Goal: Information Seeking & Learning: Learn about a topic

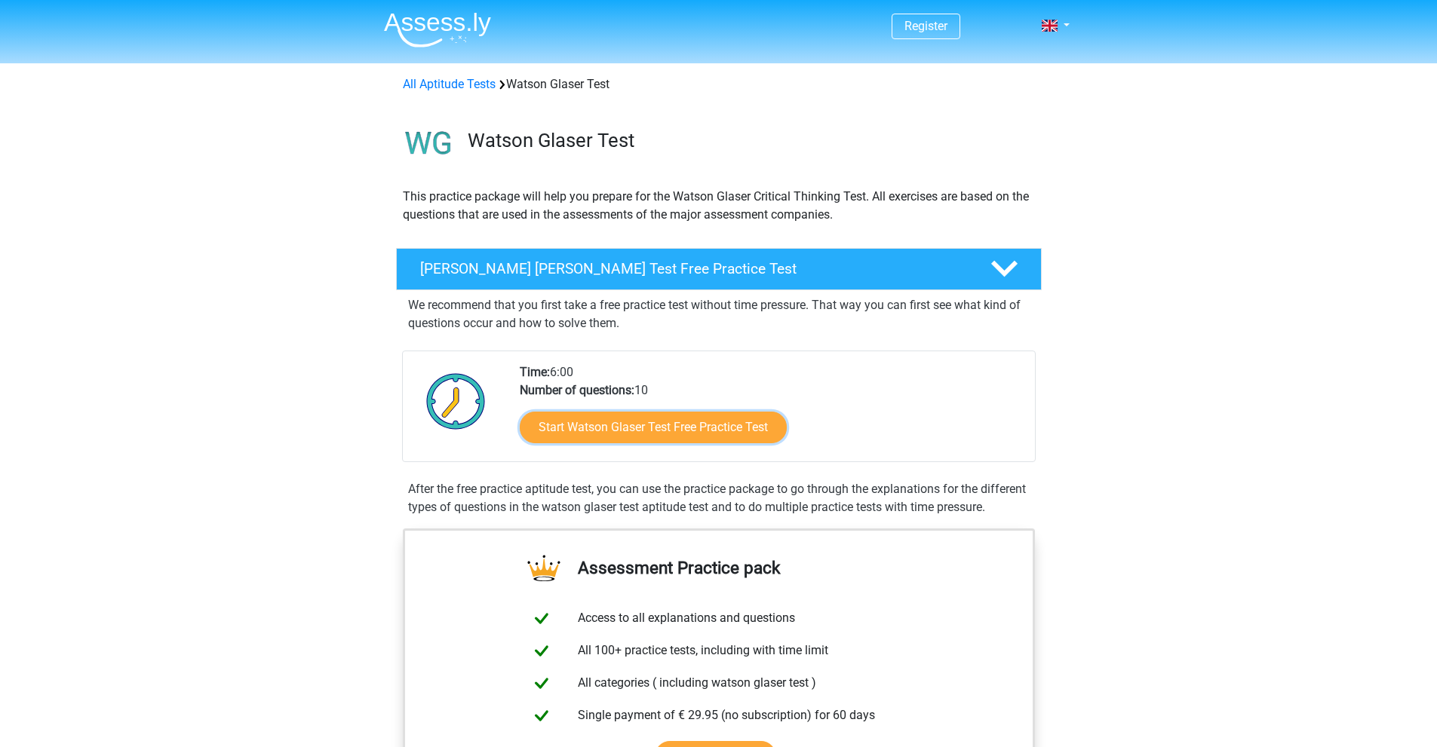
click at [694, 428] on link "Start Watson Glaser Test Free Practice Test" at bounding box center [653, 428] width 267 height 32
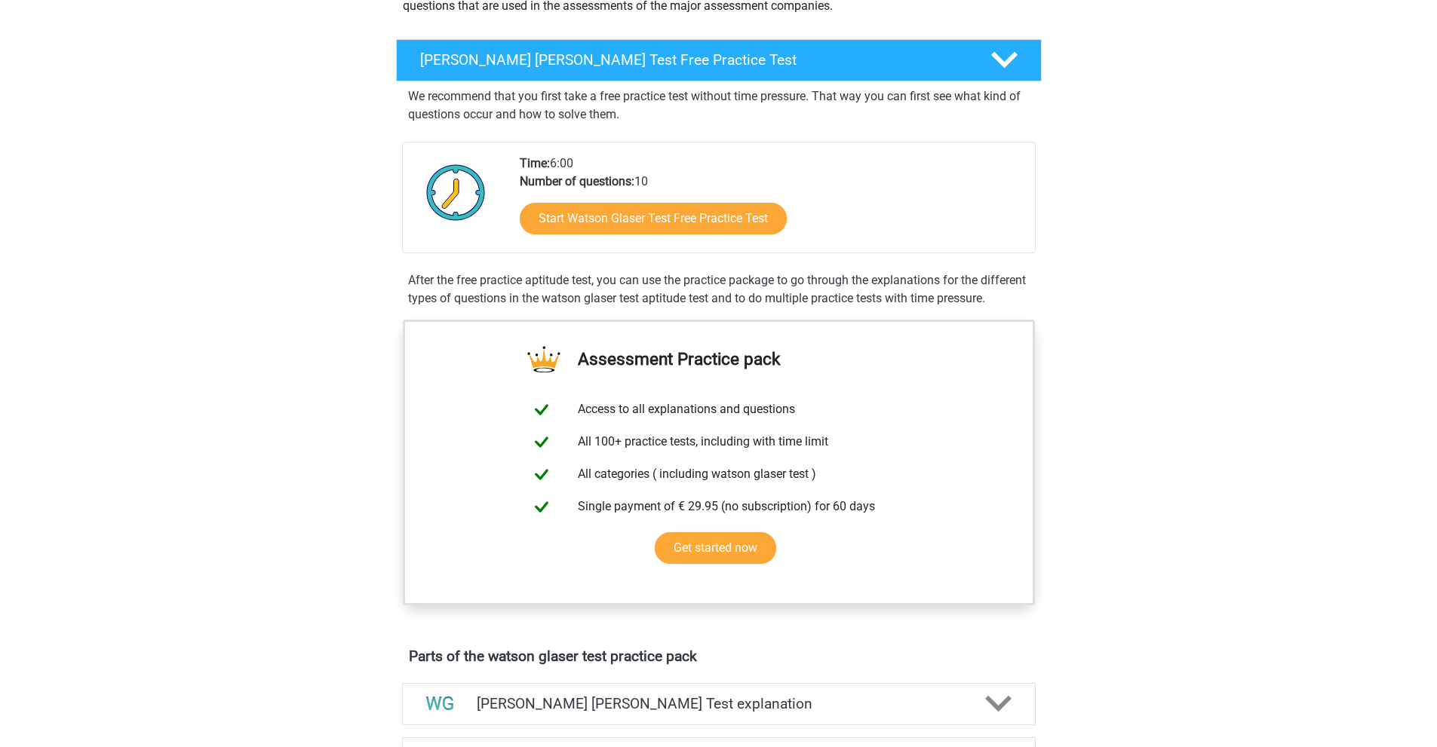
scroll to position [75, 0]
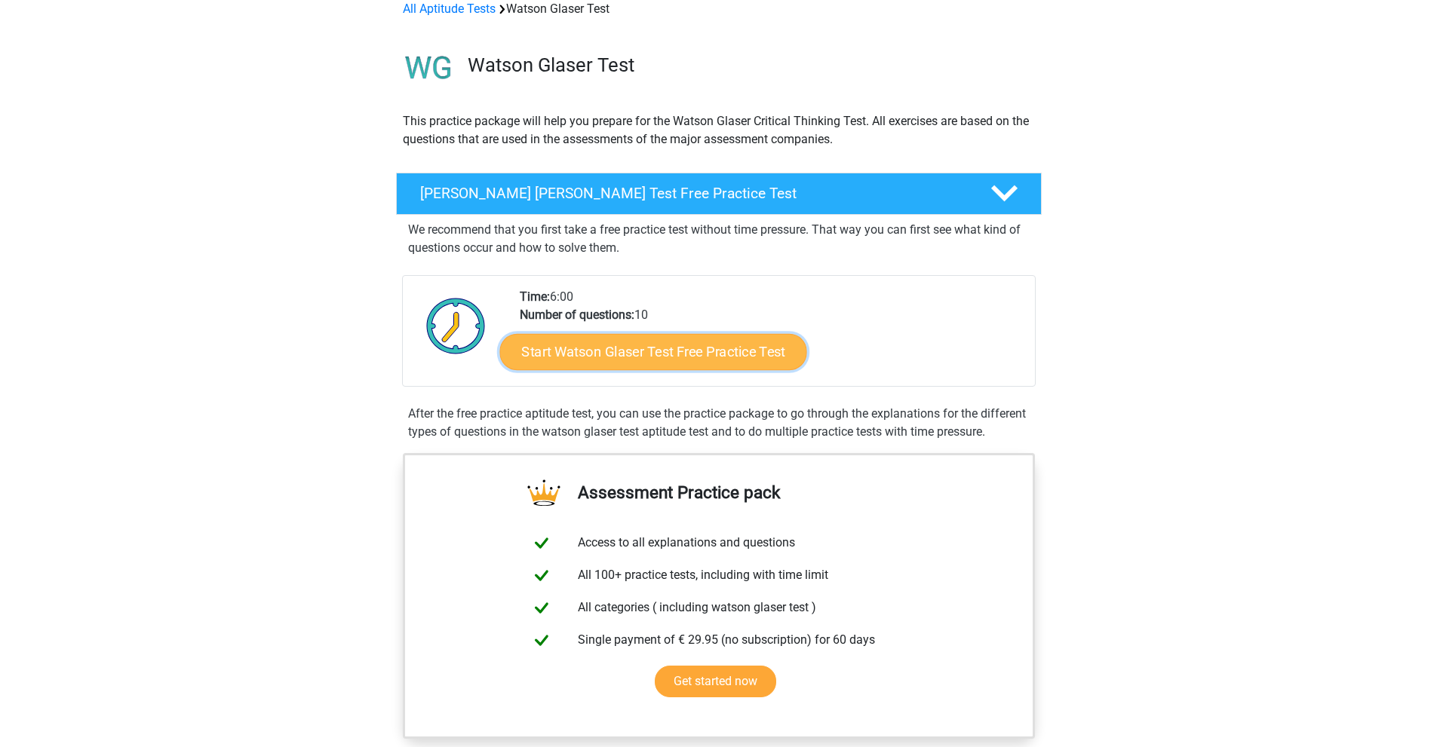
click at [645, 360] on link "Start Watson Glaser Test Free Practice Test" at bounding box center [652, 352] width 307 height 36
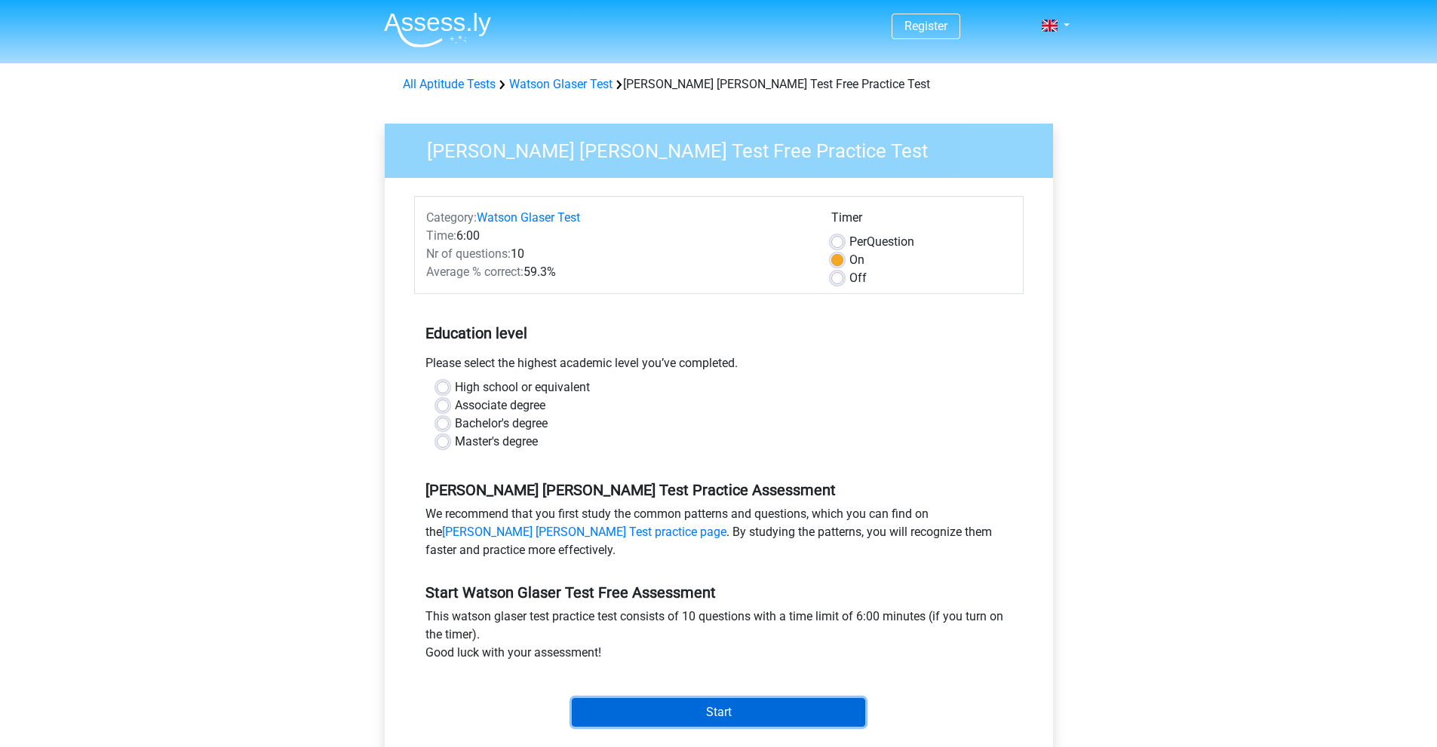
click at [681, 714] on input "Start" at bounding box center [718, 712] width 293 height 29
click at [668, 413] on div "Associate degree" at bounding box center [719, 406] width 564 height 18
click at [485, 422] on label "Bachelor's degree" at bounding box center [501, 424] width 93 height 18
click at [449, 422] on input "Bachelor's degree" at bounding box center [443, 422] width 12 height 15
radio input "true"
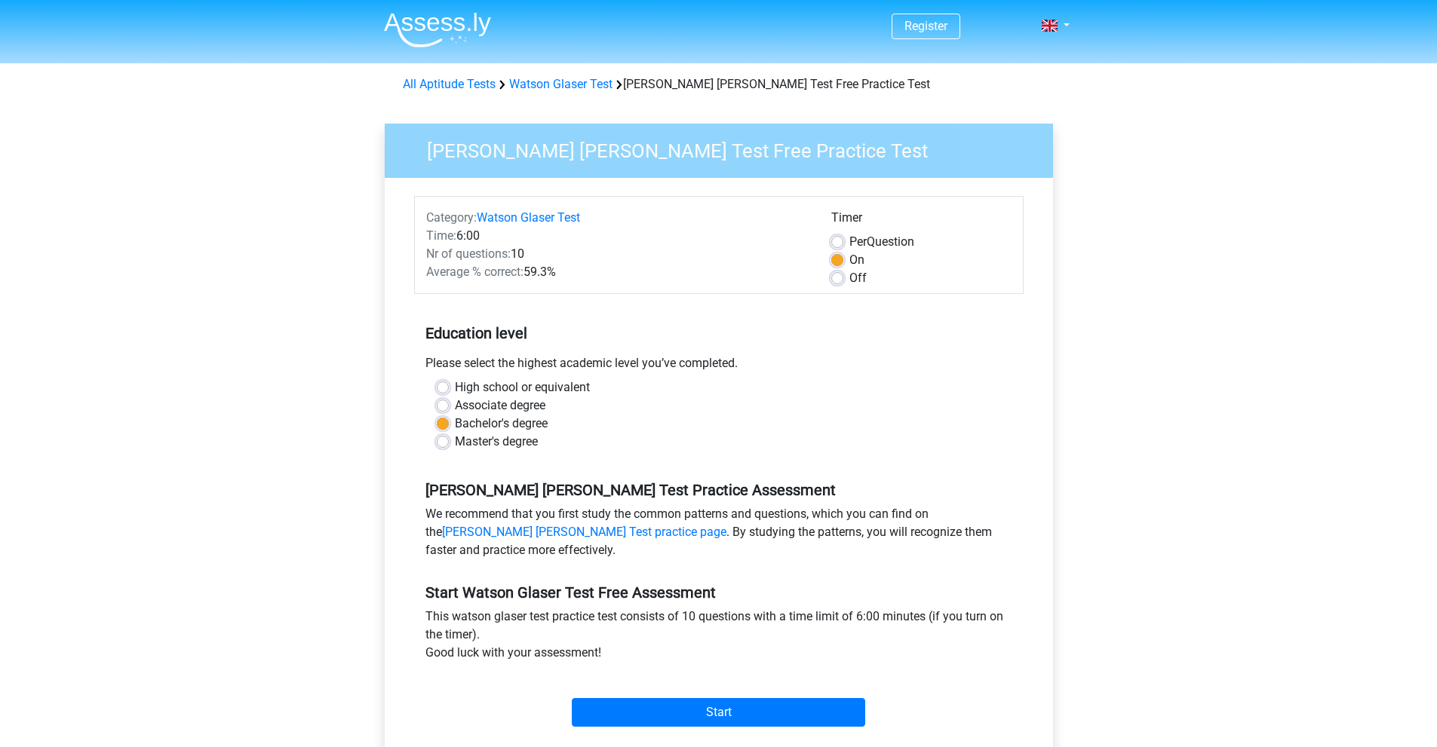
click at [553, 383] on label "High school or equivalent" at bounding box center [522, 388] width 135 height 18
click at [449, 383] on input "High school or equivalent" at bounding box center [443, 386] width 12 height 15
radio input "true"
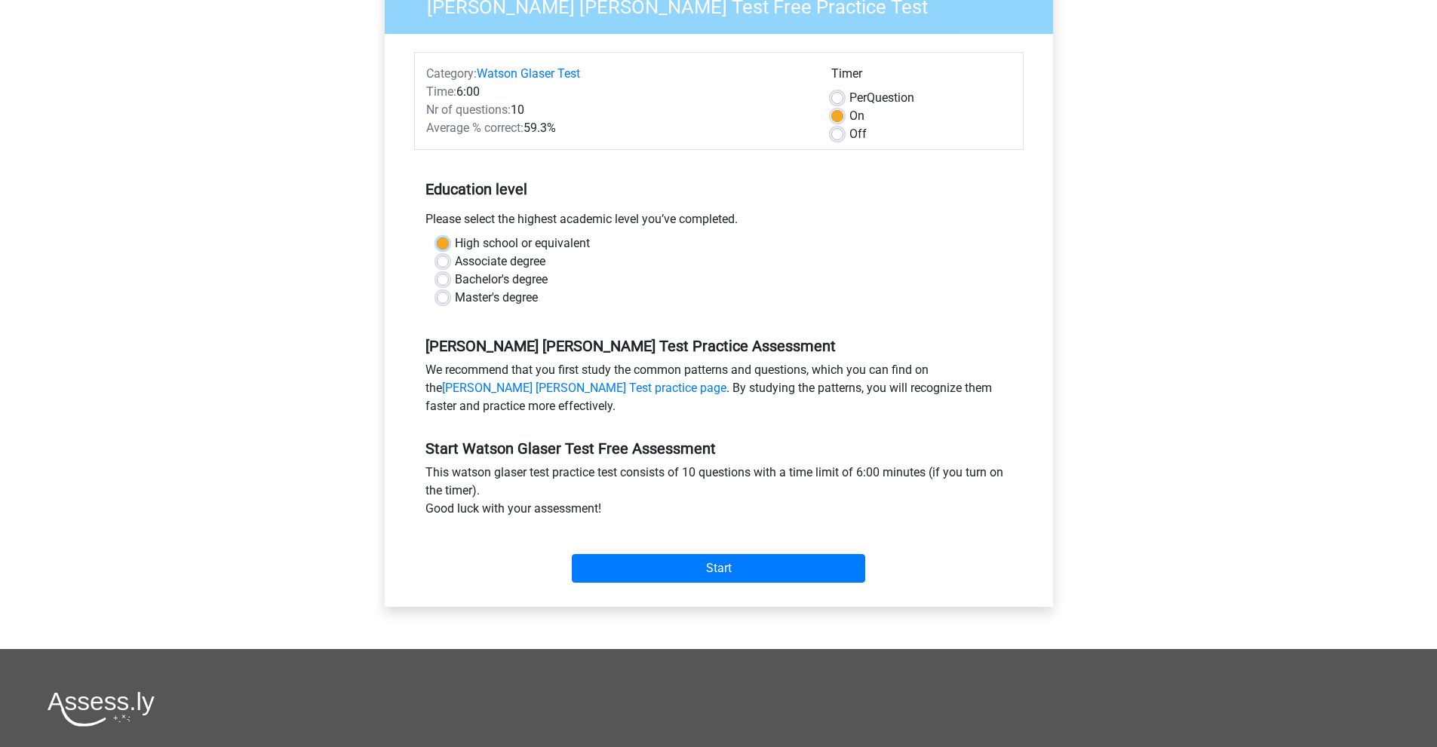
scroll to position [151, 0]
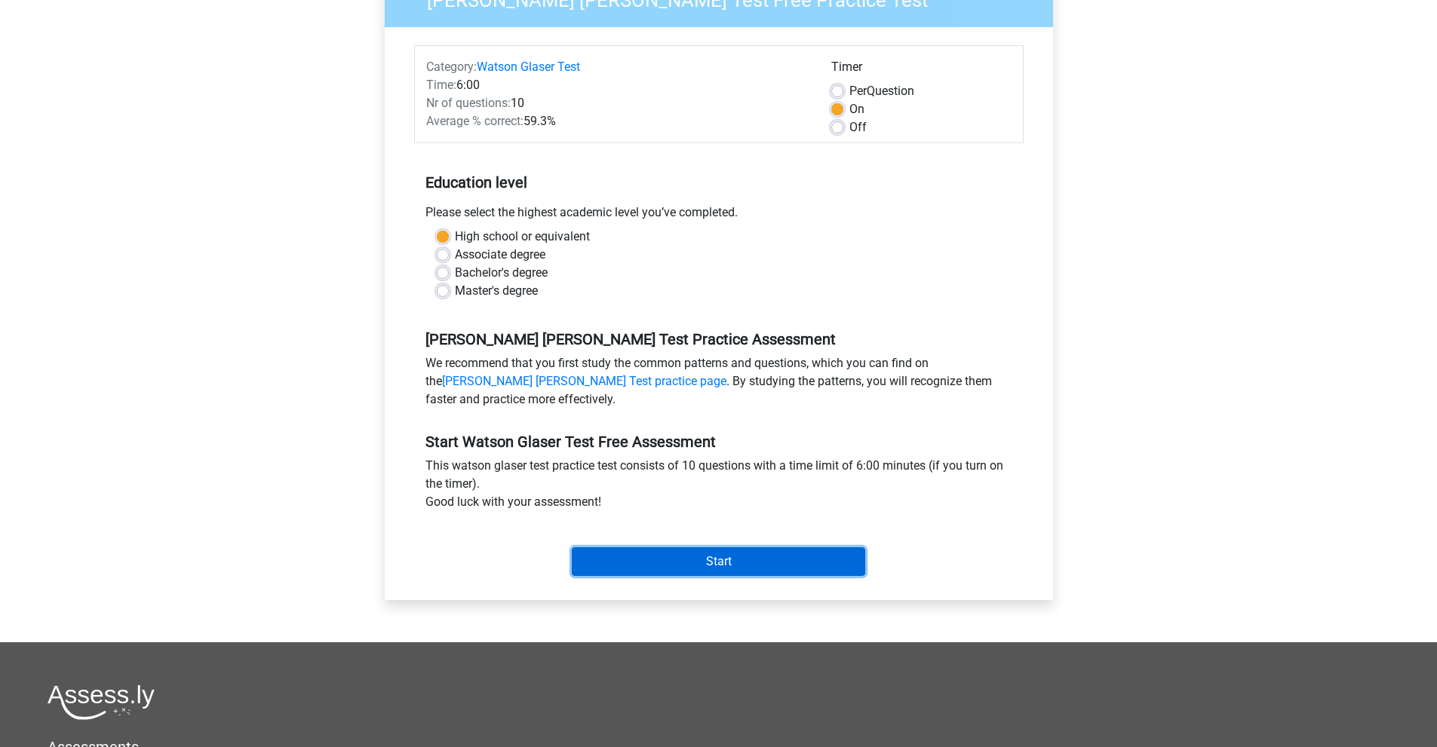
click at [721, 557] on input "Start" at bounding box center [718, 561] width 293 height 29
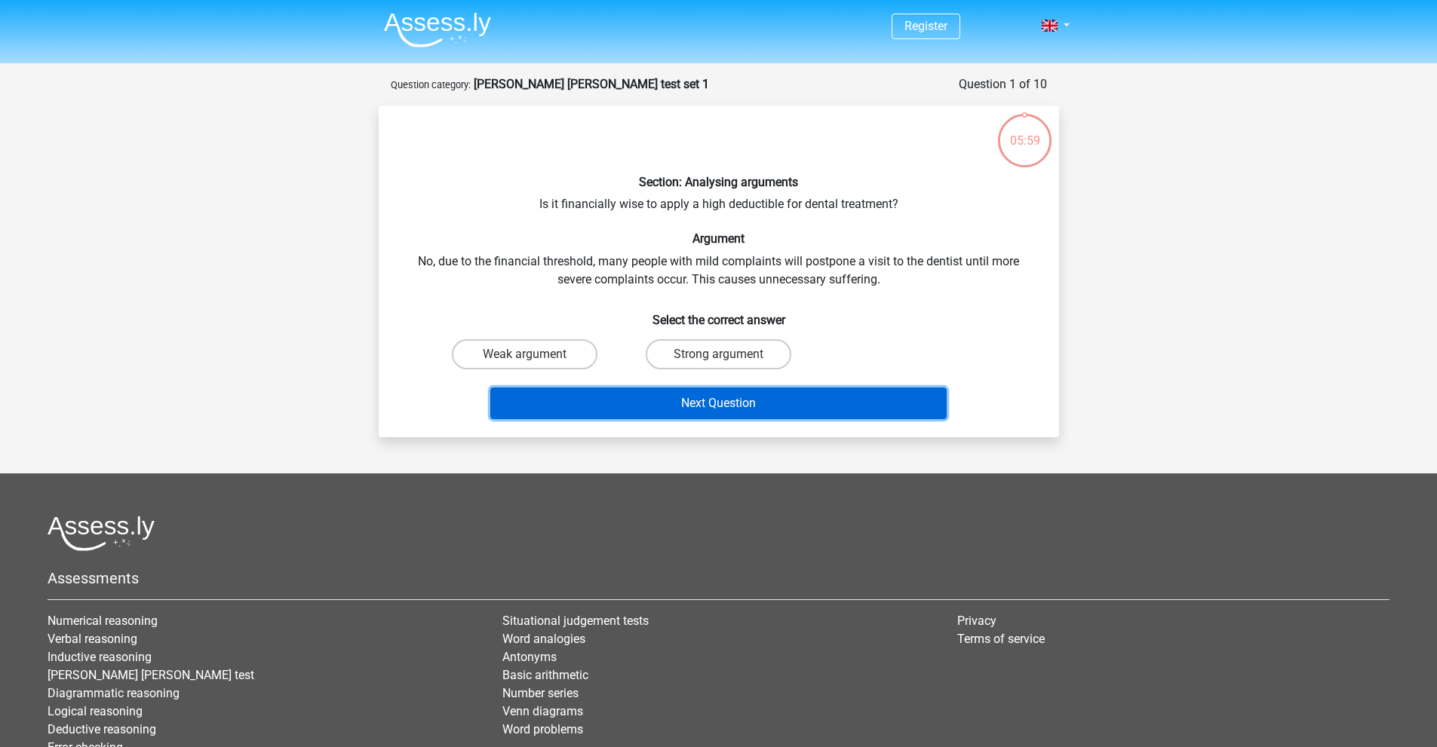
click at [766, 395] on button "Next Question" at bounding box center [718, 404] width 456 height 32
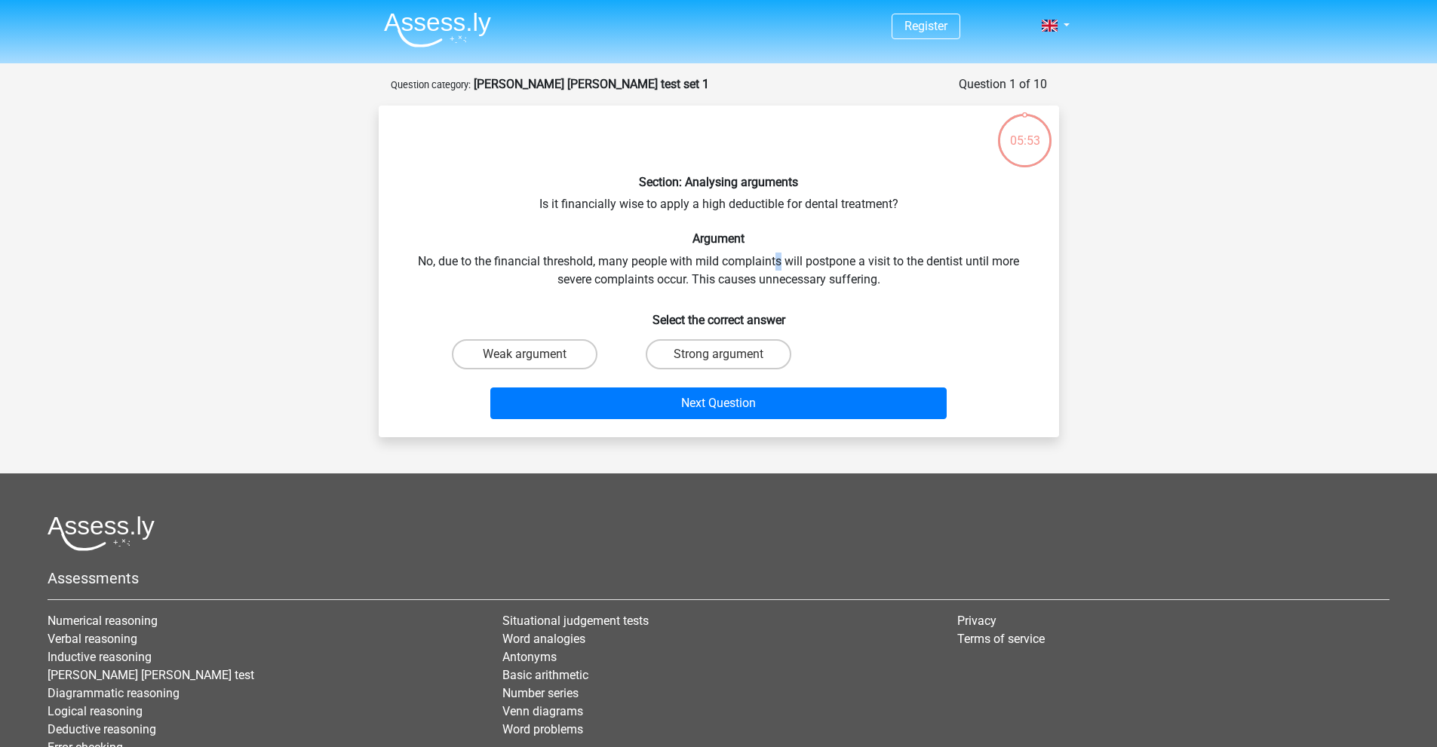
click at [778, 256] on div "Section: Analysing arguments Is it financially wise to apply a high deductible …" at bounding box center [719, 272] width 668 height 308
click at [804, 222] on div "Section: Analysing arguments Is it financially wise to apply a high deductible …" at bounding box center [719, 272] width 668 height 308
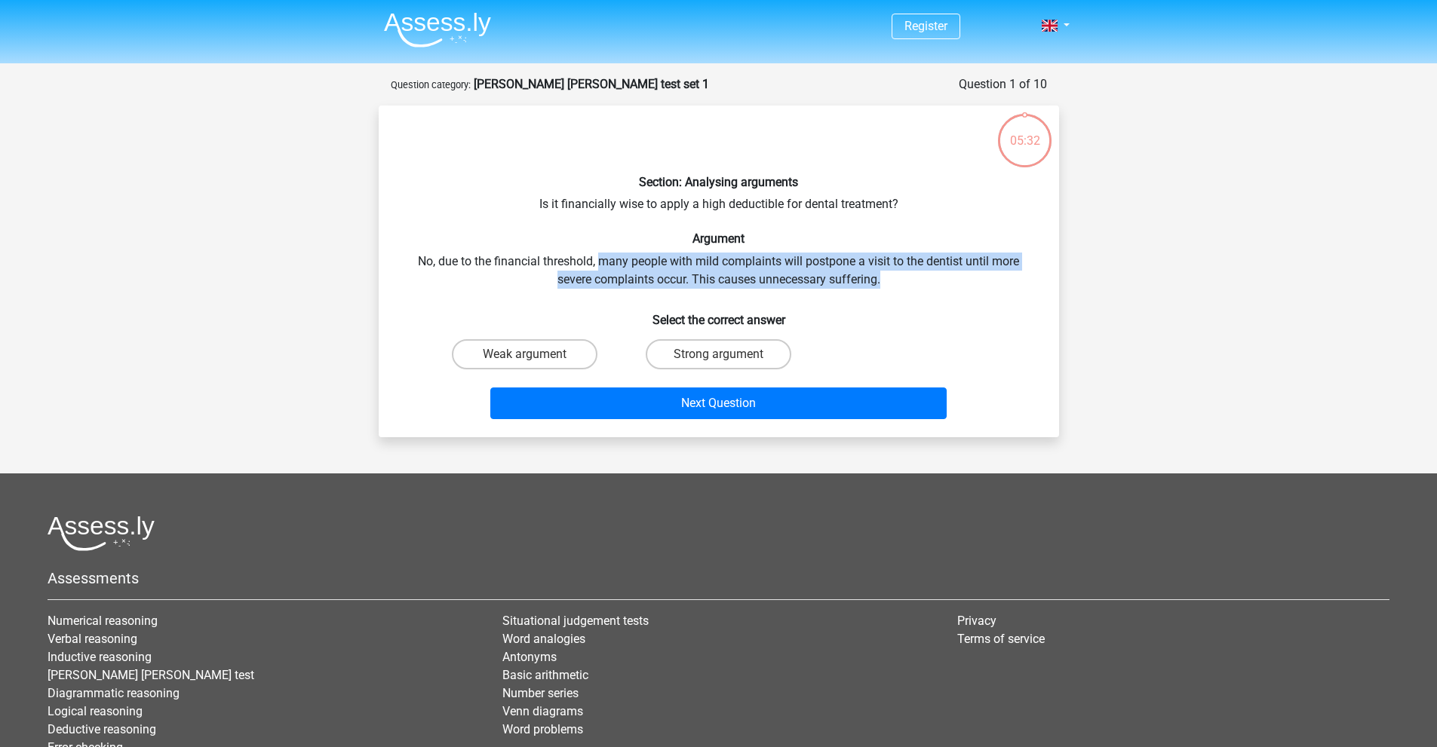
drag, startPoint x: 609, startPoint y: 267, endPoint x: 931, endPoint y: 283, distance: 323.1
click at [931, 283] on div "Section: Analysing arguments Is it financially wise to apply a high deductible …" at bounding box center [719, 272] width 668 height 308
click at [931, 284] on div "Section: Analysing arguments Is it financially wise to apply a high deductible …" at bounding box center [719, 272] width 668 height 308
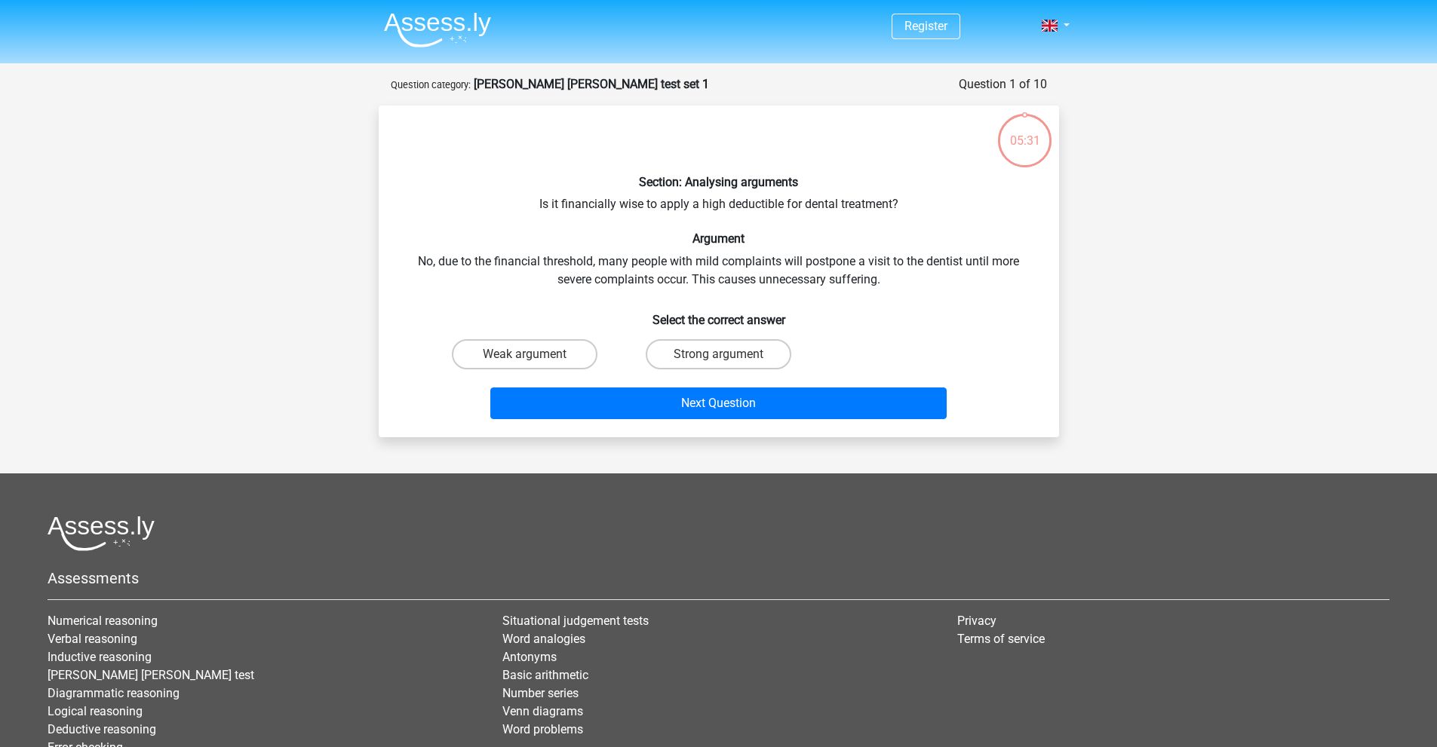
drag, startPoint x: 747, startPoint y: 354, endPoint x: 730, endPoint y: 385, distance: 35.1
click at [743, 358] on label "Strong argument" at bounding box center [718, 354] width 146 height 30
click at [728, 358] on input "Strong argument" at bounding box center [723, 359] width 10 height 10
radio input "true"
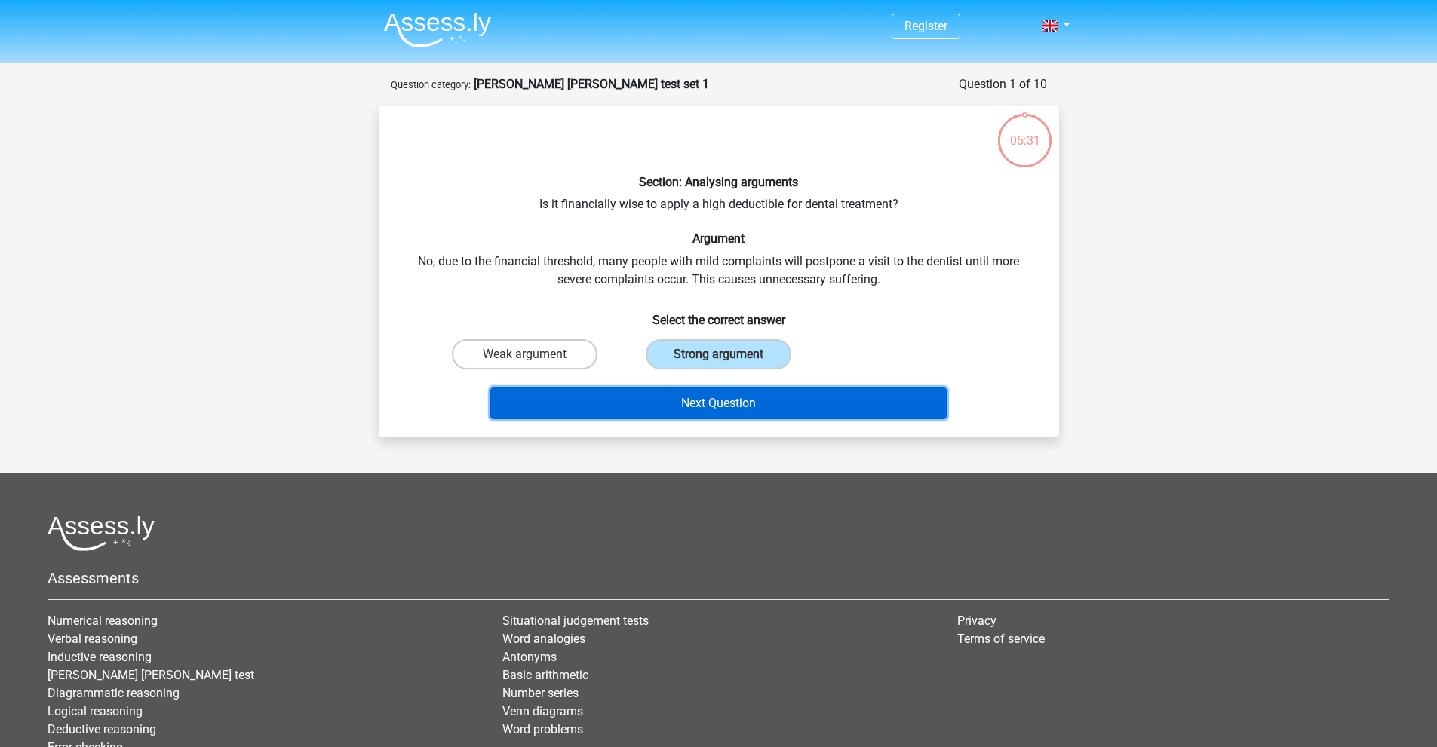
click at [719, 409] on button "Next Question" at bounding box center [718, 404] width 456 height 32
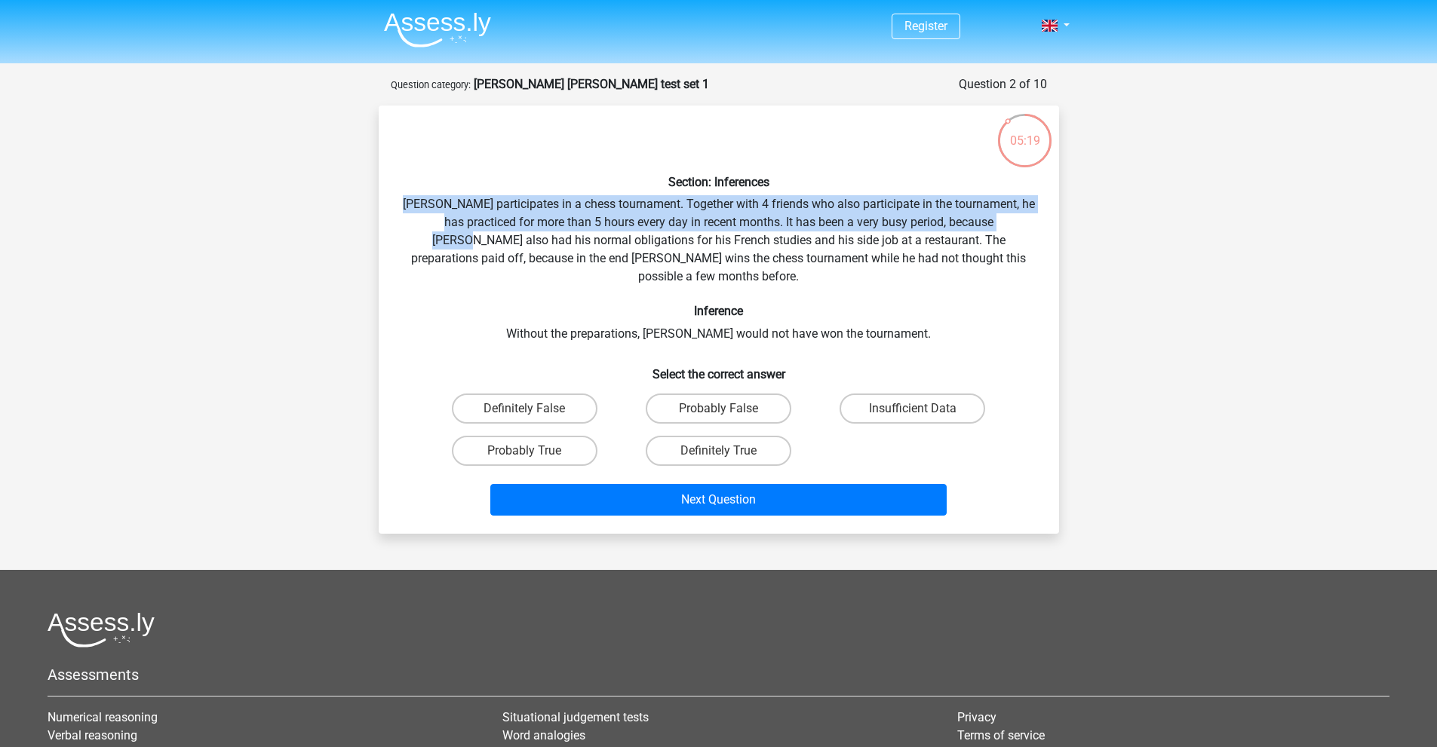
drag, startPoint x: 419, startPoint y: 201, endPoint x: 1041, endPoint y: 222, distance: 622.4
click at [1041, 222] on div "Section: Inferences Pablo participates in a chess tournament. Together with 4 f…" at bounding box center [719, 320] width 668 height 404
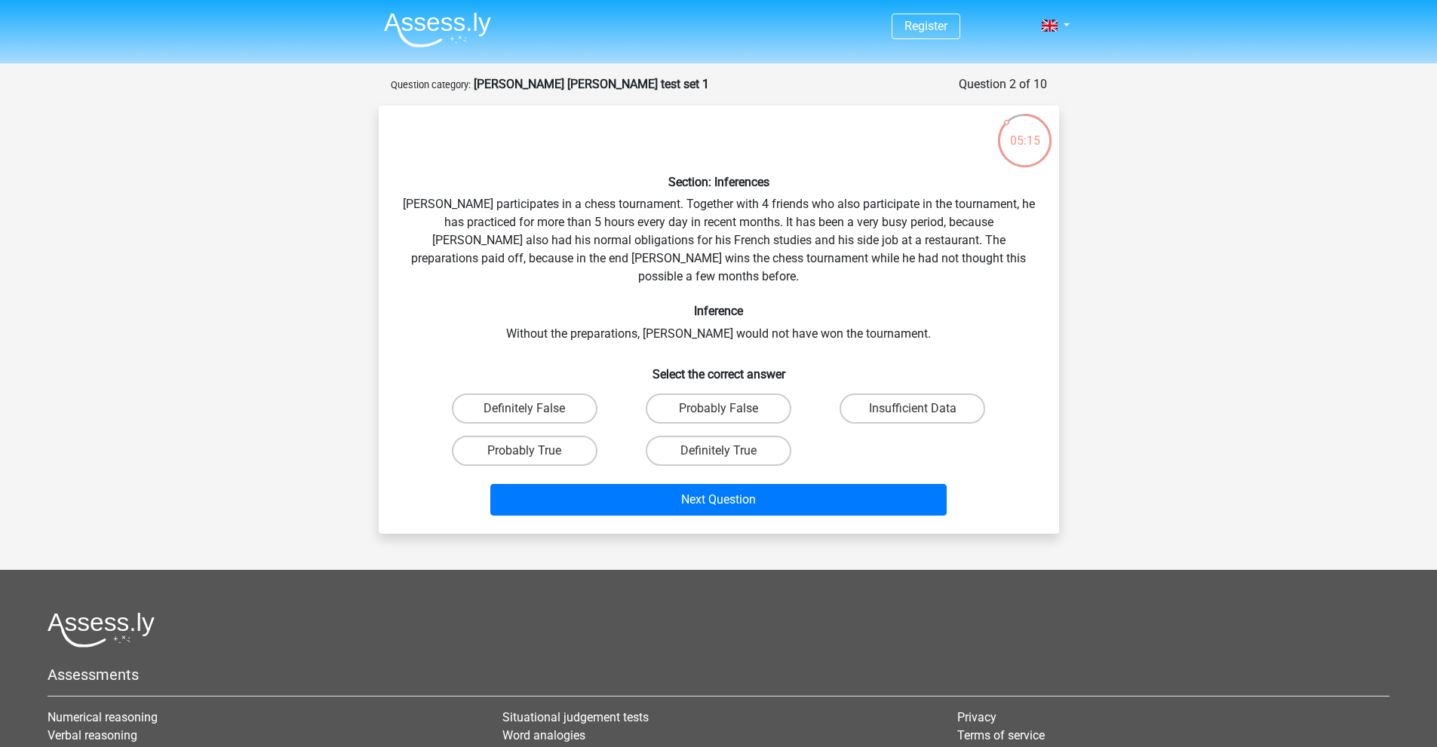
drag, startPoint x: 501, startPoint y: 245, endPoint x: 523, endPoint y: 247, distance: 22.7
click at [502, 245] on div "Section: Inferences Pablo participates in a chess tournament. Together with 4 f…" at bounding box center [719, 320] width 668 height 404
drag, startPoint x: 670, startPoint y: 258, endPoint x: 835, endPoint y: 262, distance: 164.5
click at [835, 262] on div "Section: Inferences Pablo participates in a chess tournament. Together with 4 f…" at bounding box center [719, 320] width 668 height 404
click at [828, 274] on div "Section: Inferences Pablo participates in a chess tournament. Together with 4 f…" at bounding box center [719, 320] width 668 height 404
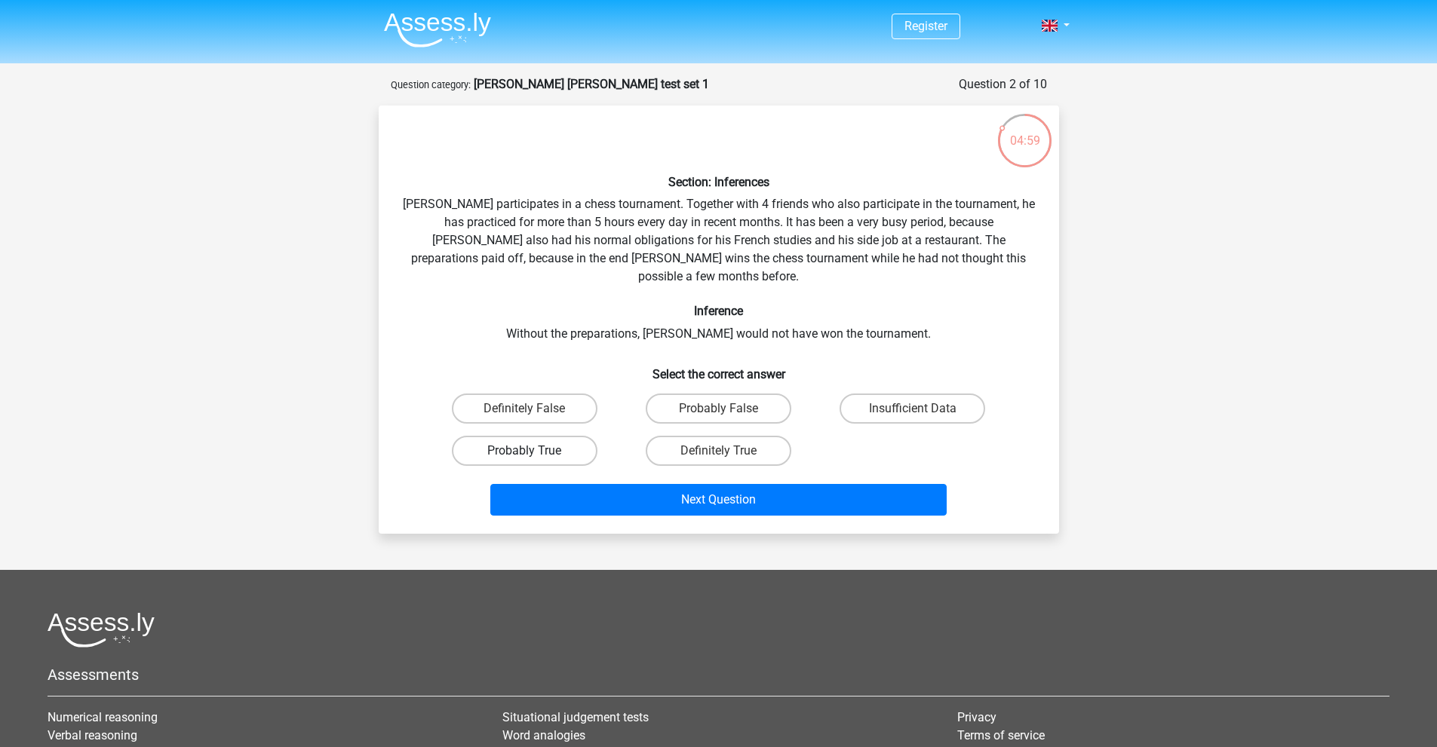
click at [542, 436] on label "Probably True" at bounding box center [525, 451] width 146 height 30
click at [534, 451] on input "Probably True" at bounding box center [529, 456] width 10 height 10
radio input "true"
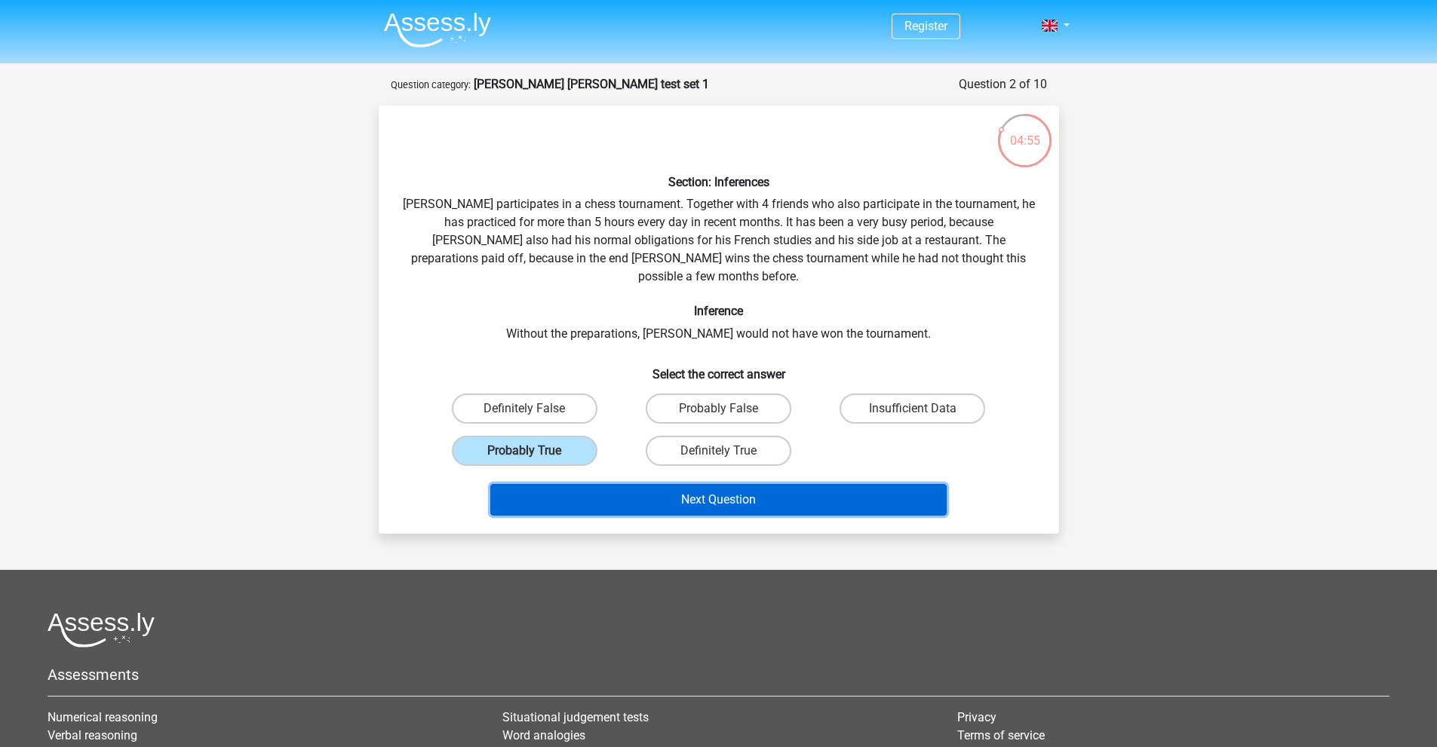
click at [619, 484] on button "Next Question" at bounding box center [718, 500] width 456 height 32
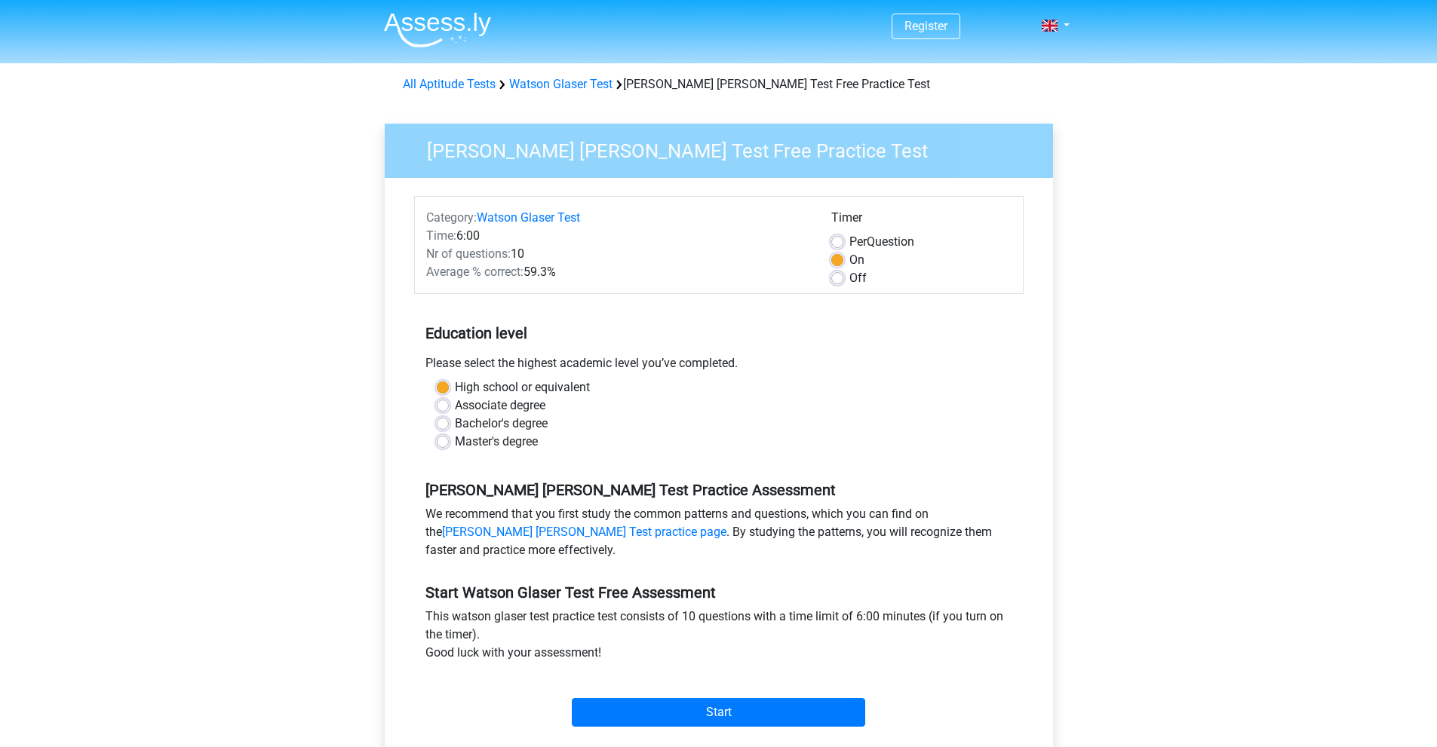
click at [455, 405] on label "Associate degree" at bounding box center [500, 406] width 90 height 18
click at [442, 405] on input "Associate degree" at bounding box center [443, 404] width 12 height 15
radio input "true"
click at [443, 431] on div "Bachelor's degree" at bounding box center [719, 424] width 564 height 18
click at [455, 422] on label "Bachelor's degree" at bounding box center [501, 424] width 93 height 18
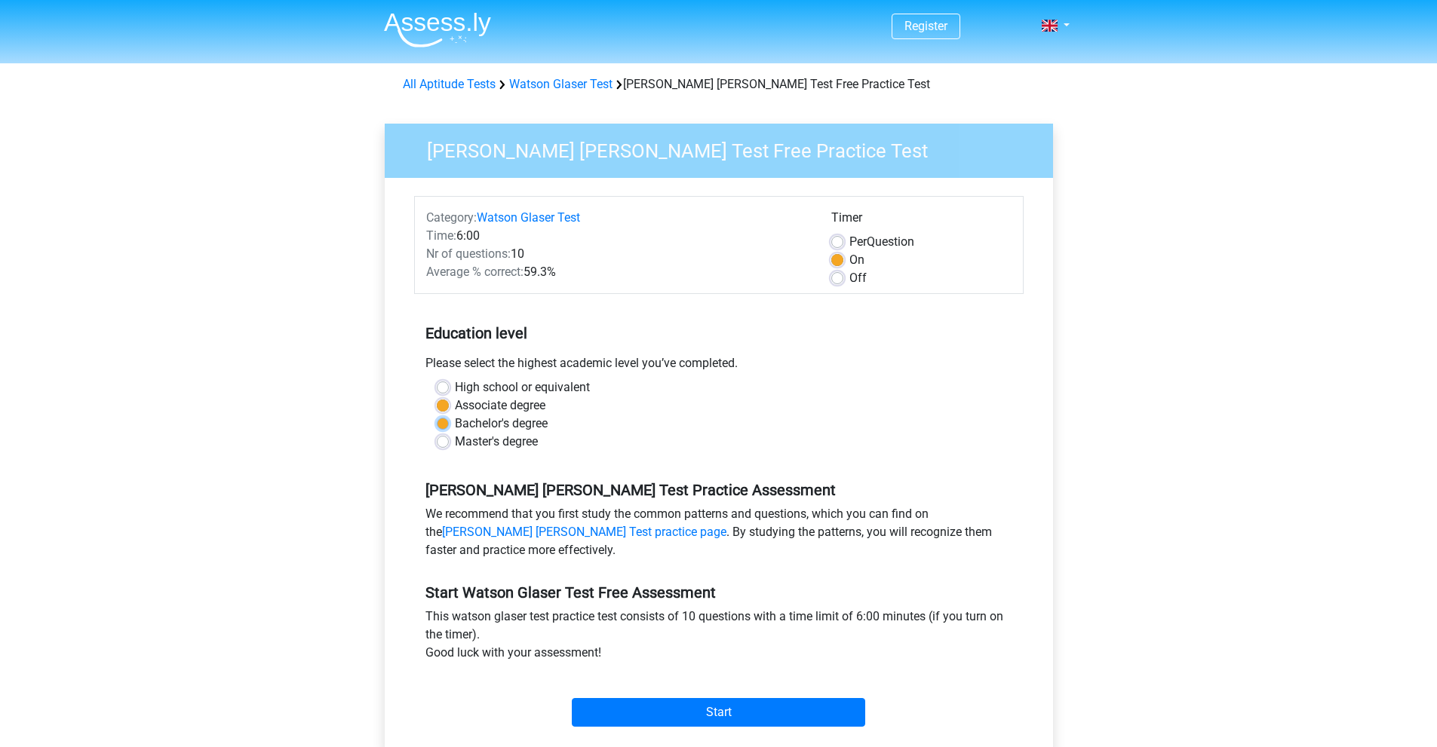
click at [443, 422] on input "Bachelor's degree" at bounding box center [443, 422] width 12 height 15
radio input "true"
click at [443, 397] on div "Associate degree" at bounding box center [719, 406] width 564 height 18
click at [455, 382] on label "High school or equivalent" at bounding box center [522, 388] width 135 height 18
click at [443, 382] on input "High school or equivalent" at bounding box center [443, 386] width 12 height 15
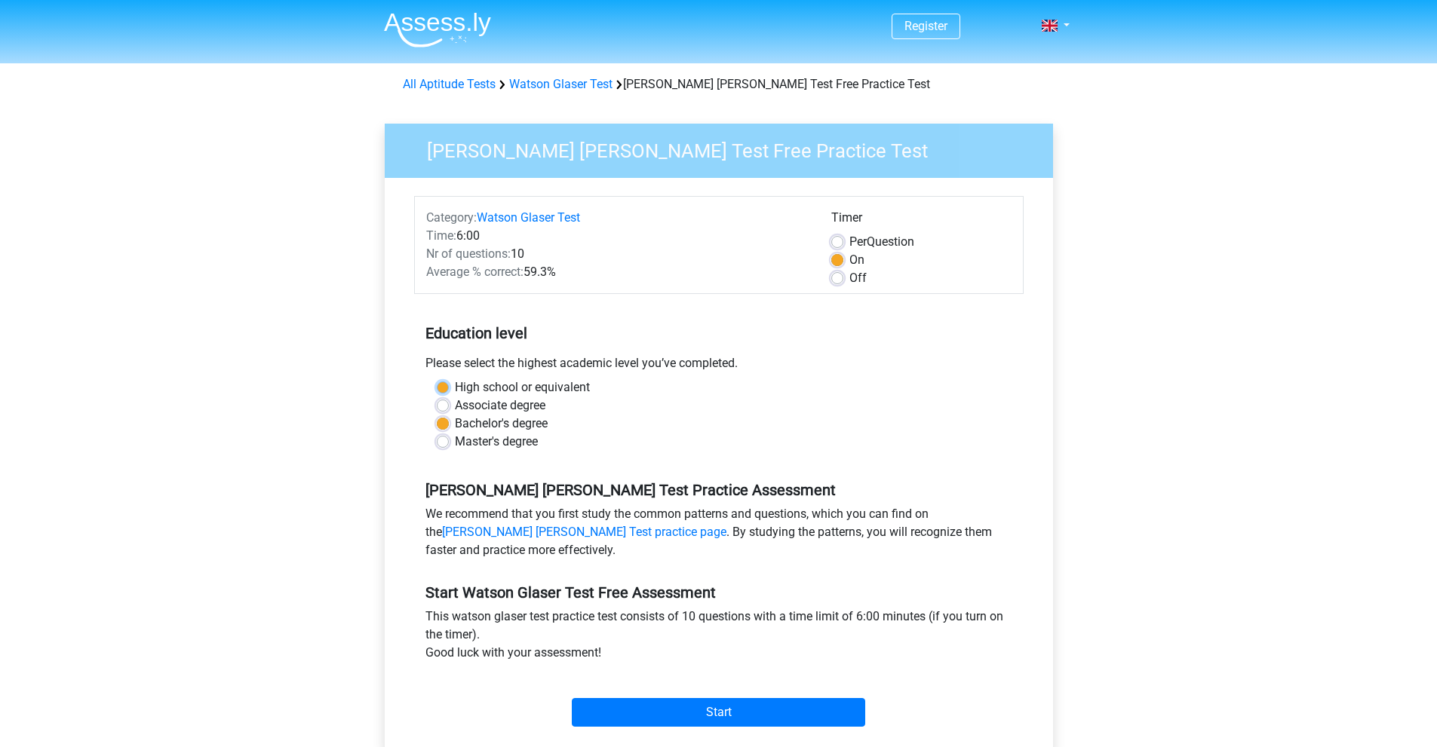
radio input "true"
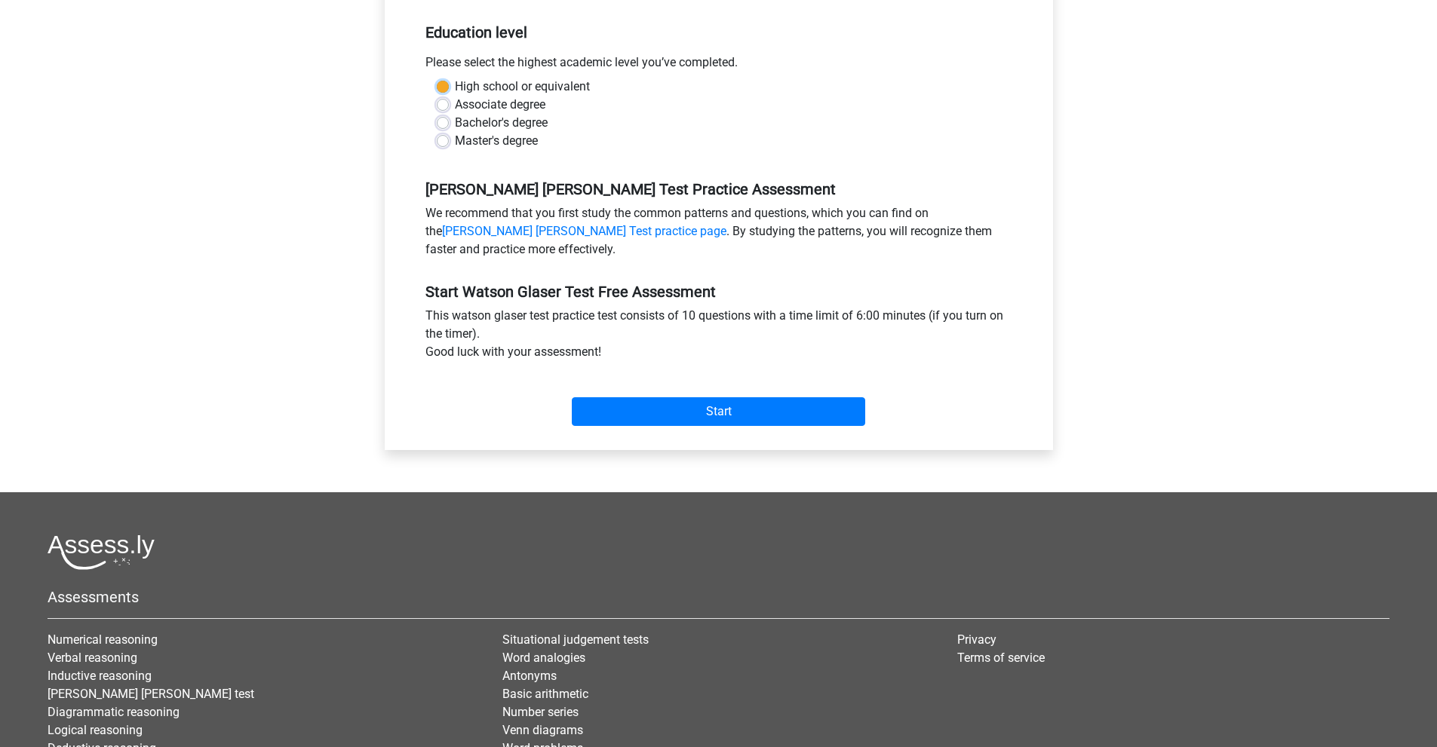
scroll to position [302, 0]
click at [691, 406] on input "Start" at bounding box center [718, 411] width 293 height 29
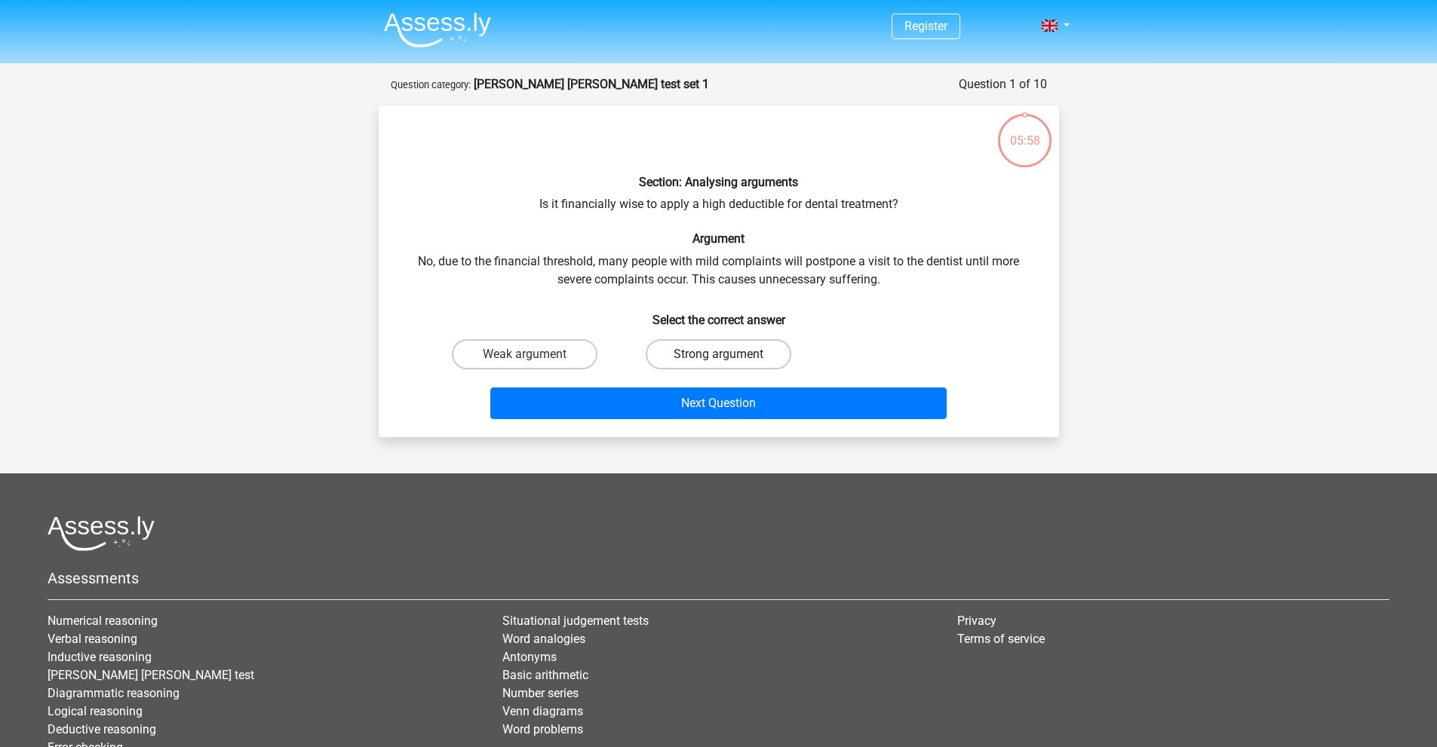
click at [741, 356] on label "Strong argument" at bounding box center [718, 354] width 146 height 30
click at [728, 356] on input "Strong argument" at bounding box center [723, 359] width 10 height 10
radio input "true"
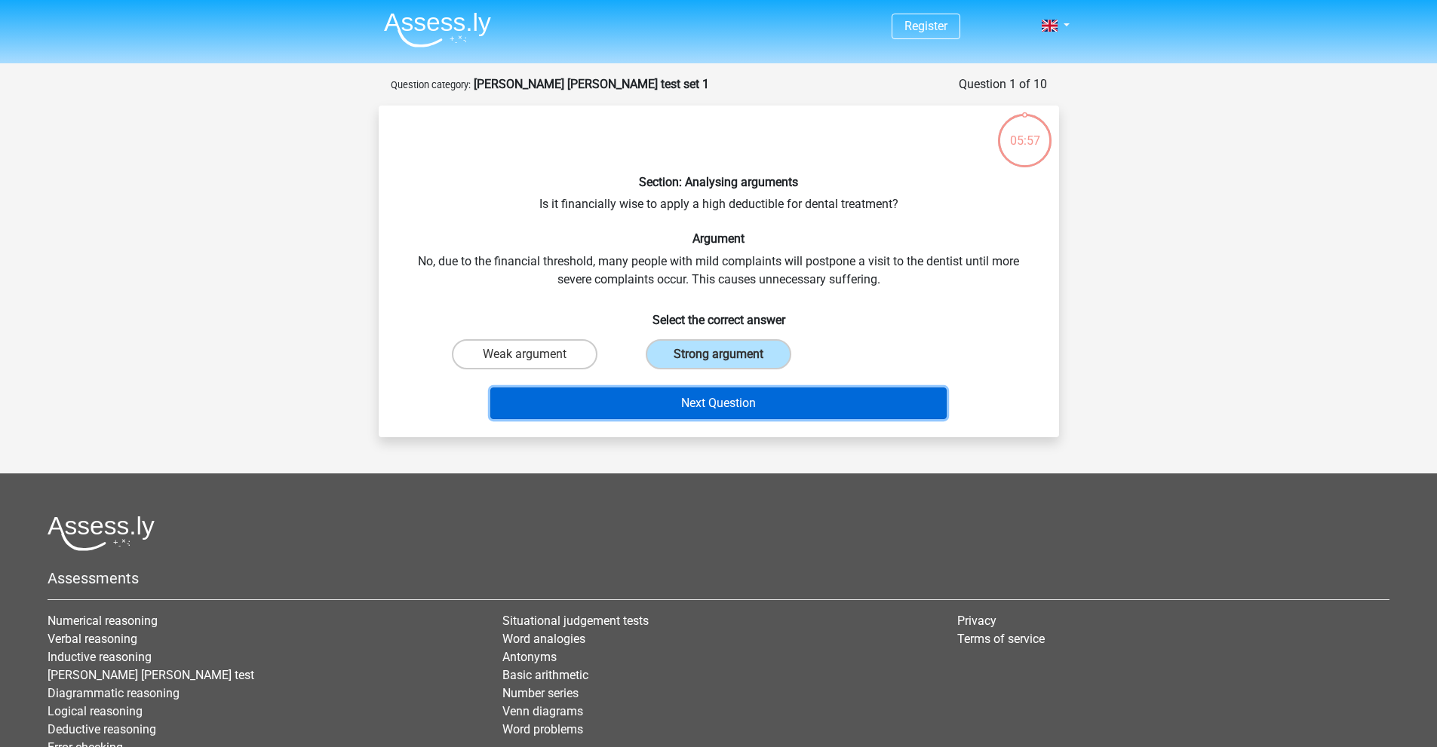
click at [699, 406] on button "Next Question" at bounding box center [718, 404] width 456 height 32
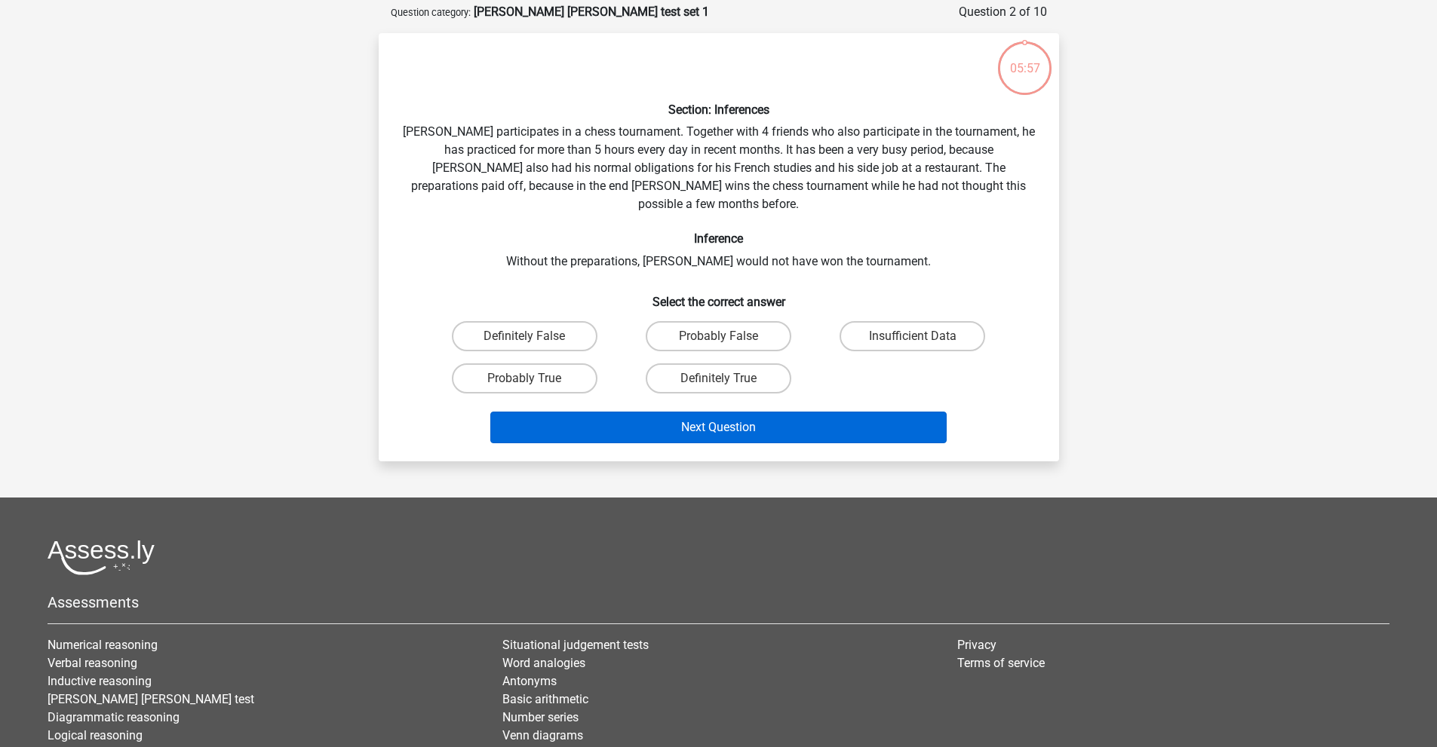
scroll to position [75, 0]
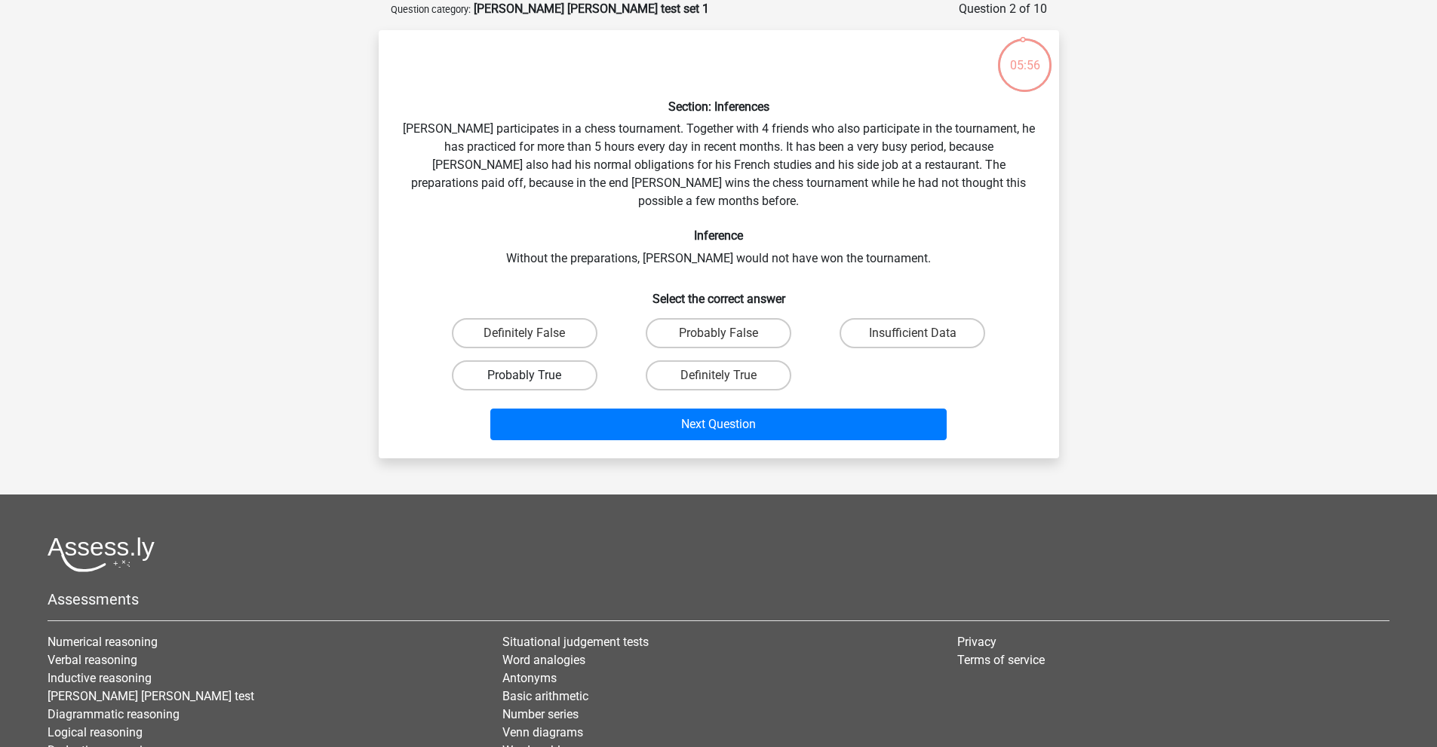
click at [544, 360] on label "Probably True" at bounding box center [525, 375] width 146 height 30
click at [534, 376] on input "Probably True" at bounding box center [529, 381] width 10 height 10
radio input "true"
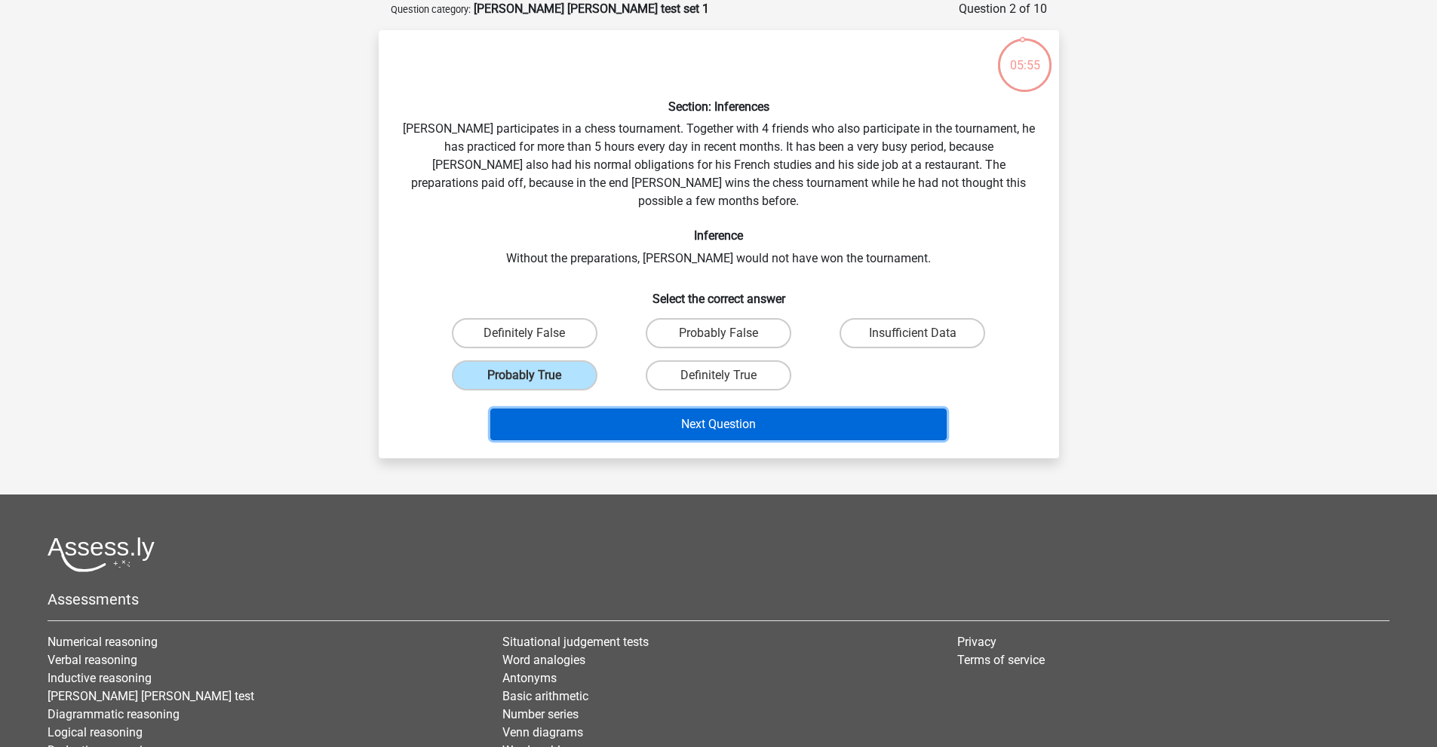
click at [619, 410] on button "Next Question" at bounding box center [718, 425] width 456 height 32
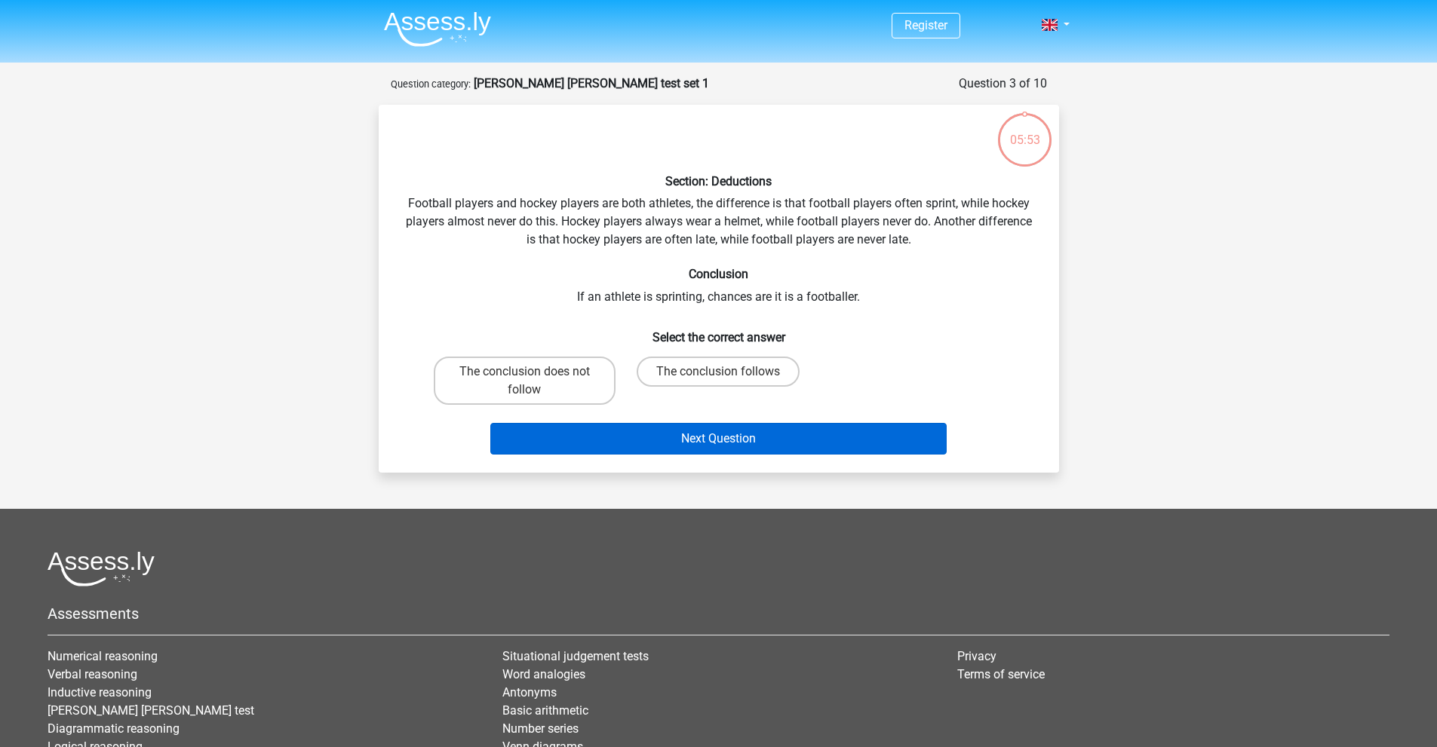
scroll to position [0, 0]
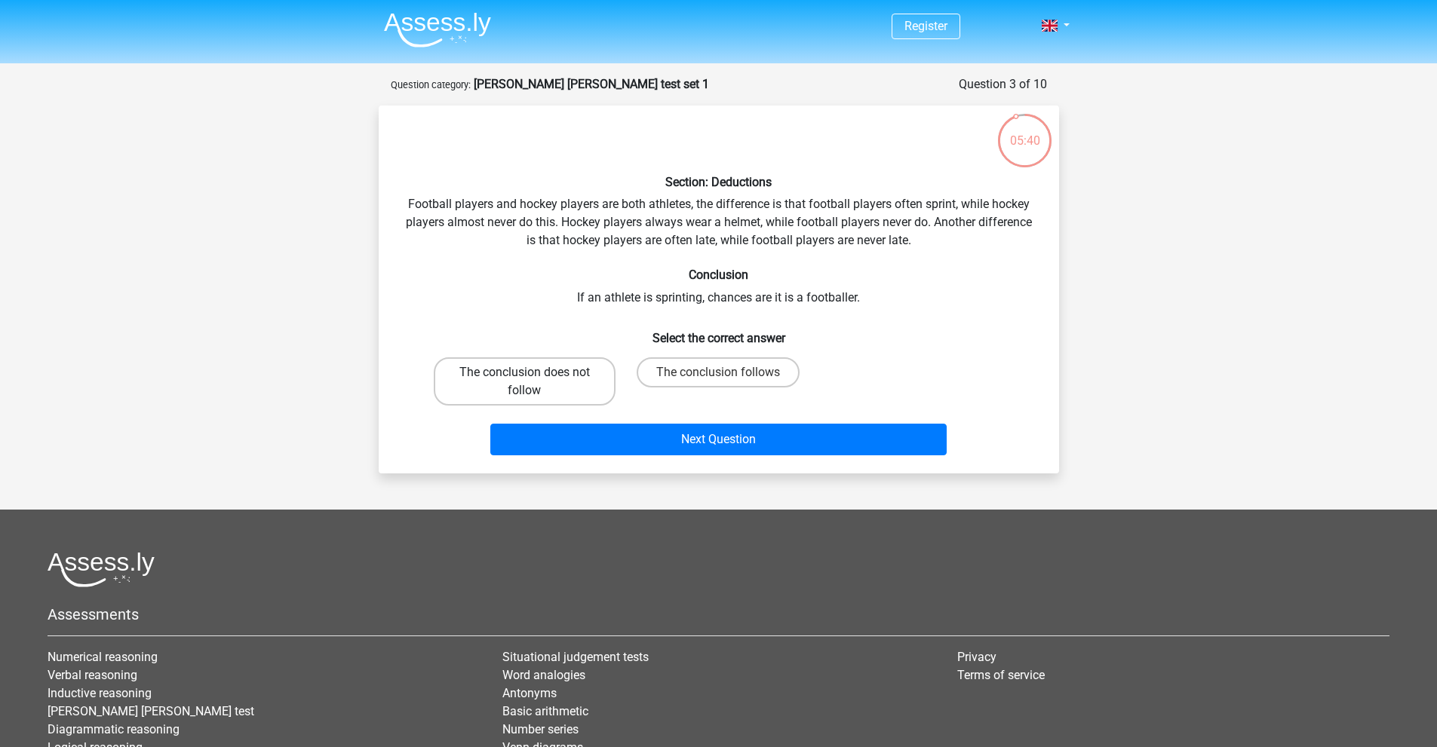
click at [560, 381] on label "The conclusion does not follow" at bounding box center [525, 381] width 182 height 48
click at [534, 381] on input "The conclusion does not follow" at bounding box center [529, 378] width 10 height 10
radio input "true"
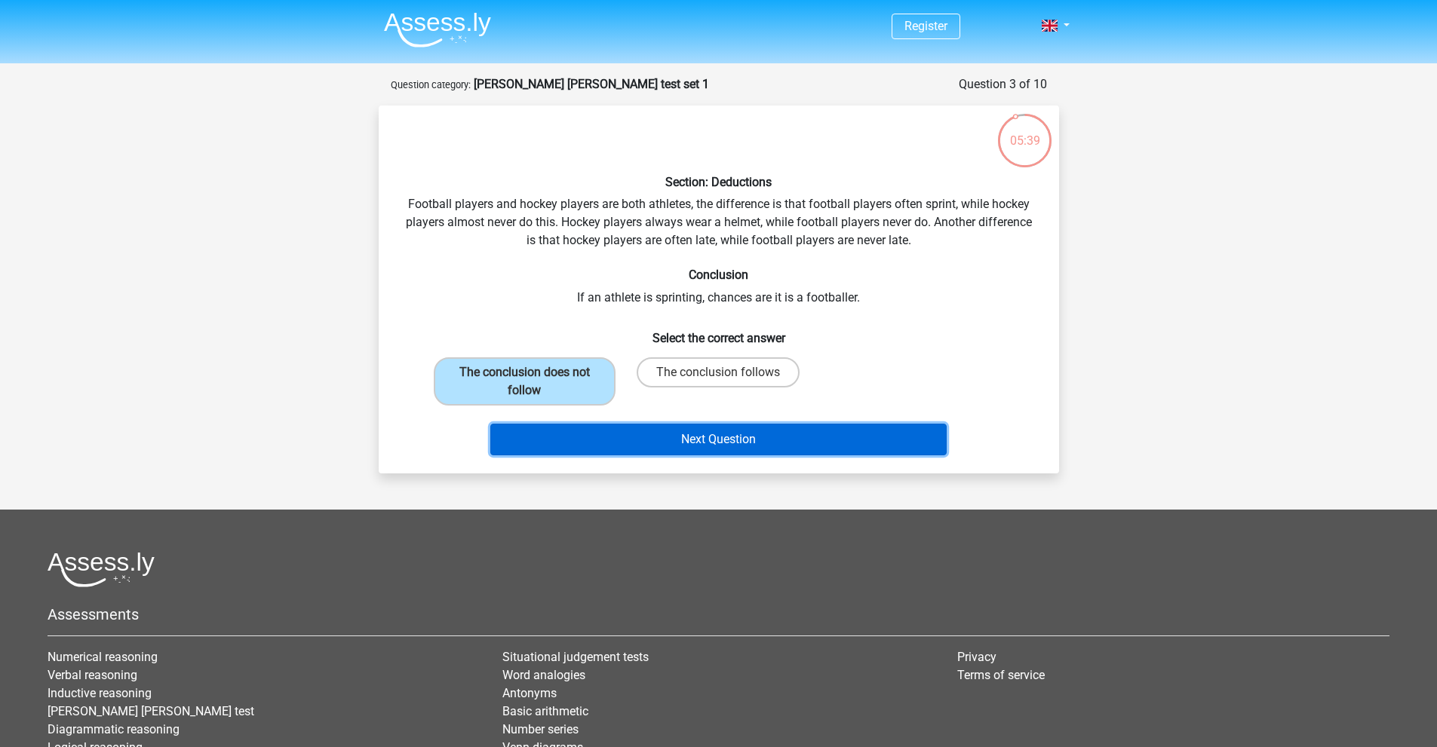
click at [656, 443] on button "Next Question" at bounding box center [718, 440] width 456 height 32
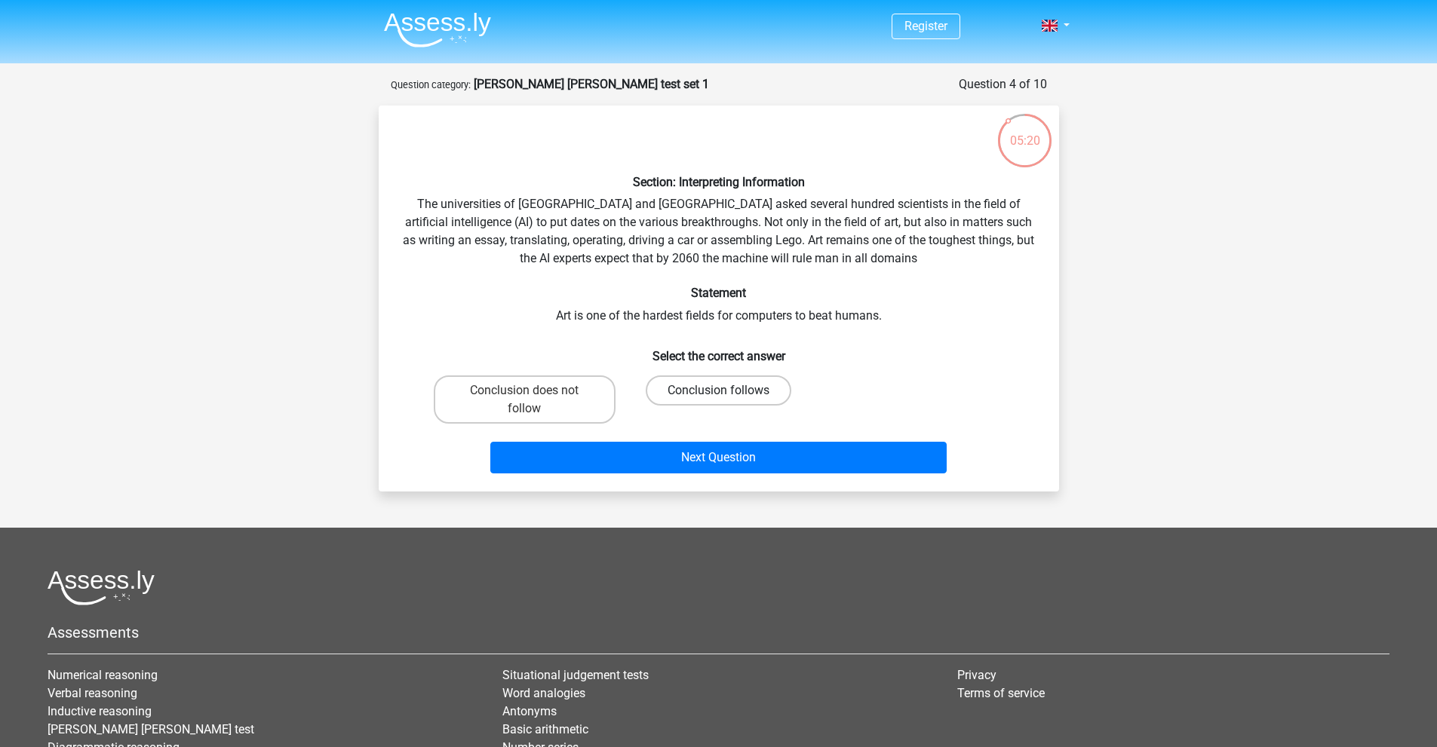
click at [679, 396] on label "Conclusion follows" at bounding box center [718, 391] width 146 height 30
click at [718, 396] on input "Conclusion follows" at bounding box center [723, 396] width 10 height 10
radio input "true"
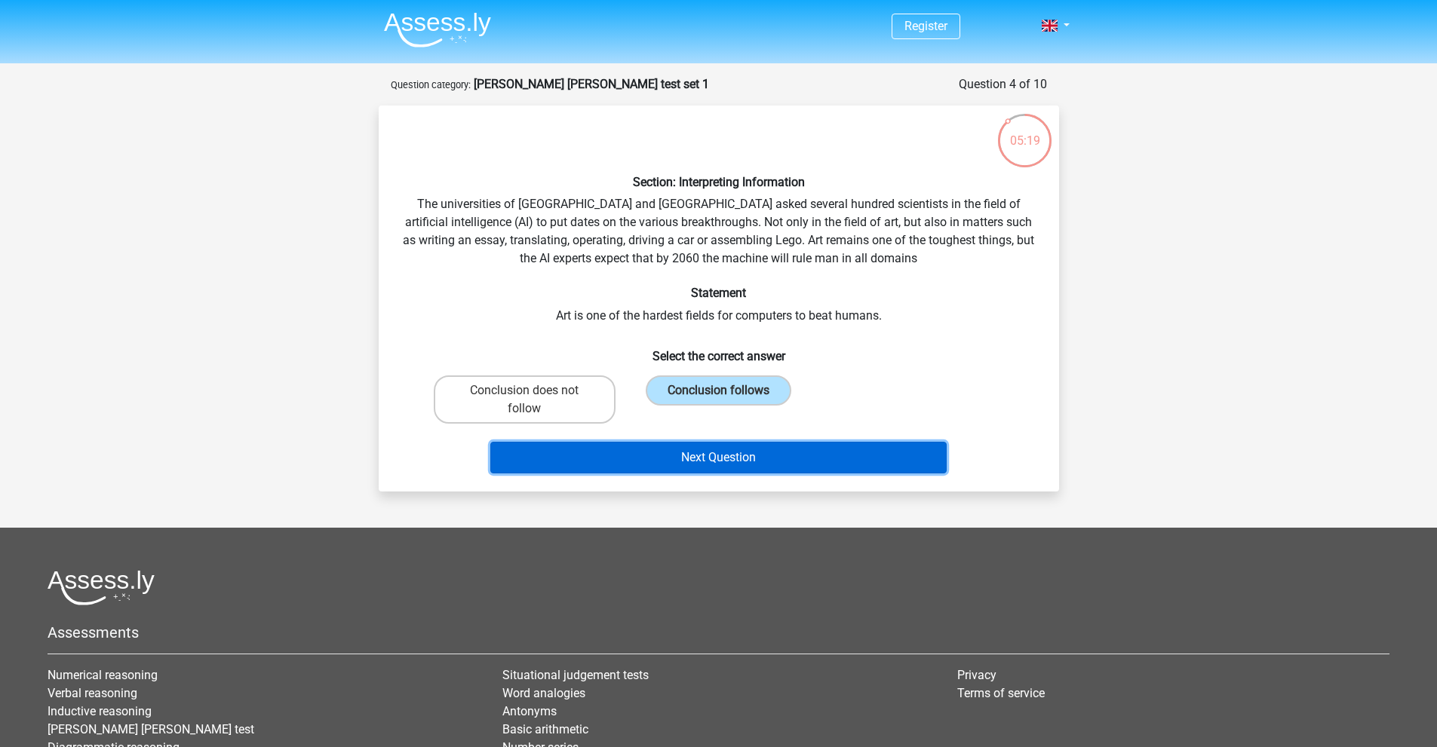
click at [716, 462] on button "Next Question" at bounding box center [718, 458] width 456 height 32
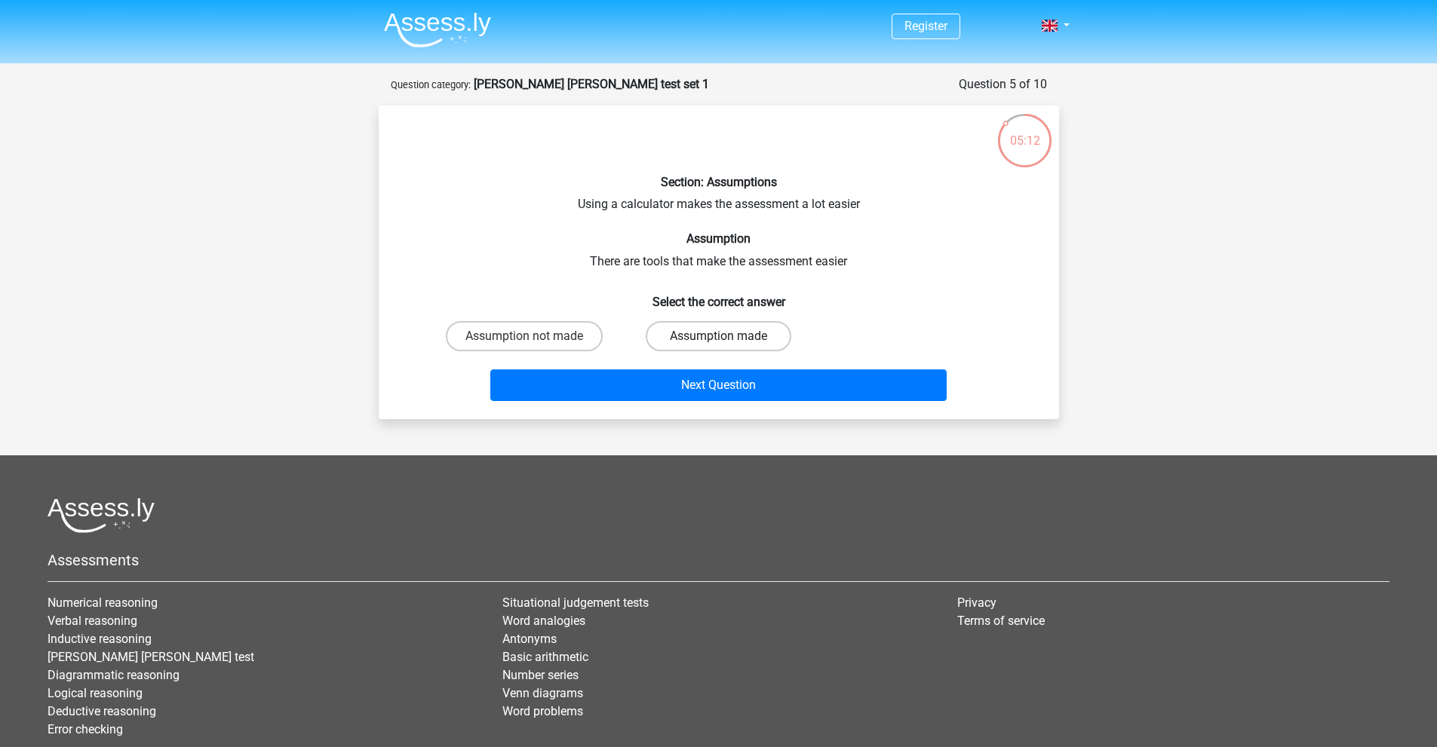
click at [717, 329] on label "Assumption made" at bounding box center [718, 336] width 146 height 30
click at [718, 336] on input "Assumption made" at bounding box center [723, 341] width 10 height 10
radio input "true"
click at [541, 332] on label "Assumption not made" at bounding box center [524, 336] width 157 height 30
click at [534, 336] on input "Assumption not made" at bounding box center [529, 341] width 10 height 10
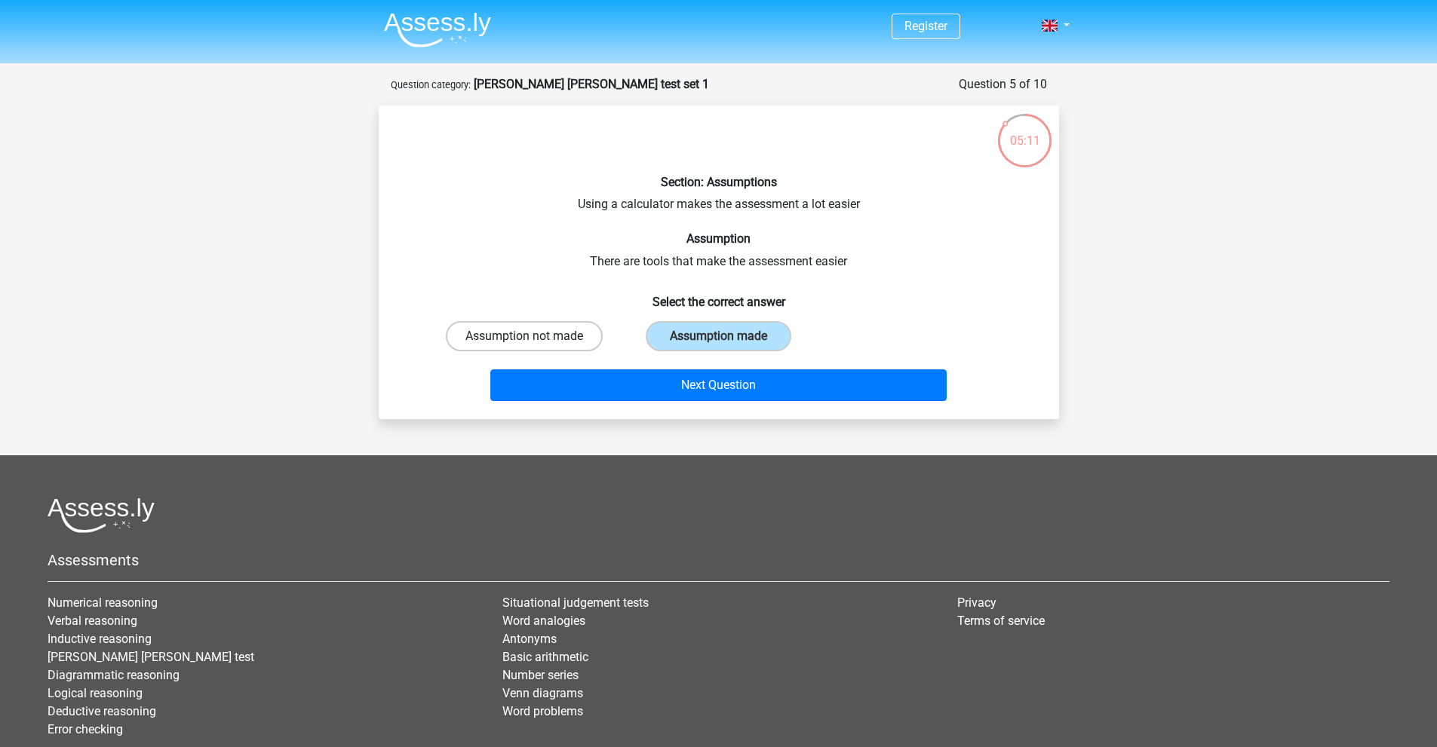
radio input "true"
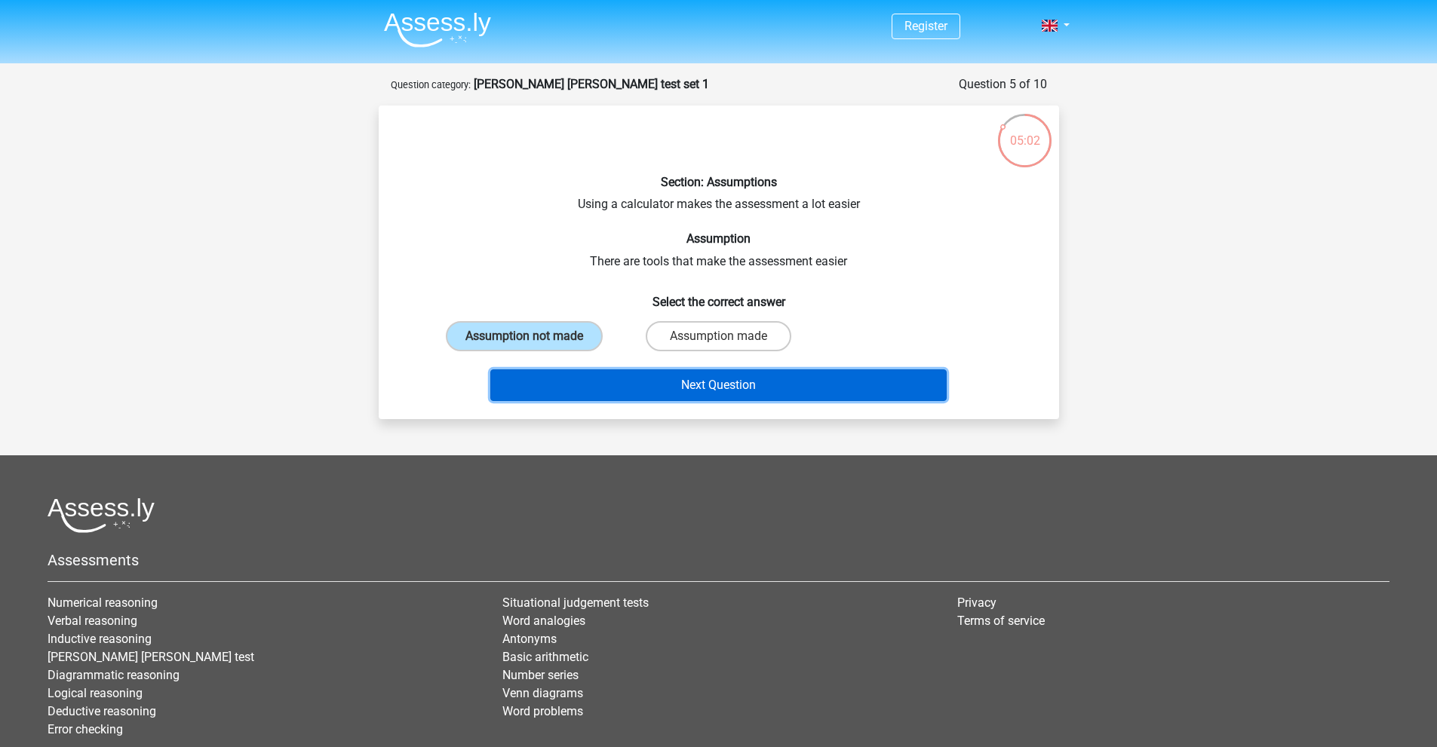
click at [661, 393] on button "Next Question" at bounding box center [718, 385] width 456 height 32
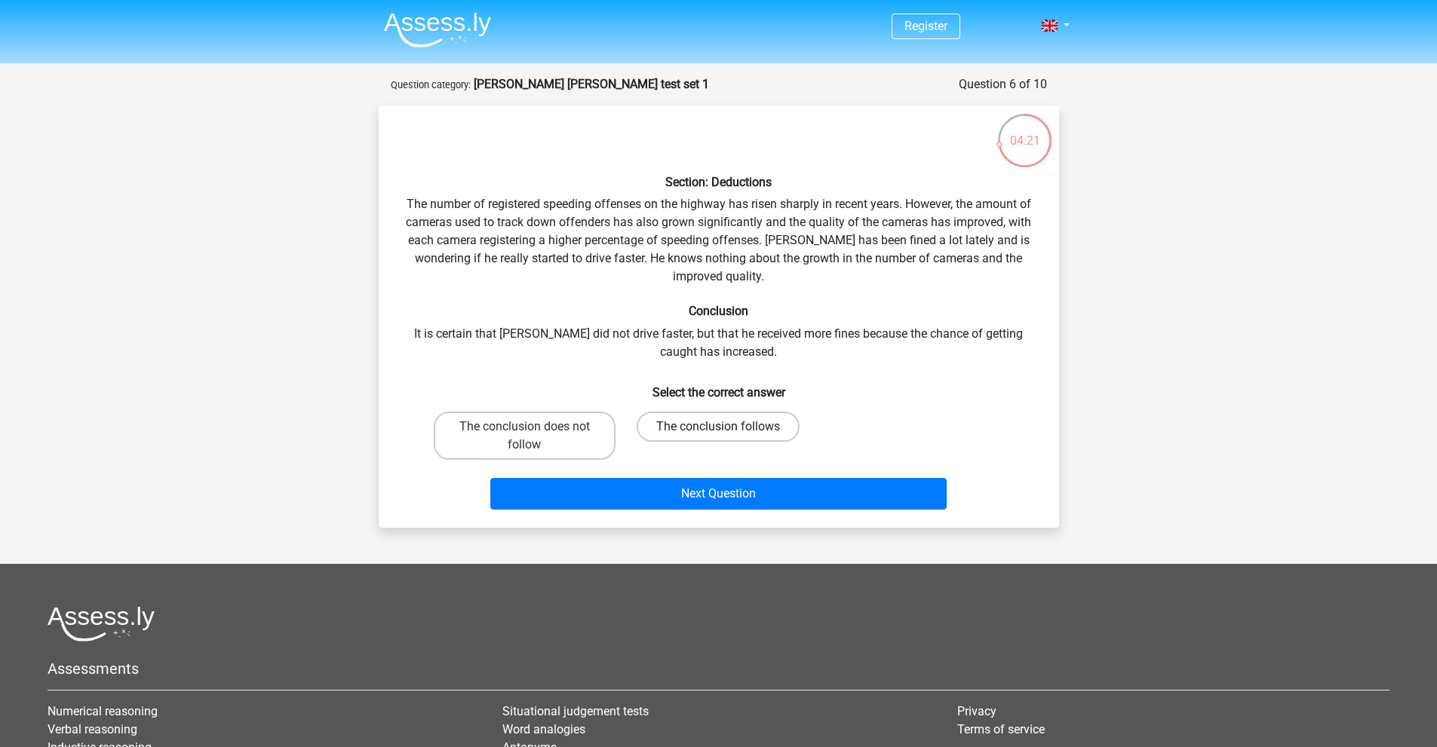
click at [716, 428] on label "The conclusion follows" at bounding box center [717, 427] width 163 height 30
click at [718, 428] on input "The conclusion follows" at bounding box center [723, 432] width 10 height 10
radio input "true"
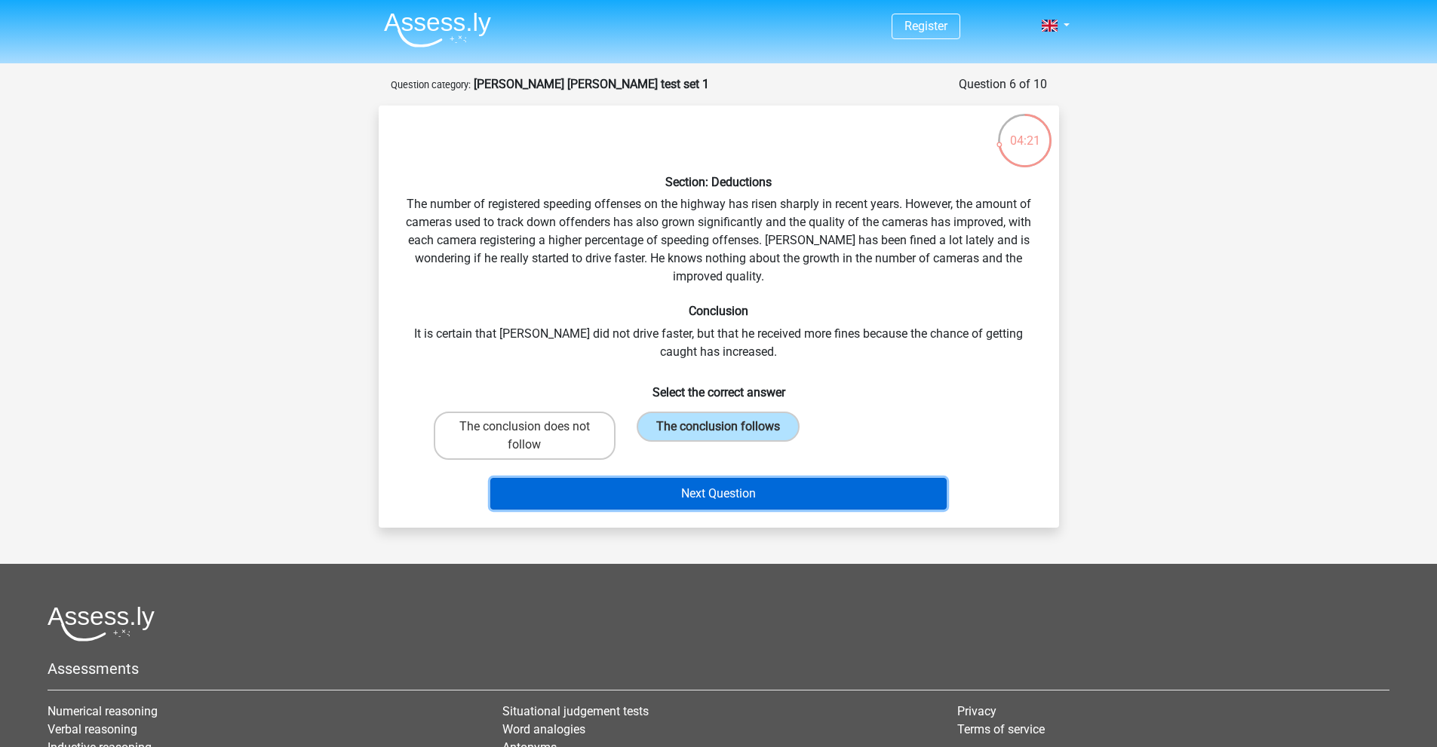
click at [708, 486] on button "Next Question" at bounding box center [718, 494] width 456 height 32
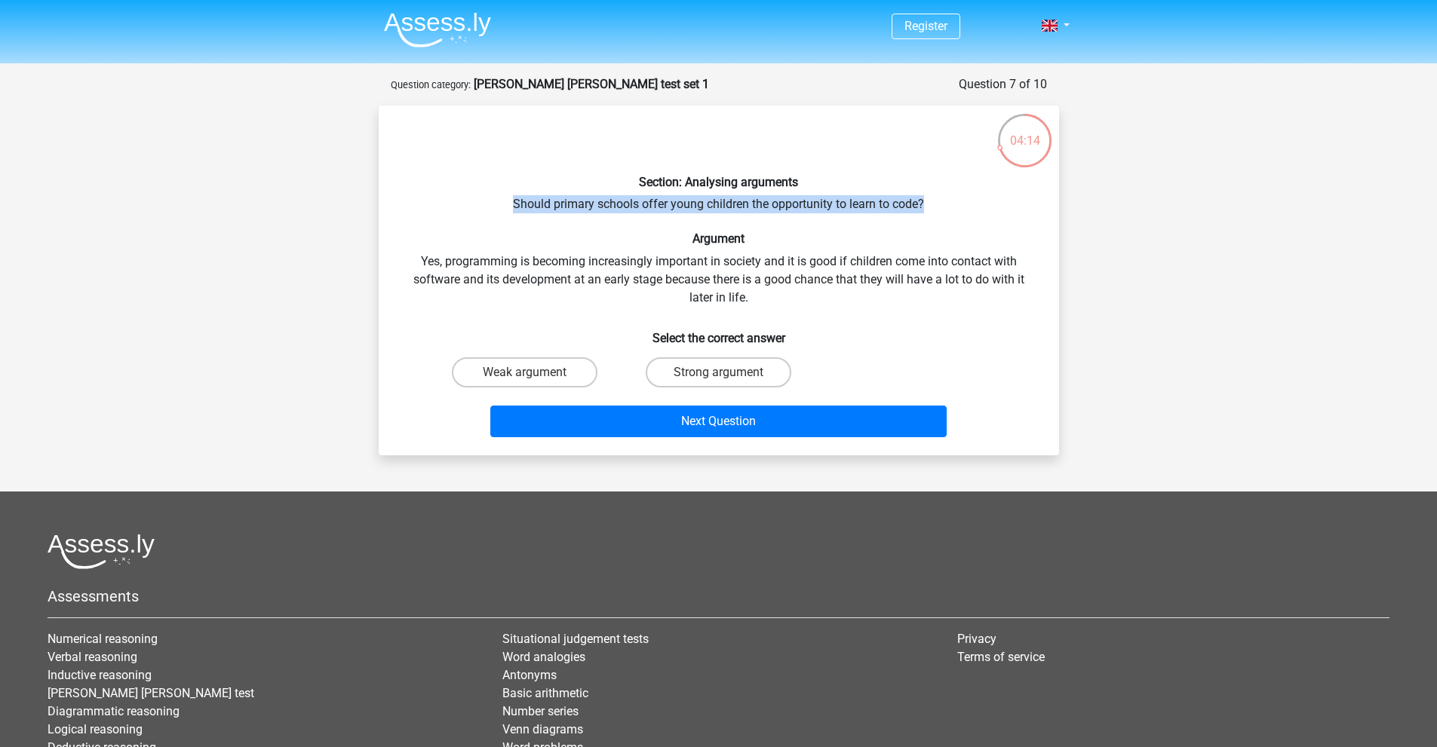
drag, startPoint x: 508, startPoint y: 204, endPoint x: 930, endPoint y: 204, distance: 421.5
click at [930, 204] on div "Section: Analysing arguments Should primary schools offer young children the op…" at bounding box center [719, 281] width 668 height 326
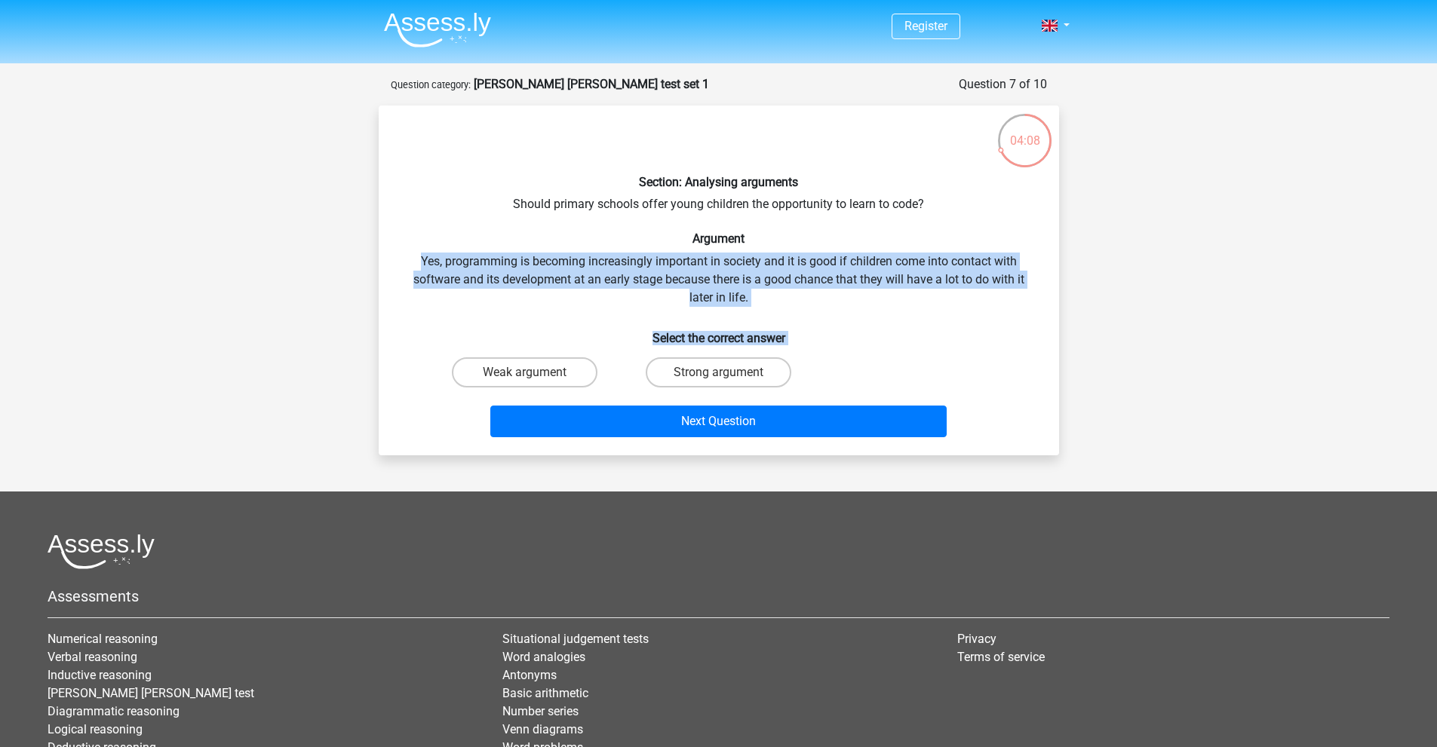
drag, startPoint x: 412, startPoint y: 260, endPoint x: 885, endPoint y: 386, distance: 490.0
click at [901, 363] on div "Section: Analysing arguments Should primary schools offer young children the op…" at bounding box center [719, 281] width 668 height 326
click at [666, 373] on label "Strong argument" at bounding box center [718, 372] width 146 height 30
click at [718, 373] on input "Strong argument" at bounding box center [723, 378] width 10 height 10
radio input "true"
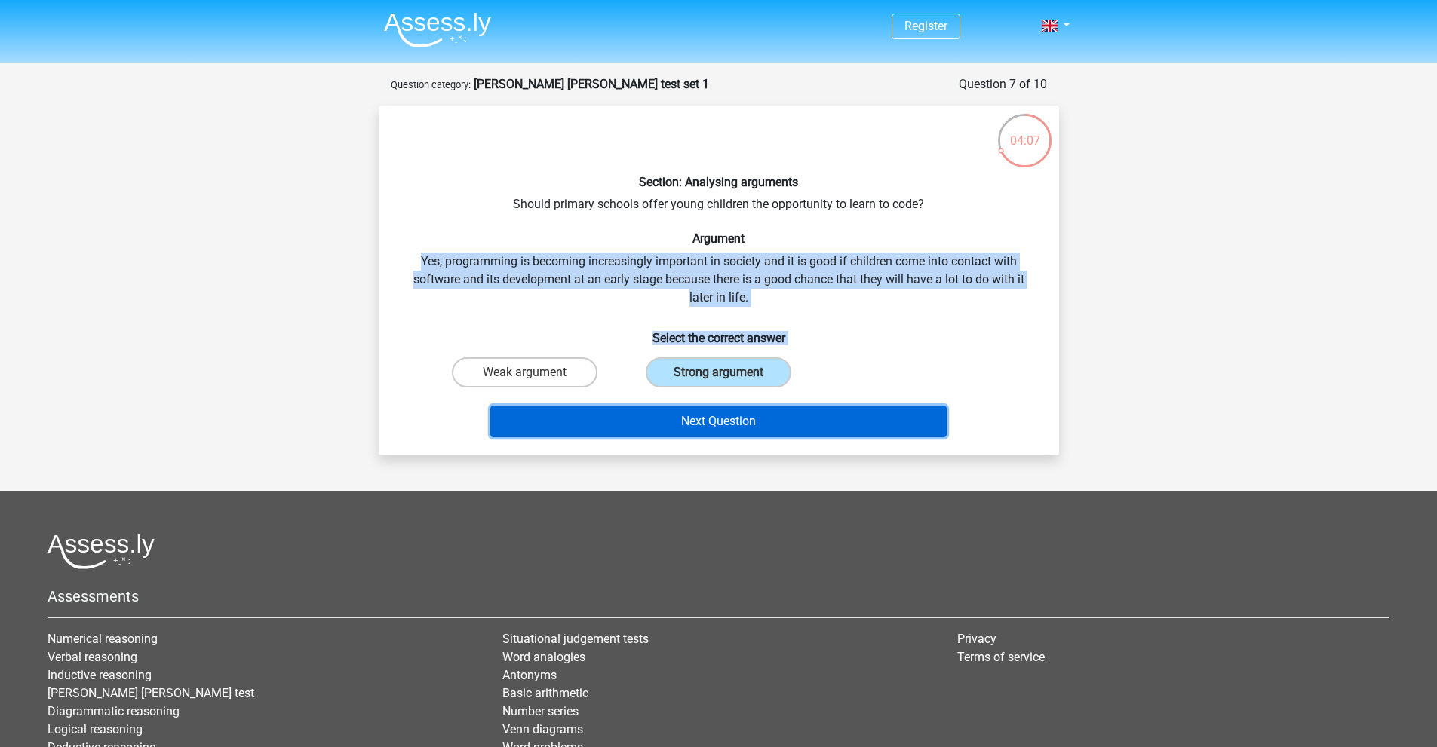
click at [730, 417] on button "Next Question" at bounding box center [718, 422] width 456 height 32
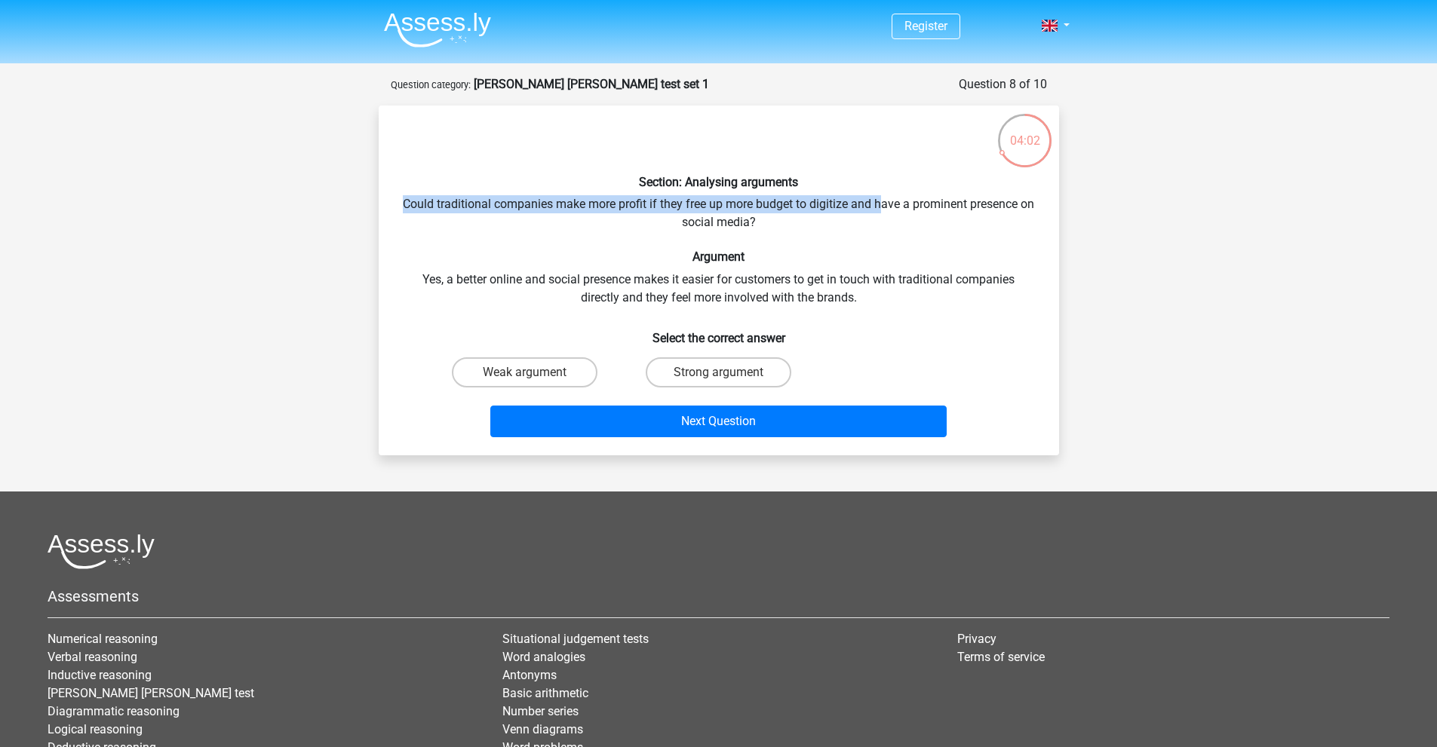
drag, startPoint x: 411, startPoint y: 196, endPoint x: 891, endPoint y: 204, distance: 480.4
click at [891, 204] on div "Section: Analysing arguments Could traditional companies make more profit if th…" at bounding box center [719, 281] width 668 height 326
click at [542, 256] on h6 "Argument" at bounding box center [719, 257] width 632 height 14
click at [550, 365] on label "Weak argument" at bounding box center [525, 372] width 146 height 30
click at [534, 373] on input "Weak argument" at bounding box center [529, 378] width 10 height 10
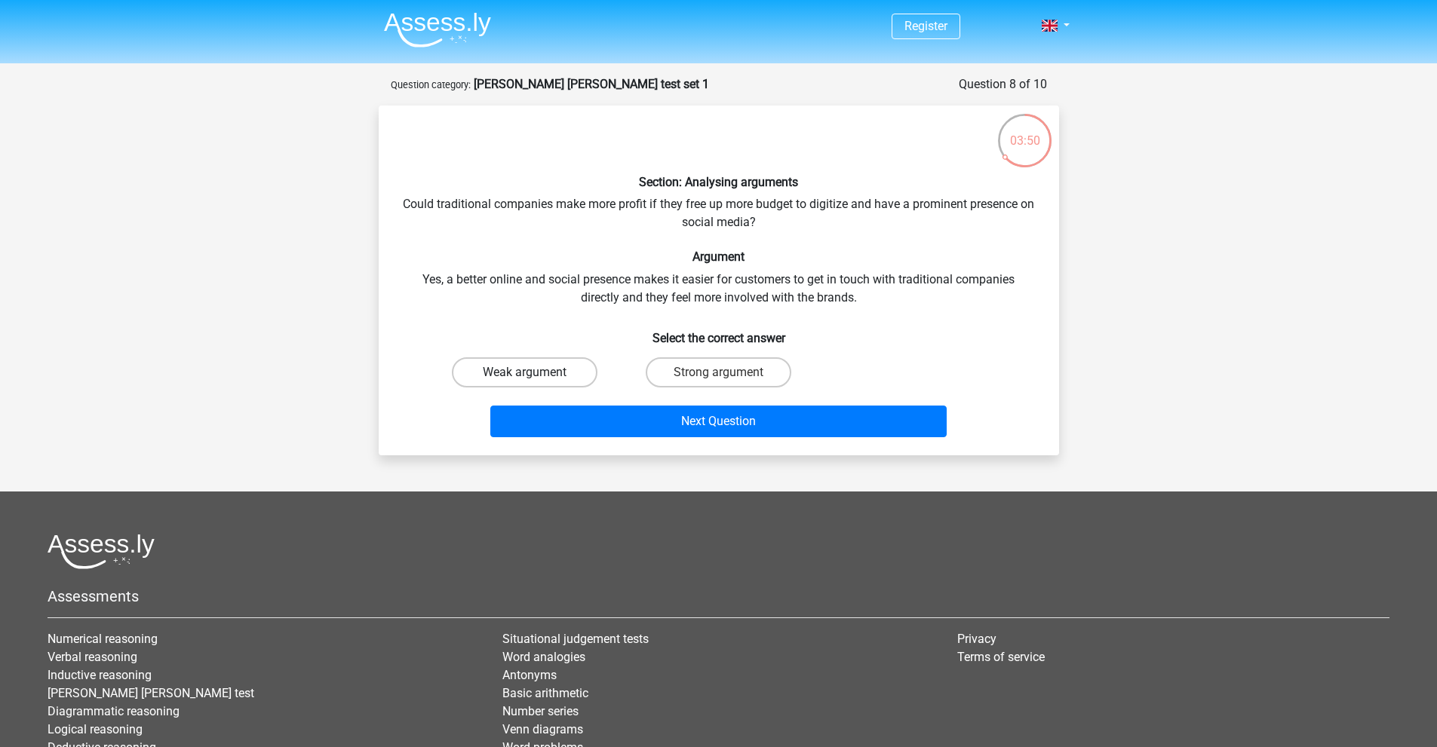
radio input "true"
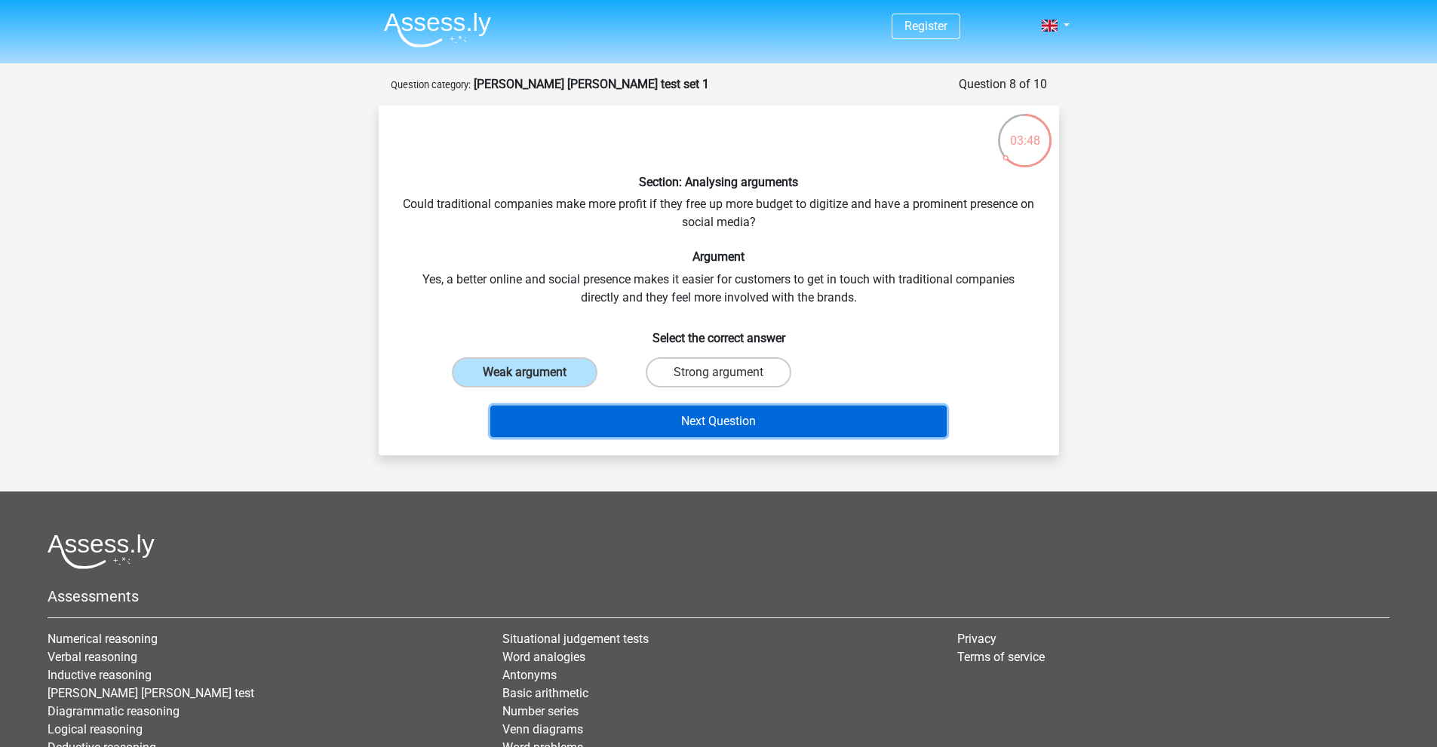
click at [590, 422] on button "Next Question" at bounding box center [718, 422] width 456 height 32
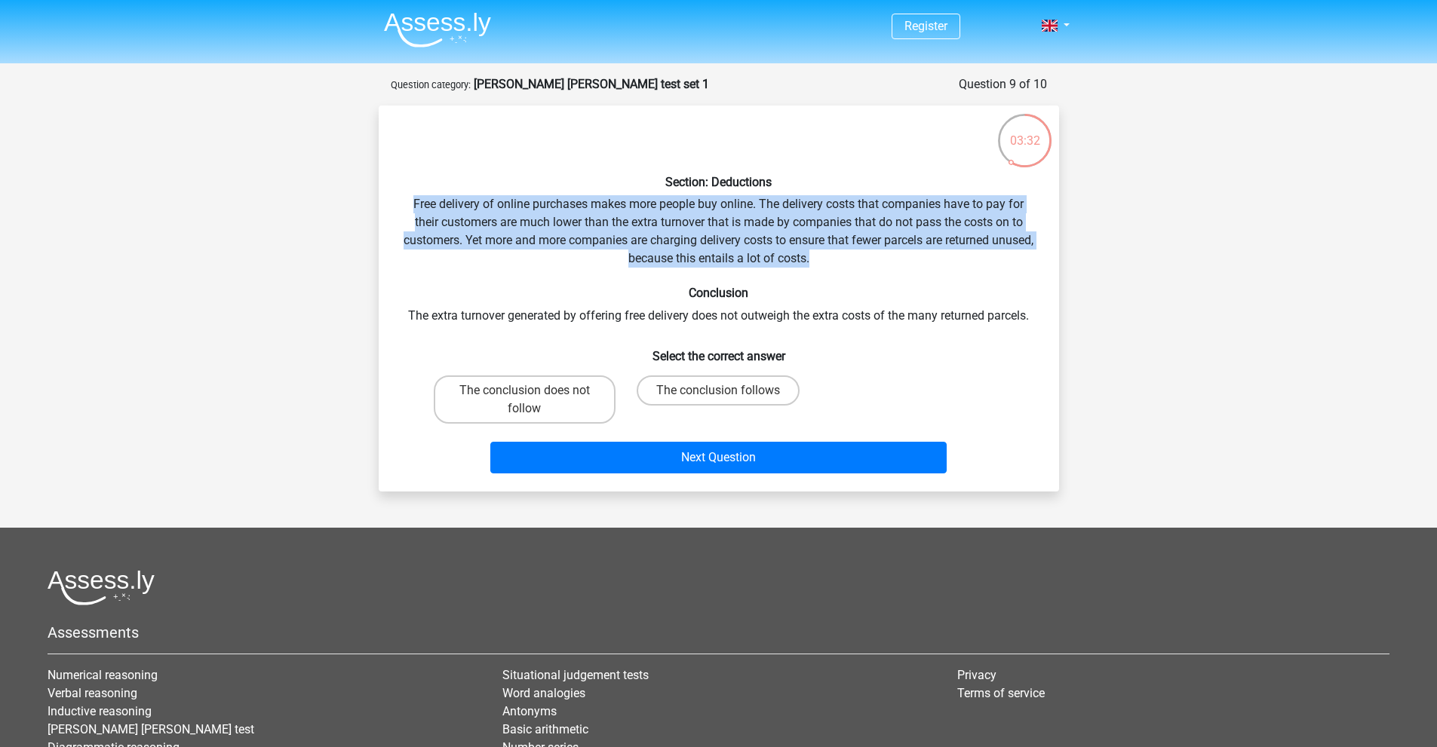
drag, startPoint x: 414, startPoint y: 201, endPoint x: 869, endPoint y: 274, distance: 461.3
click at [897, 257] on div "Section: Deductions Free delivery of online purchases makes more people buy onl…" at bounding box center [719, 299] width 668 height 362
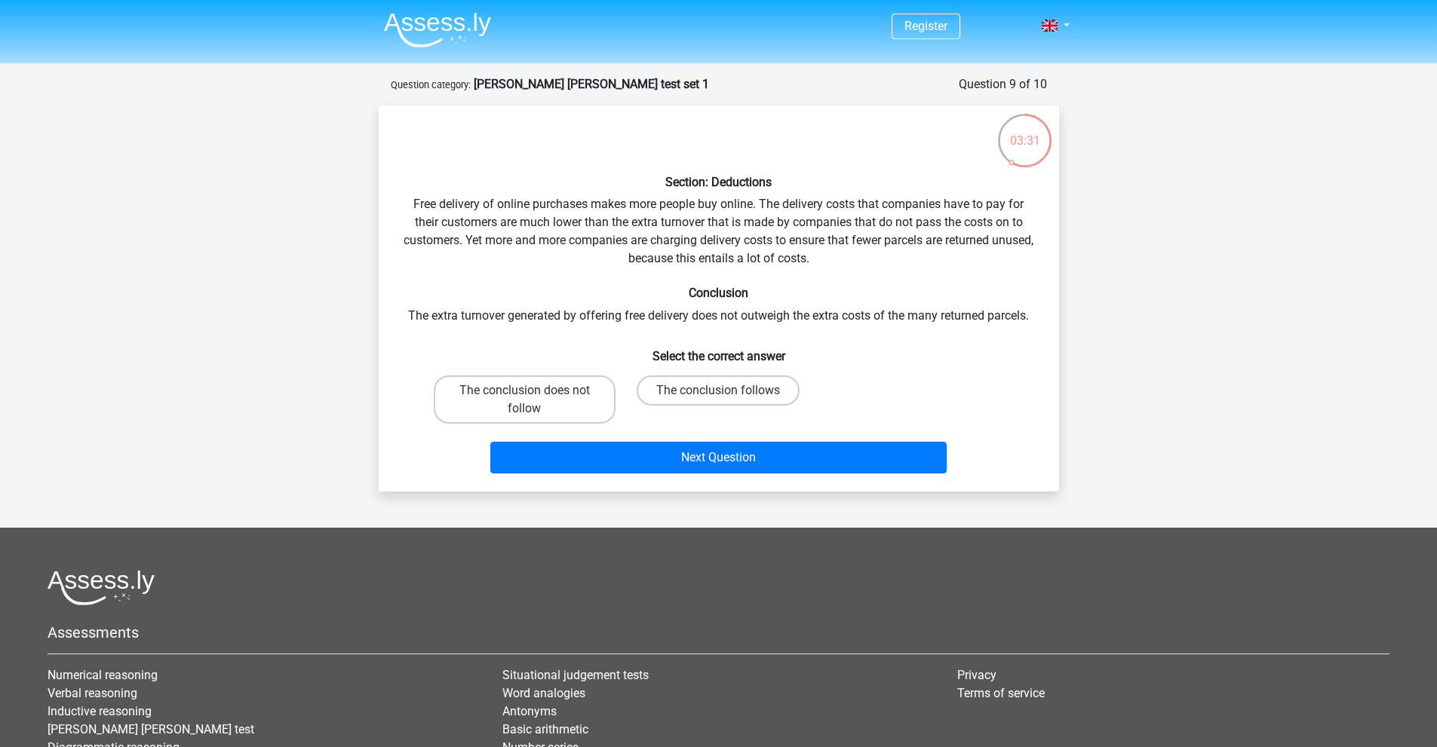
drag, startPoint x: 658, startPoint y: 296, endPoint x: 615, endPoint y: 305, distance: 44.1
click at [656, 296] on h6 "Conclusion" at bounding box center [719, 293] width 632 height 14
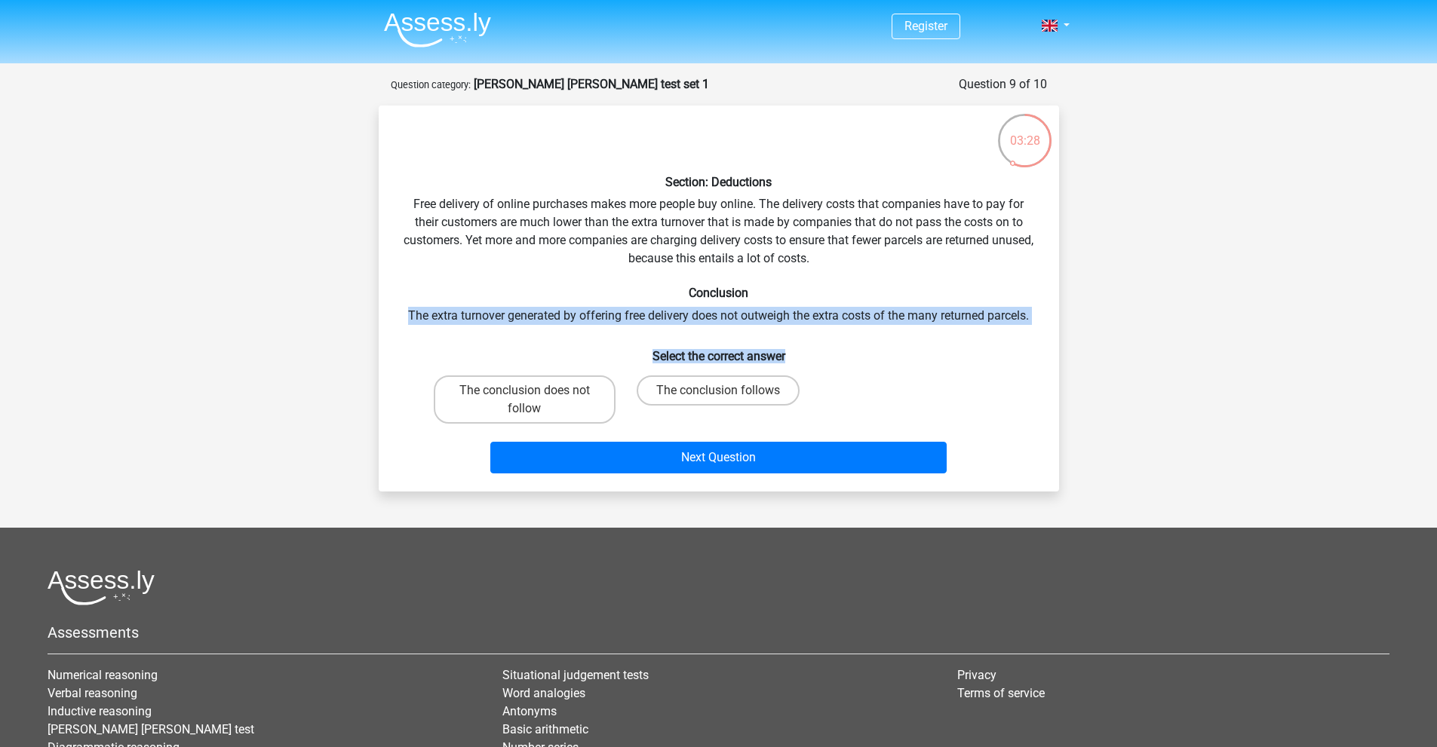
drag, startPoint x: 406, startPoint y: 312, endPoint x: 855, endPoint y: 329, distance: 449.7
click at [855, 329] on div "Section: Deductions Free delivery of online purchases makes more people buy onl…" at bounding box center [719, 299] width 668 height 362
click at [854, 349] on h6 "Select the correct answer" at bounding box center [719, 350] width 632 height 26
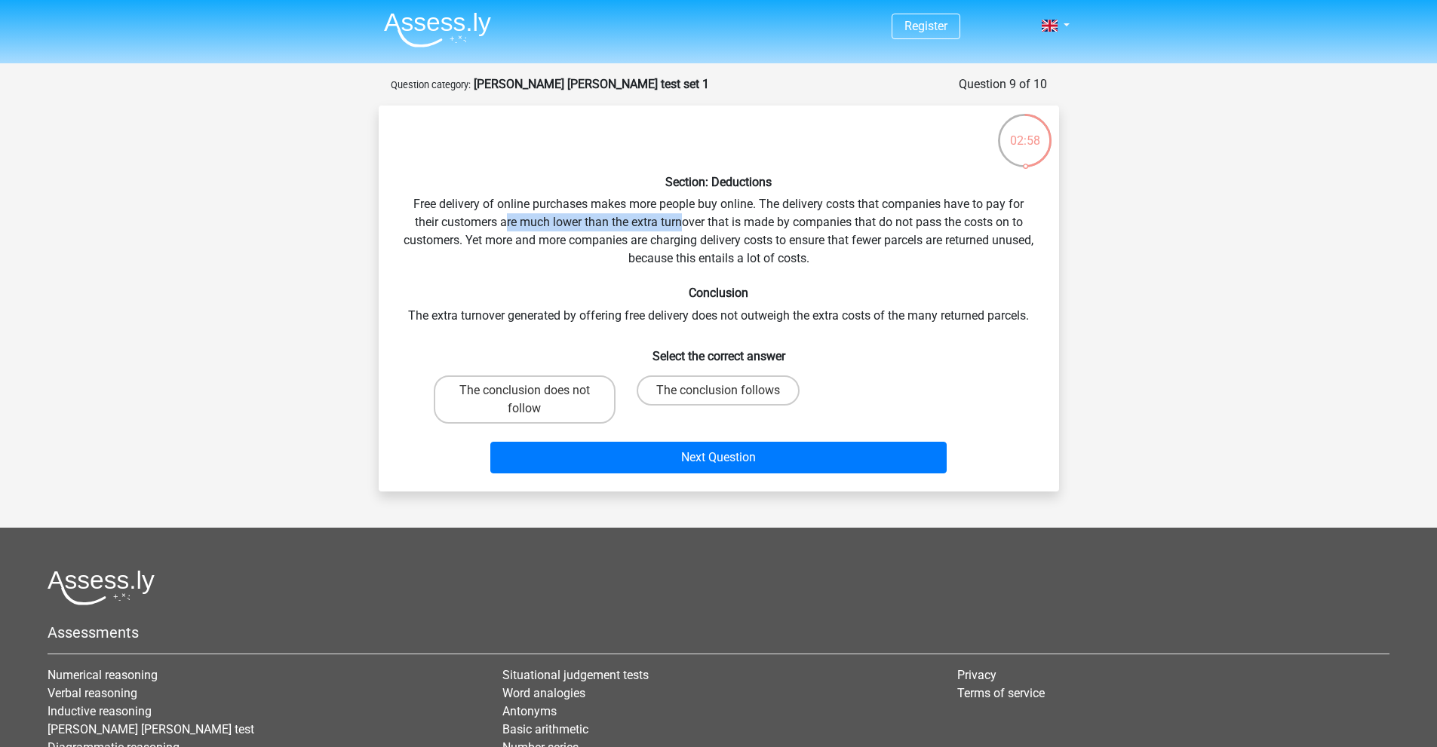
drag, startPoint x: 512, startPoint y: 218, endPoint x: 685, endPoint y: 228, distance: 173.0
click at [685, 228] on div "Section: Deductions Free delivery of online purchases makes more people buy onl…" at bounding box center [719, 299] width 668 height 362
drag, startPoint x: 462, startPoint y: 238, endPoint x: 467, endPoint y: 226, distance: 12.9
click at [461, 238] on div "Section: Deductions Free delivery of online purchases makes more people buy onl…" at bounding box center [719, 299] width 668 height 362
click at [575, 409] on label "The conclusion does not follow" at bounding box center [525, 400] width 182 height 48
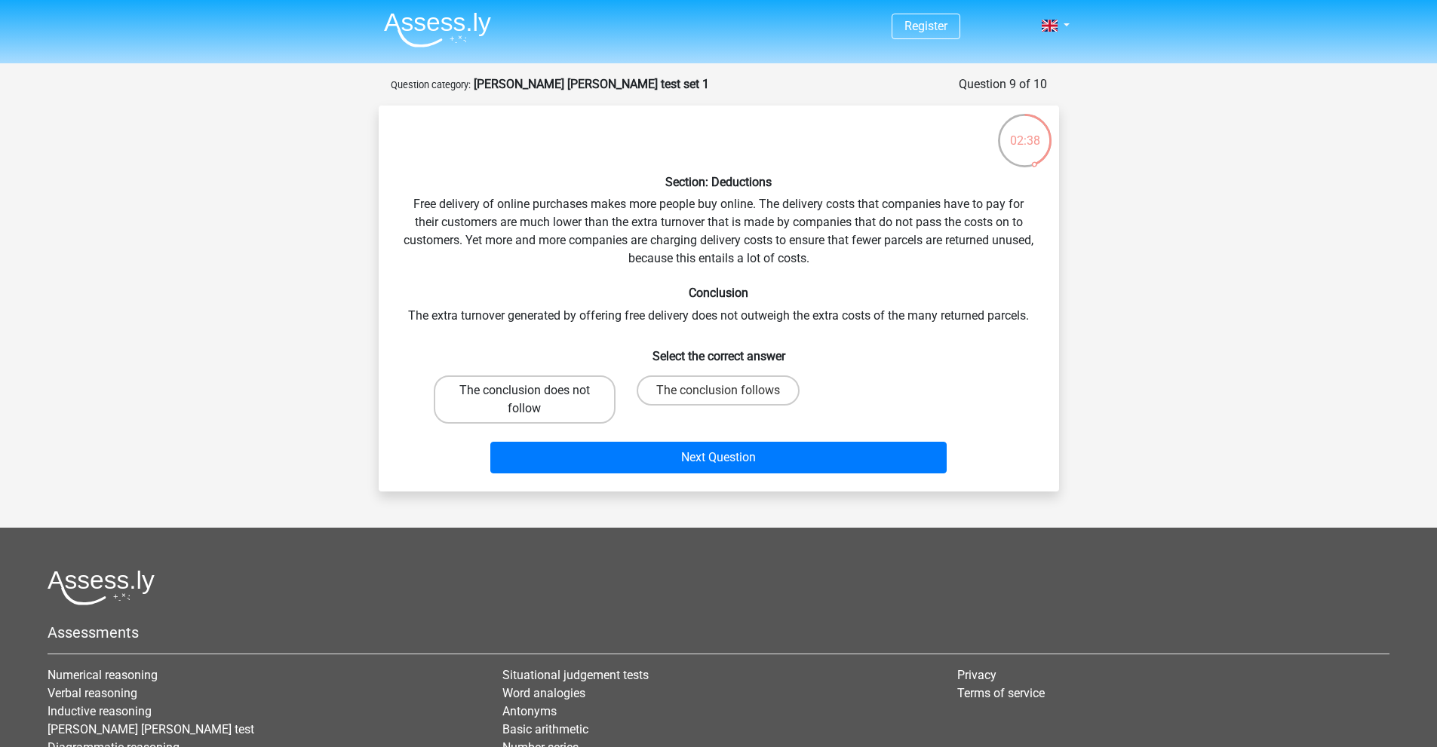
click at [534, 400] on input "The conclusion does not follow" at bounding box center [529, 396] width 10 height 10
radio input "true"
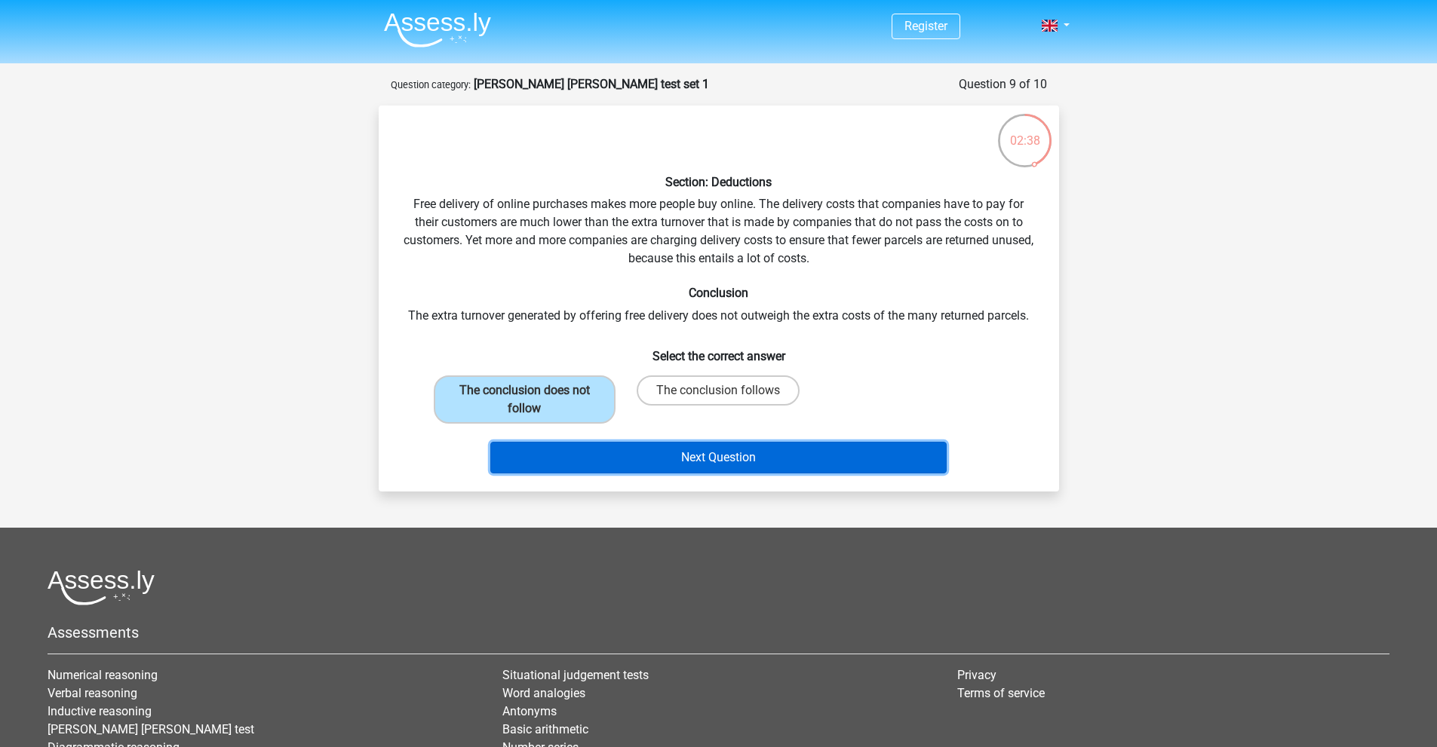
click at [595, 467] on button "Next Question" at bounding box center [718, 458] width 456 height 32
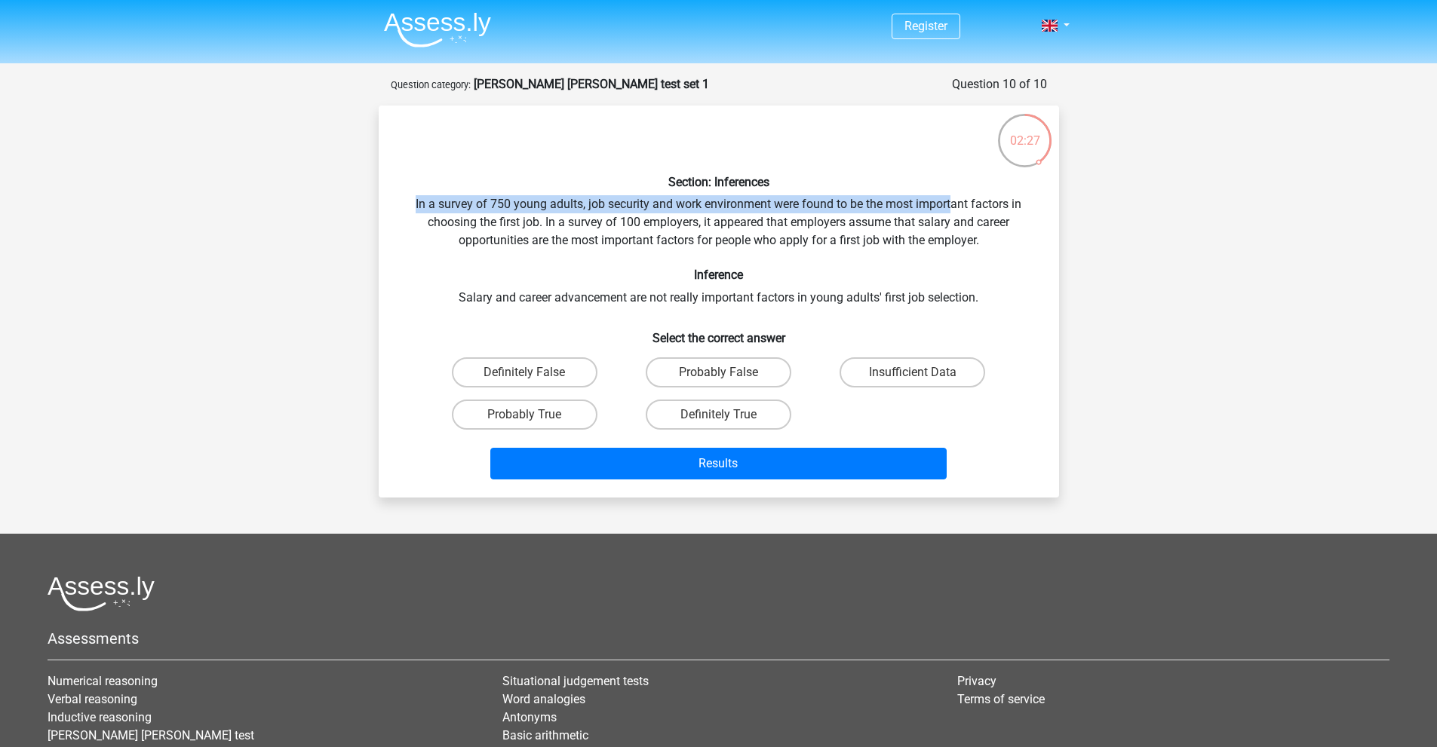
drag, startPoint x: 414, startPoint y: 203, endPoint x: 952, endPoint y: 200, distance: 538.4
click at [952, 200] on div "Section: Inferences In a survey of 750 young adults, job security and work envi…" at bounding box center [719, 302] width 668 height 368
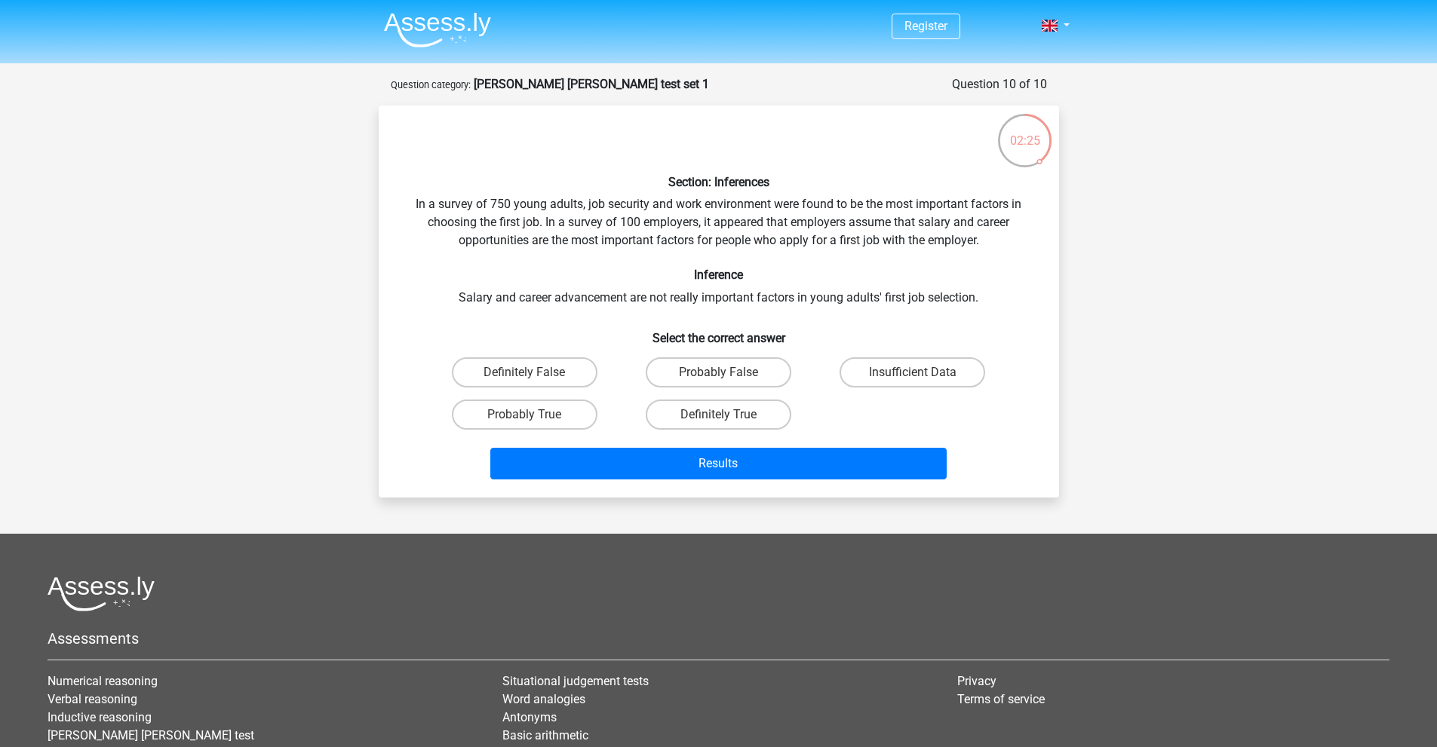
click at [614, 233] on div "Section: Inferences In a survey of 750 young adults, job security and work envi…" at bounding box center [719, 302] width 668 height 368
click at [749, 363] on label "Probably False" at bounding box center [718, 372] width 146 height 30
click at [728, 373] on input "Probably False" at bounding box center [723, 378] width 10 height 10
radio input "true"
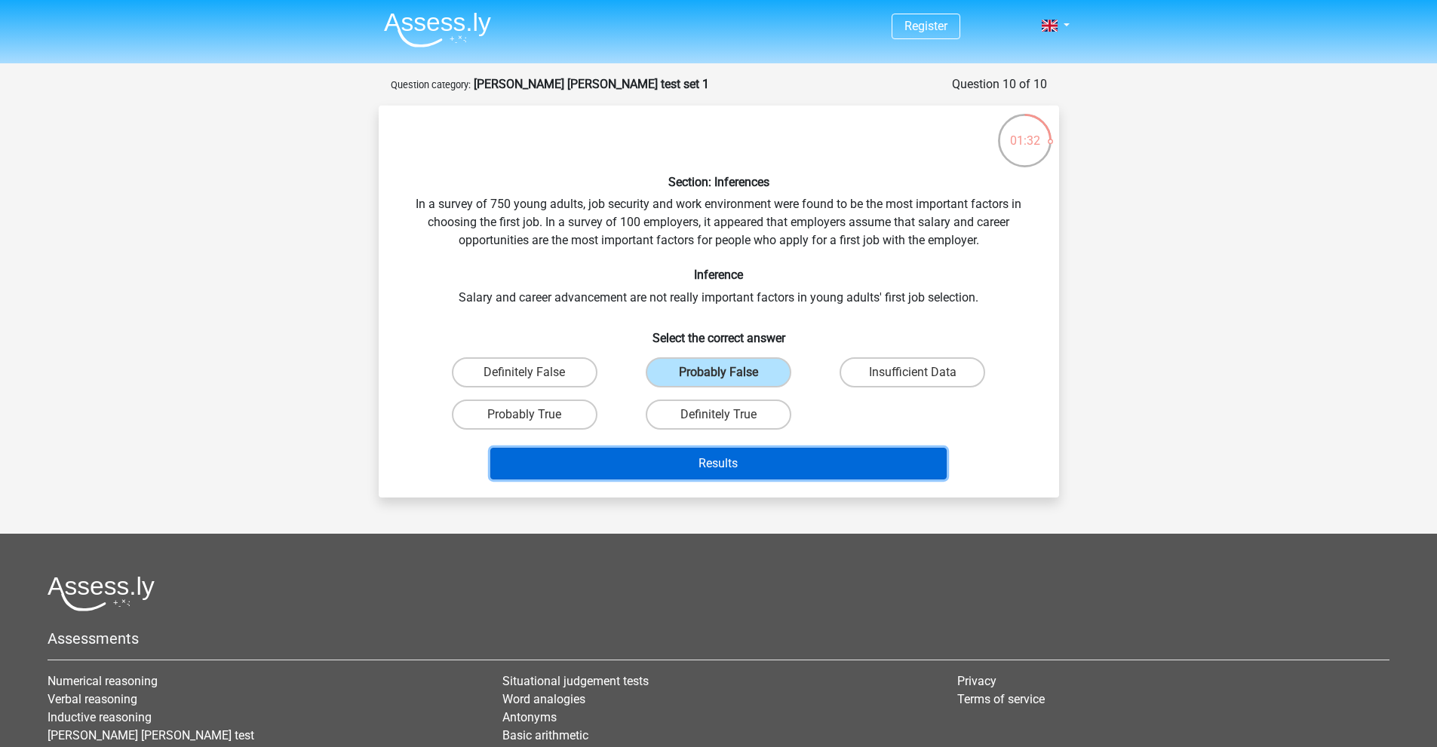
click at [734, 462] on button "Results" at bounding box center [718, 464] width 456 height 32
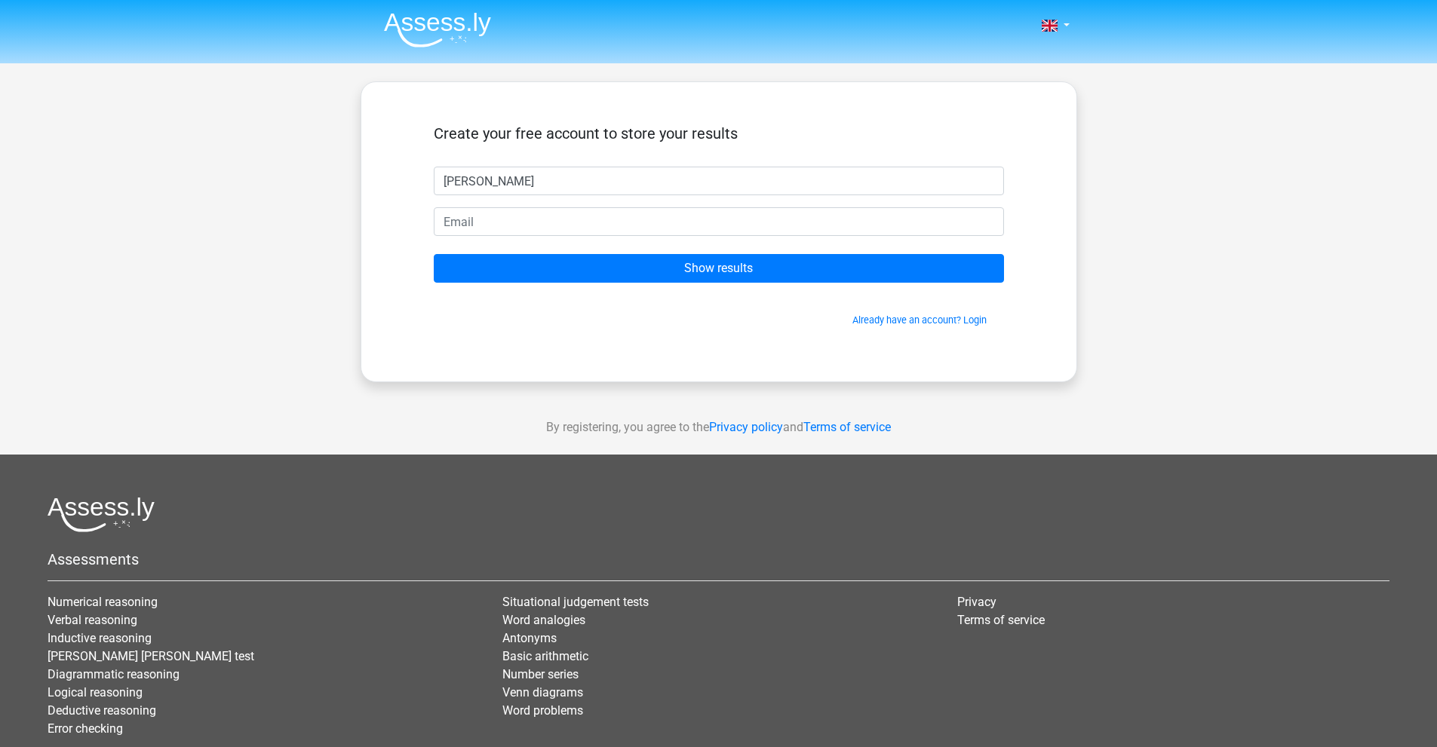
type input "[PERSON_NAME]"
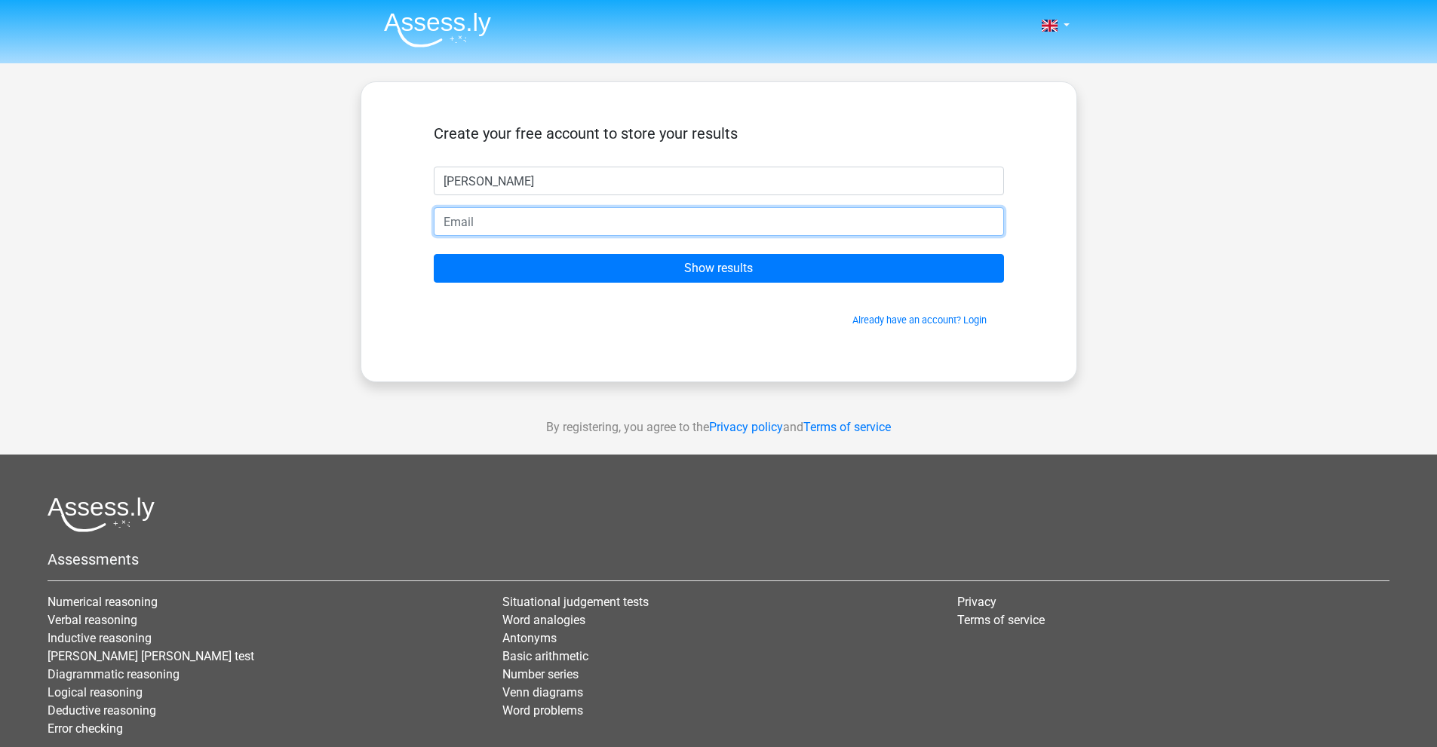
click at [497, 212] on input "email" at bounding box center [719, 221] width 570 height 29
type input "[EMAIL_ADDRESS][DOMAIN_NAME]"
click at [434, 254] on input "Show results" at bounding box center [719, 268] width 570 height 29
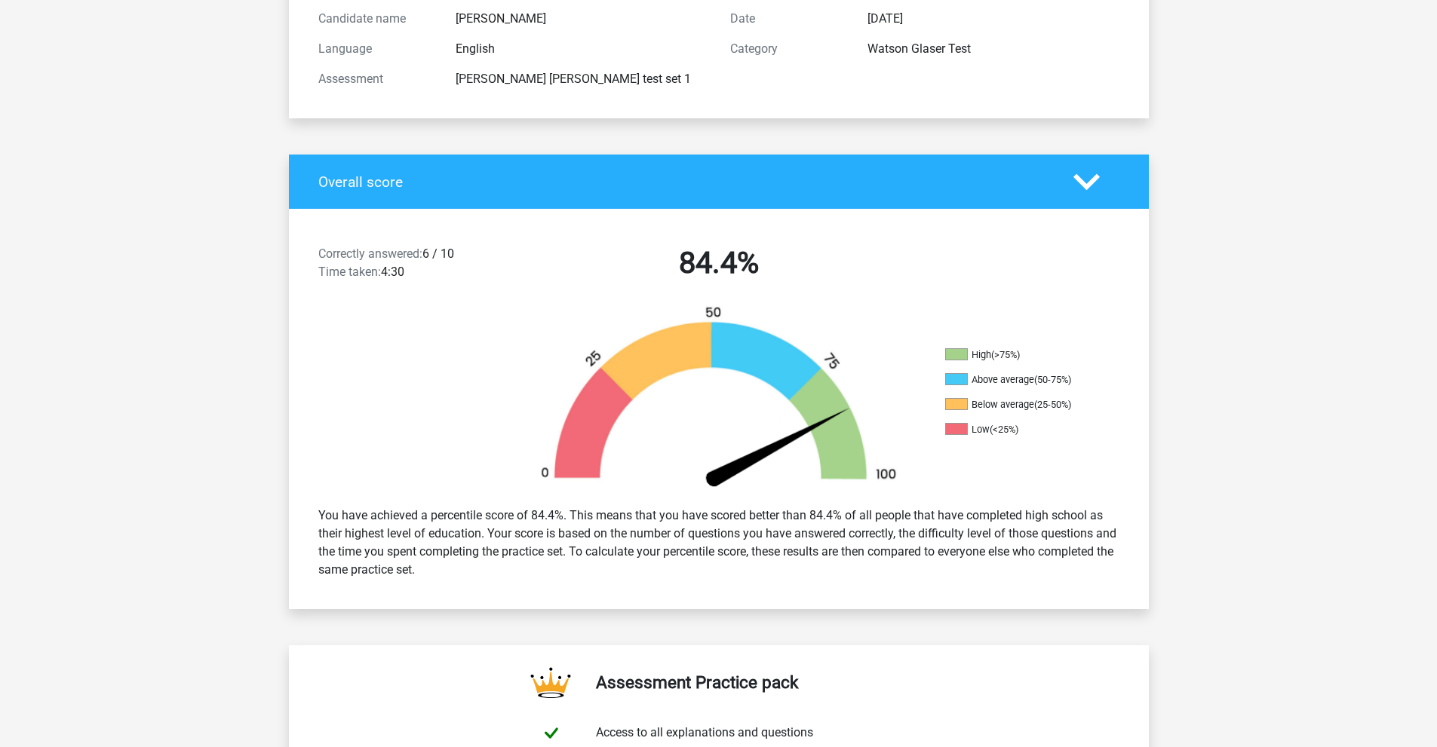
scroll to position [151, 0]
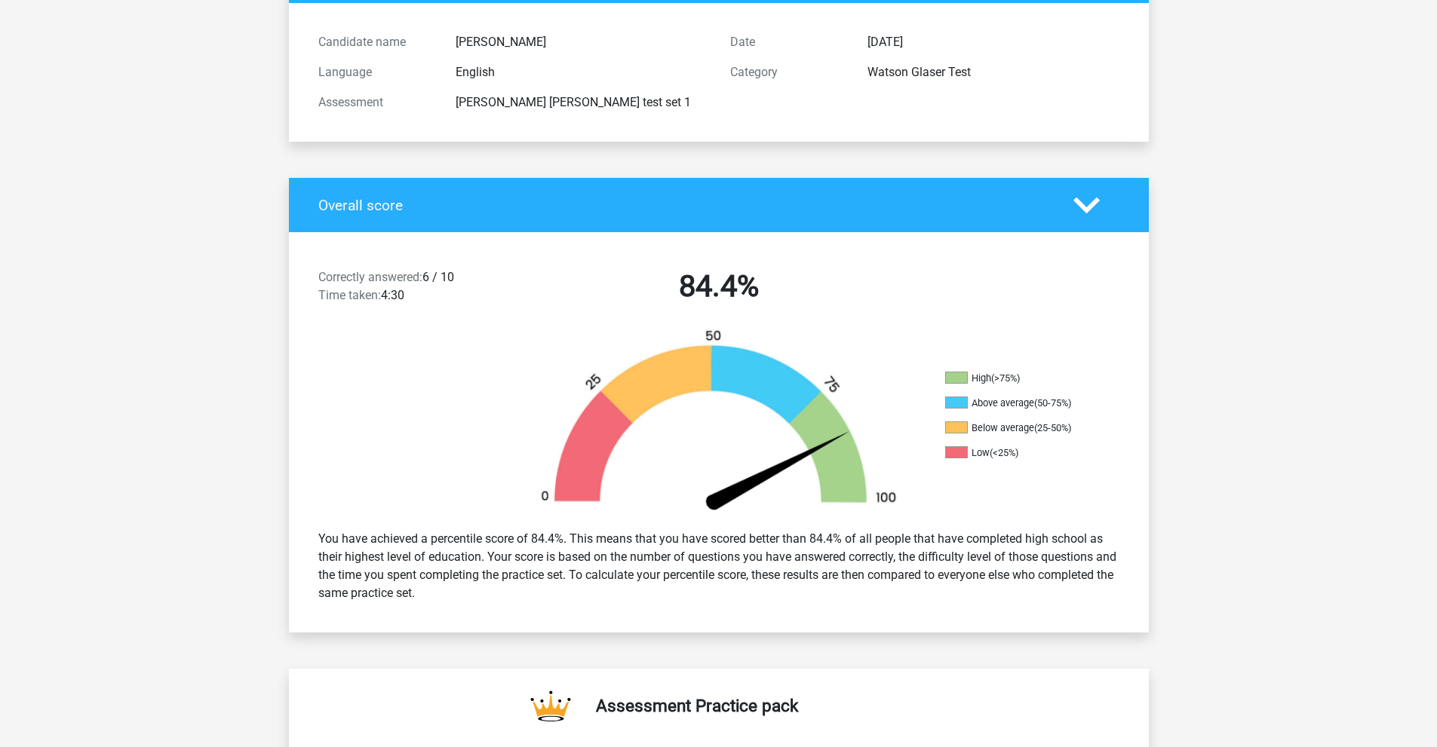
click at [1093, 204] on polygon at bounding box center [1086, 205] width 26 height 17
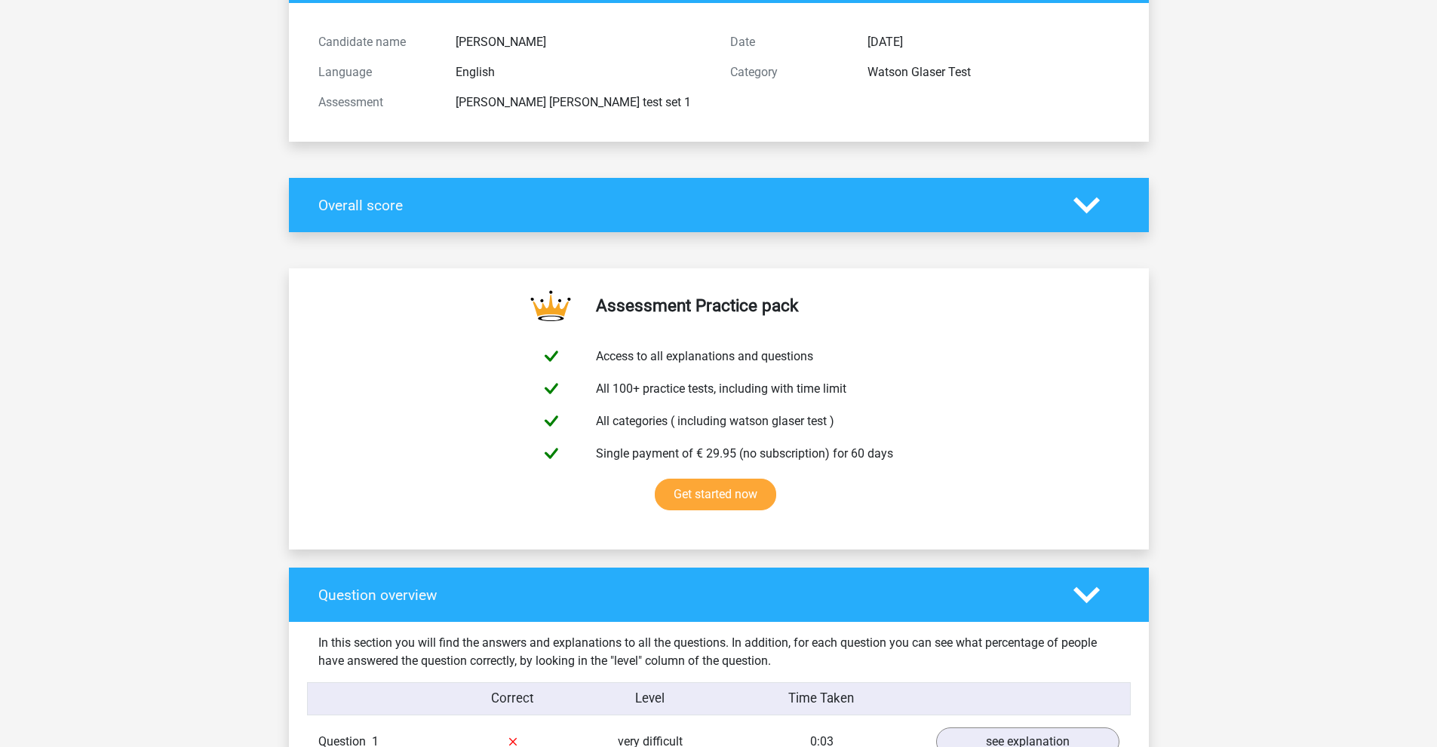
click at [1093, 204] on polygon at bounding box center [1086, 205] width 26 height 17
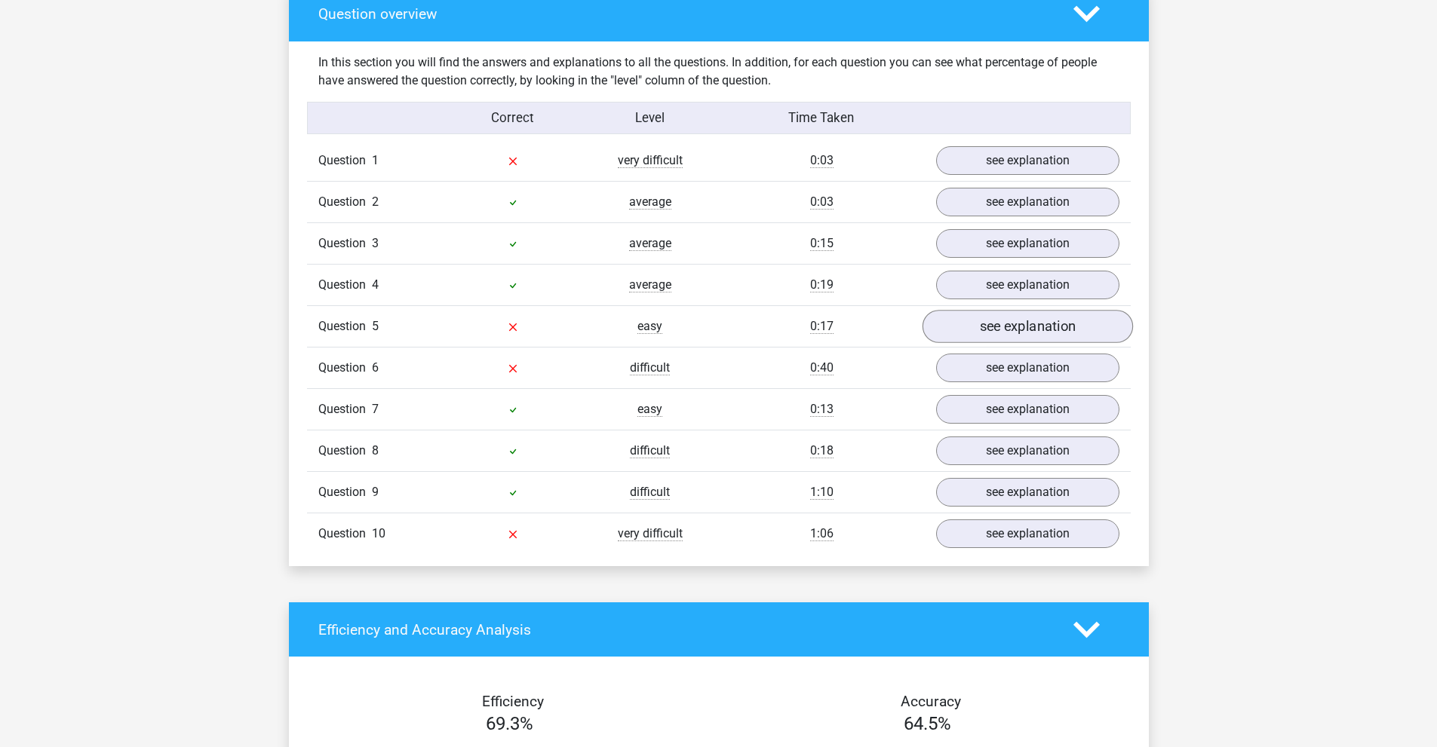
scroll to position [1131, 0]
click at [958, 166] on link "see explanation" at bounding box center [1026, 161] width 210 height 33
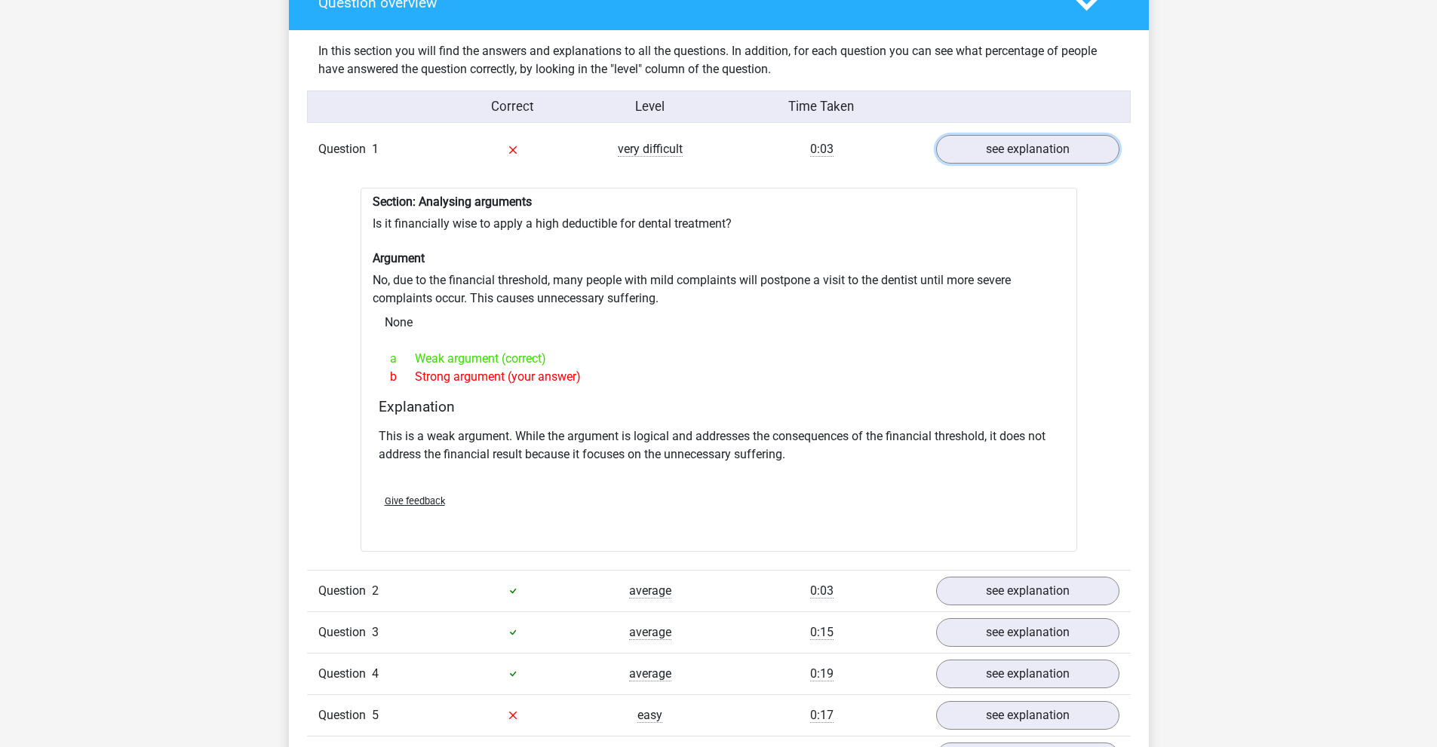
scroll to position [1433, 0]
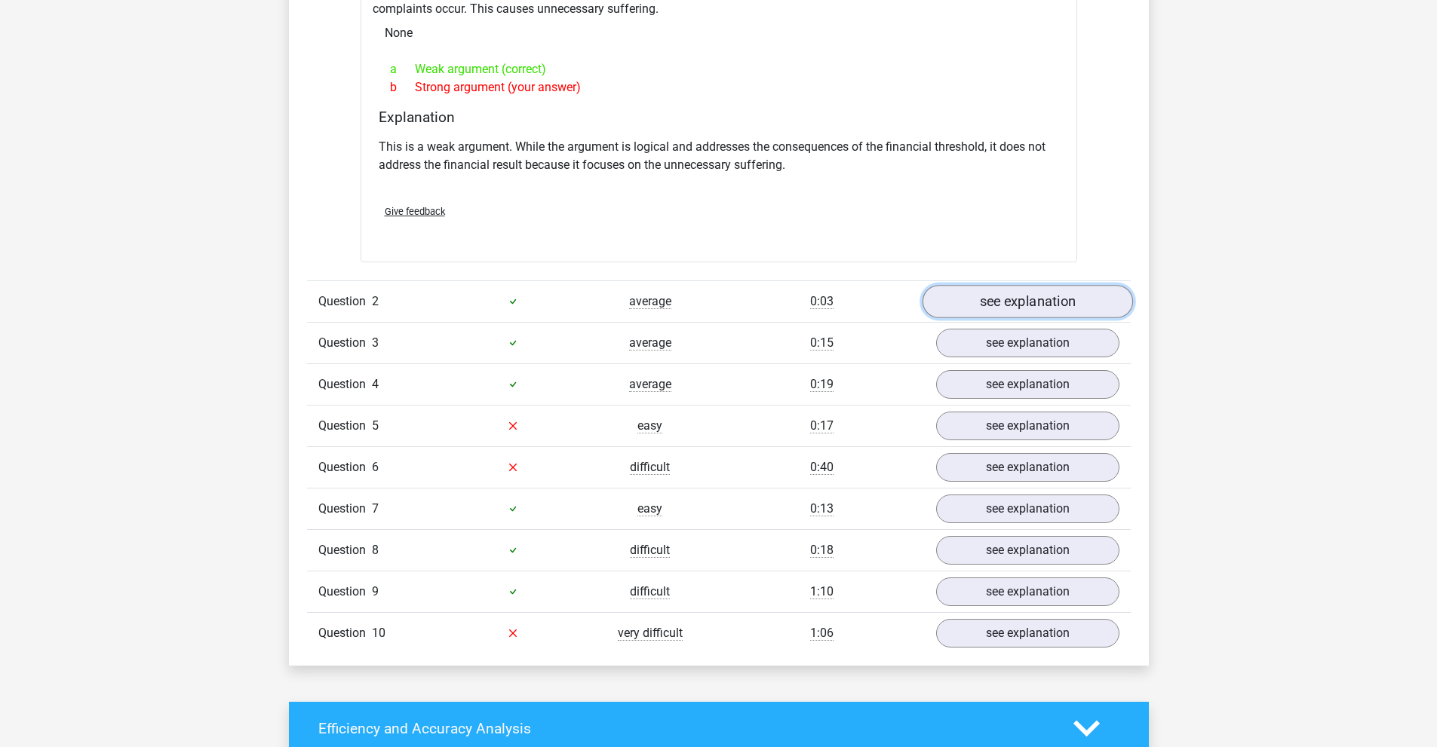
click at [957, 297] on link "see explanation" at bounding box center [1026, 301] width 210 height 33
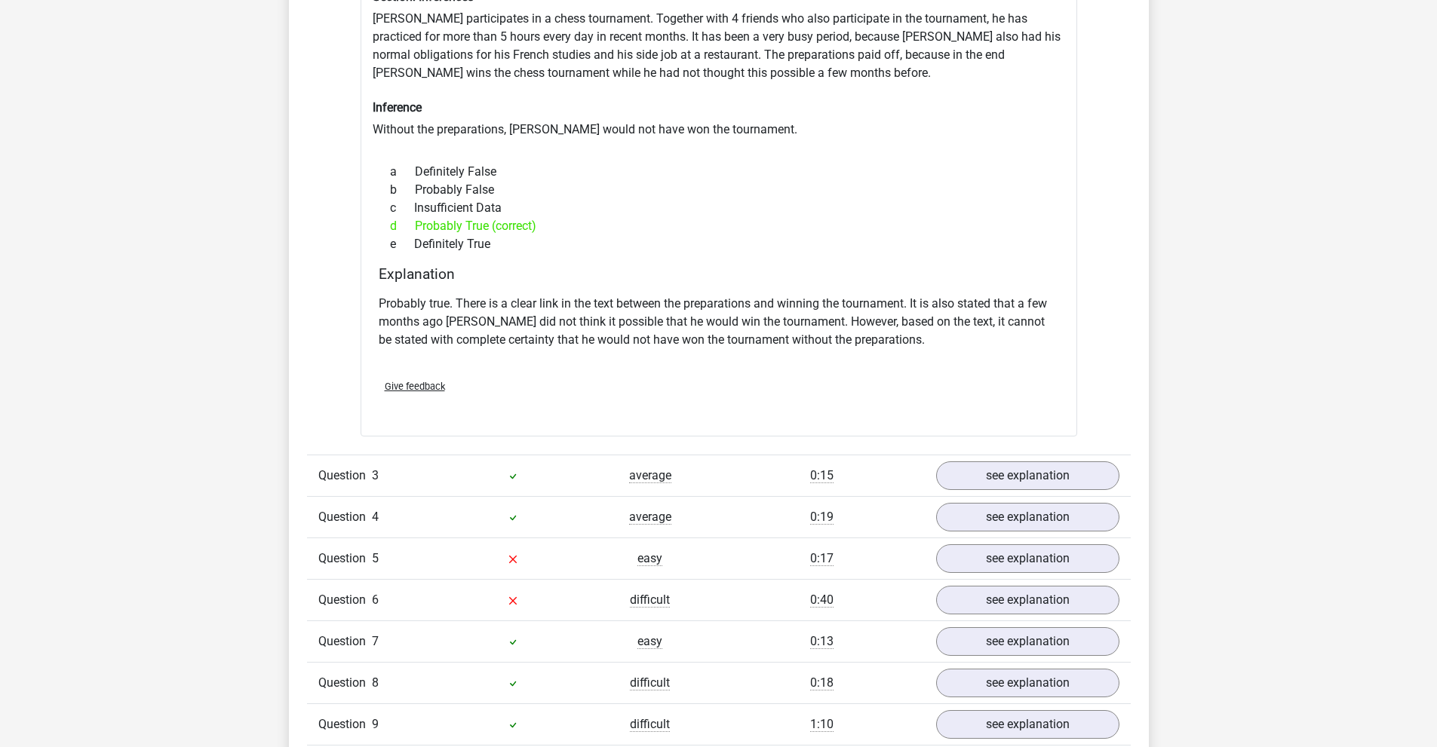
scroll to position [1810, 0]
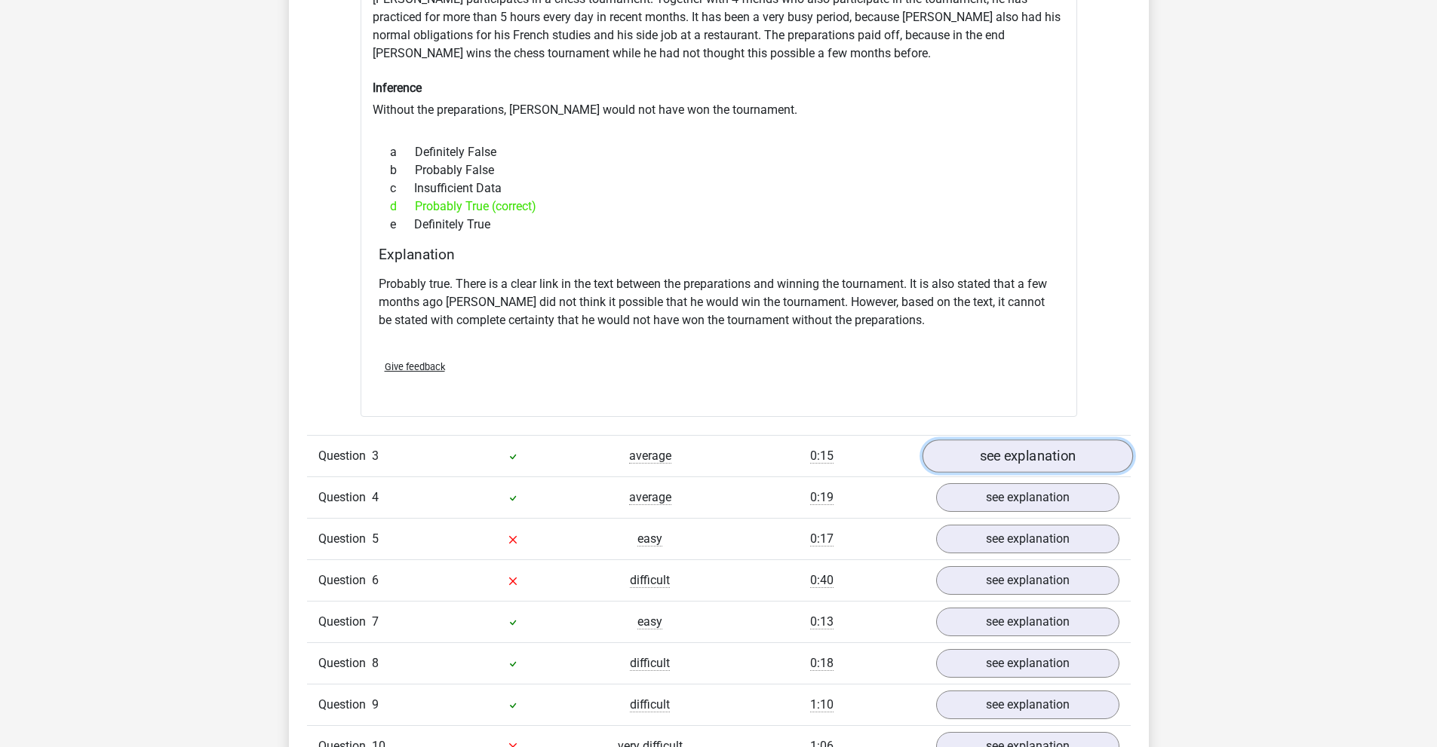
click at [998, 452] on link "see explanation" at bounding box center [1026, 456] width 210 height 33
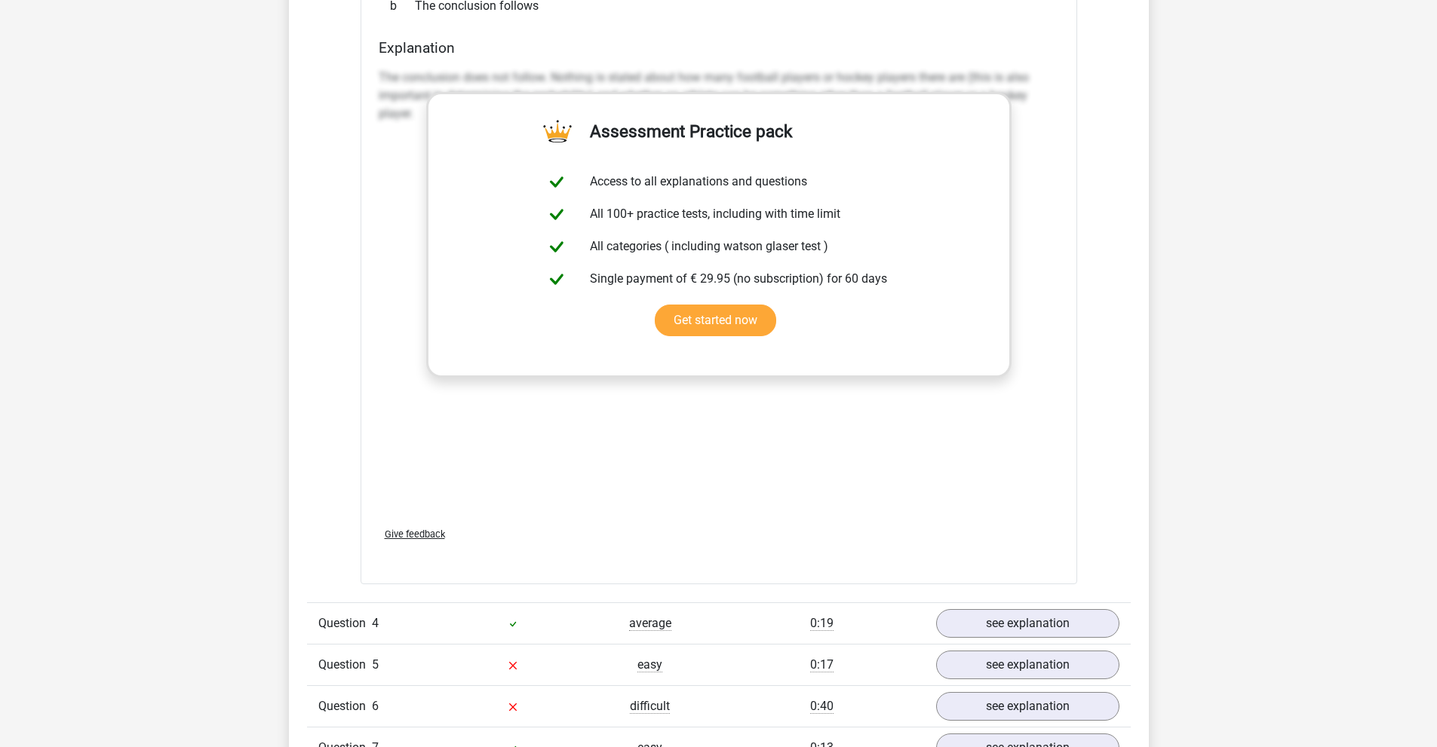
scroll to position [2639, 0]
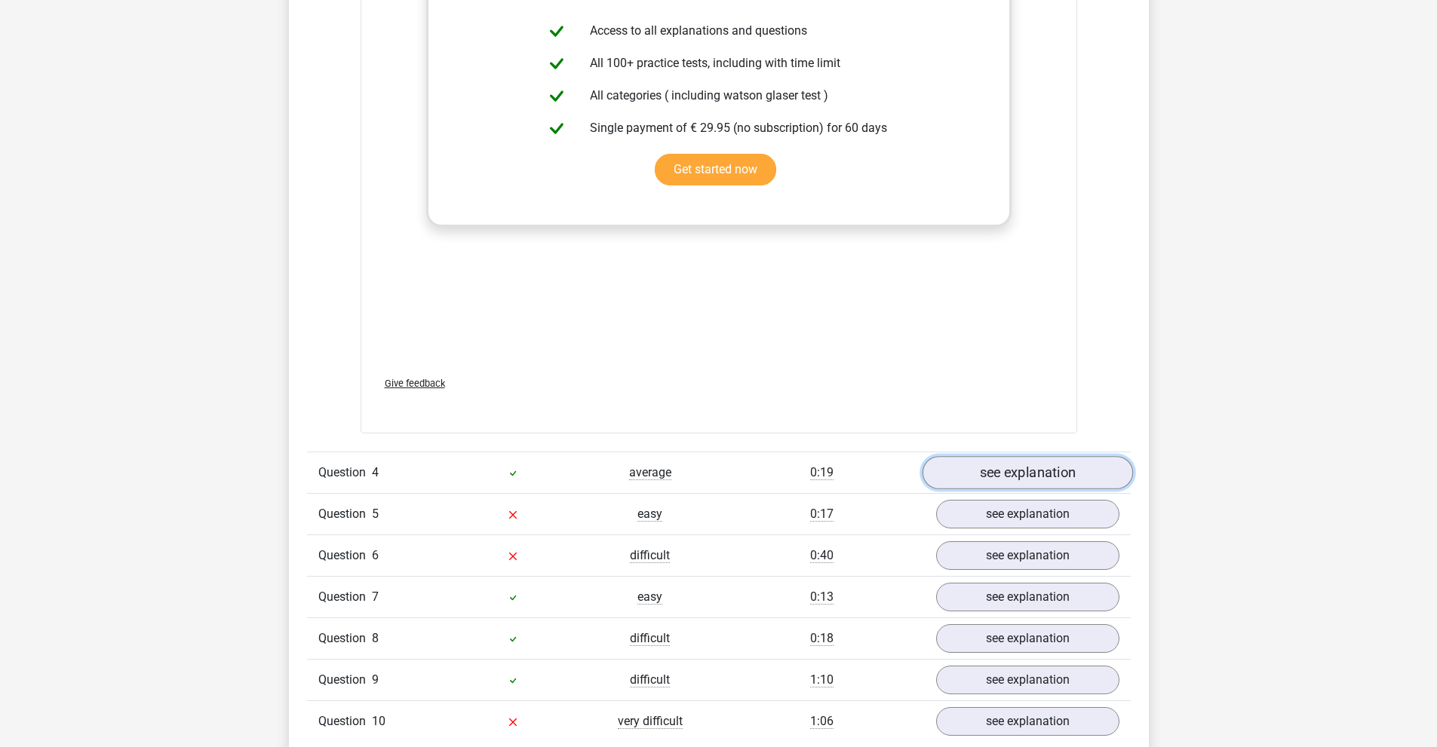
click at [961, 461] on link "see explanation" at bounding box center [1026, 472] width 210 height 33
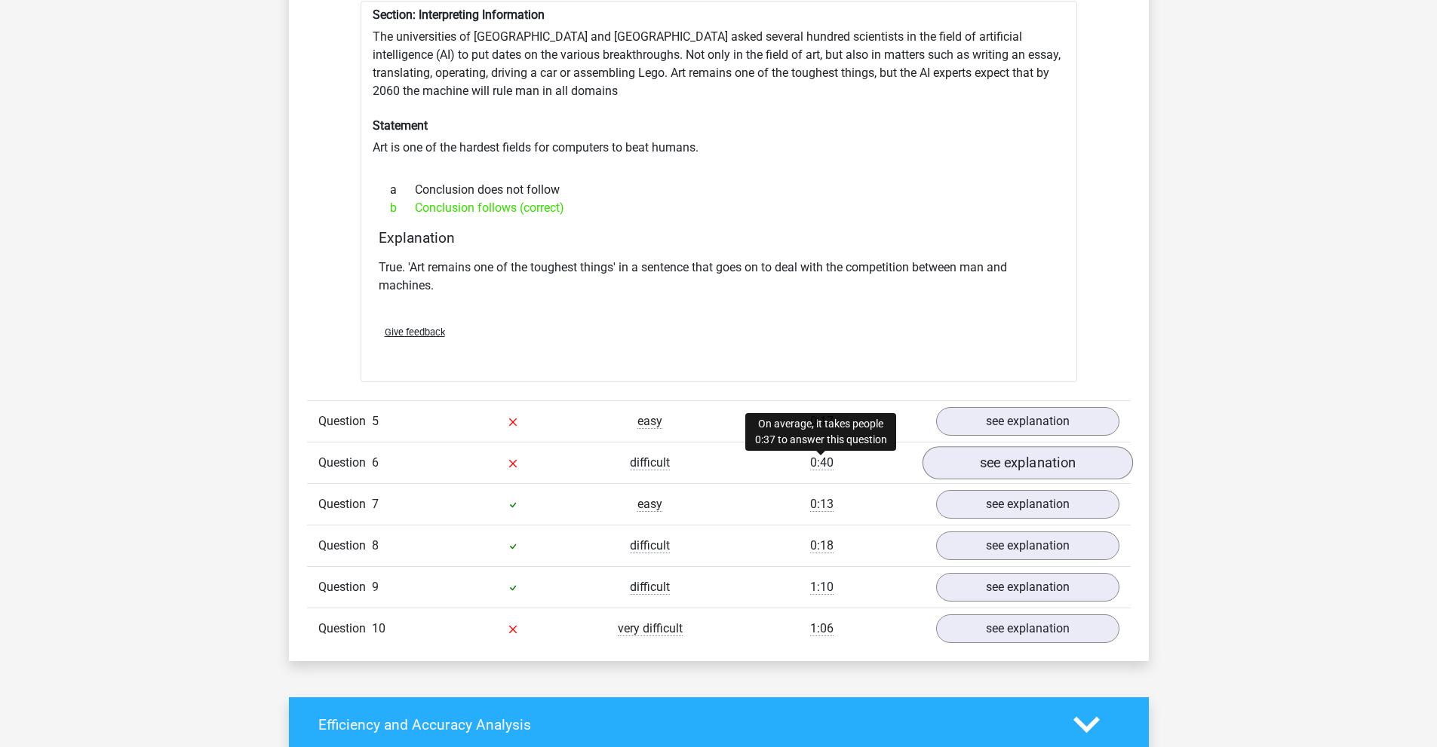
scroll to position [3167, 0]
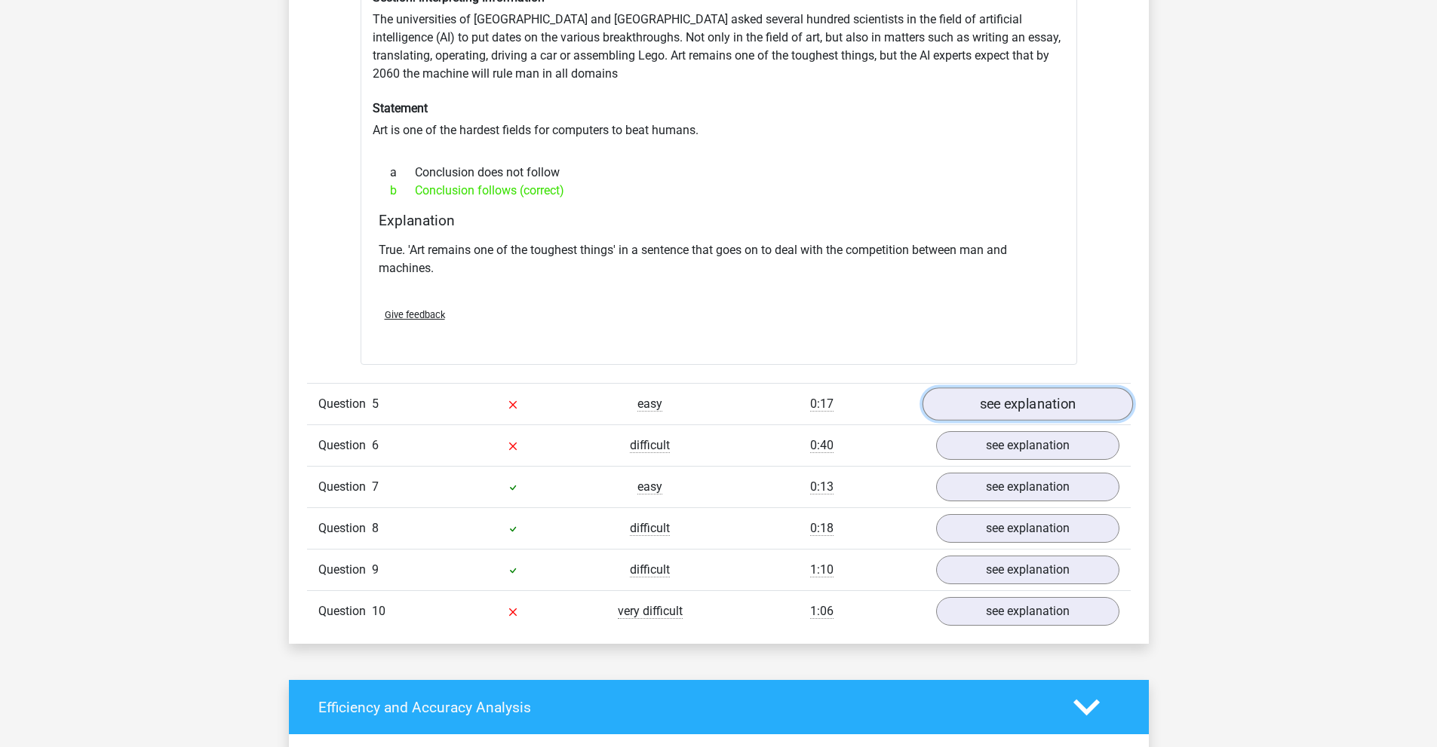
click at [1001, 415] on link "see explanation" at bounding box center [1026, 404] width 210 height 33
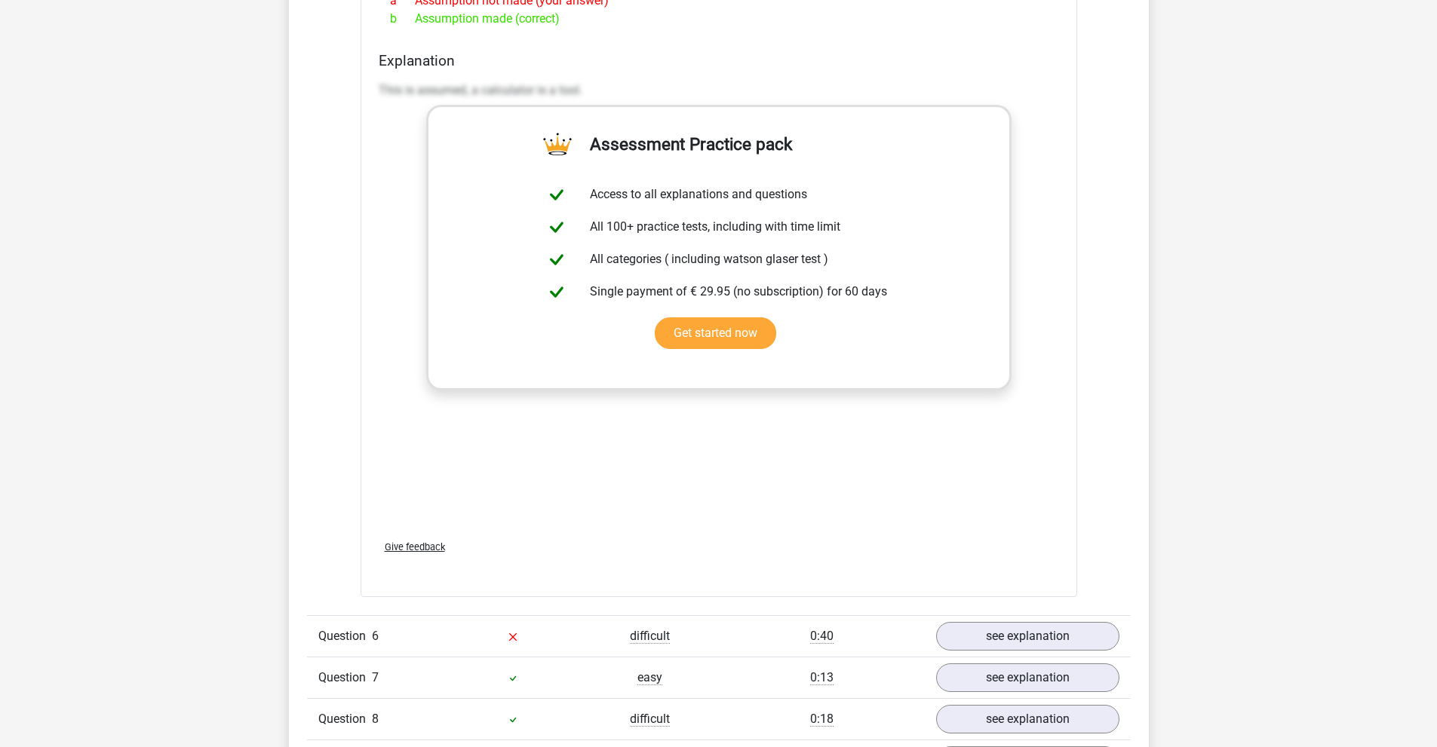
scroll to position [3921, 0]
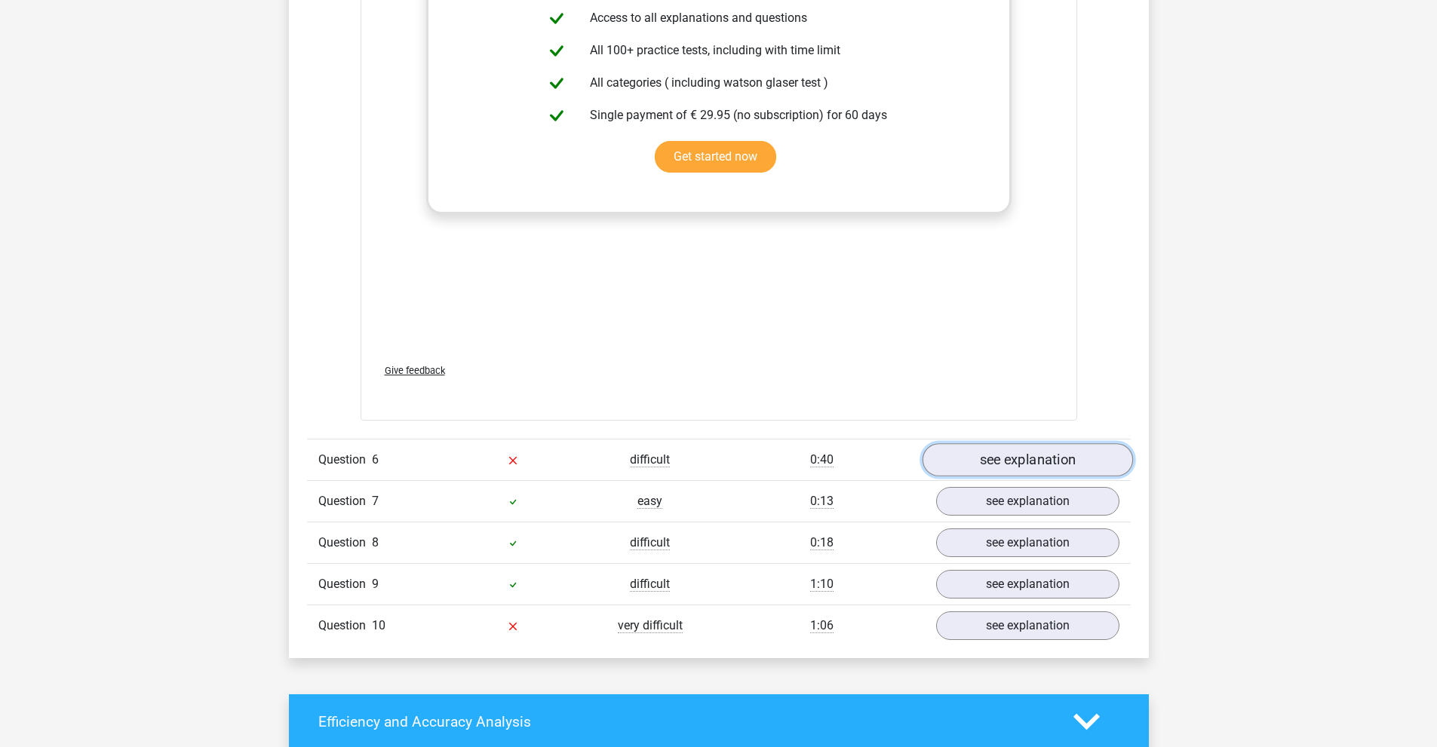
click at [1013, 461] on link "see explanation" at bounding box center [1026, 459] width 210 height 33
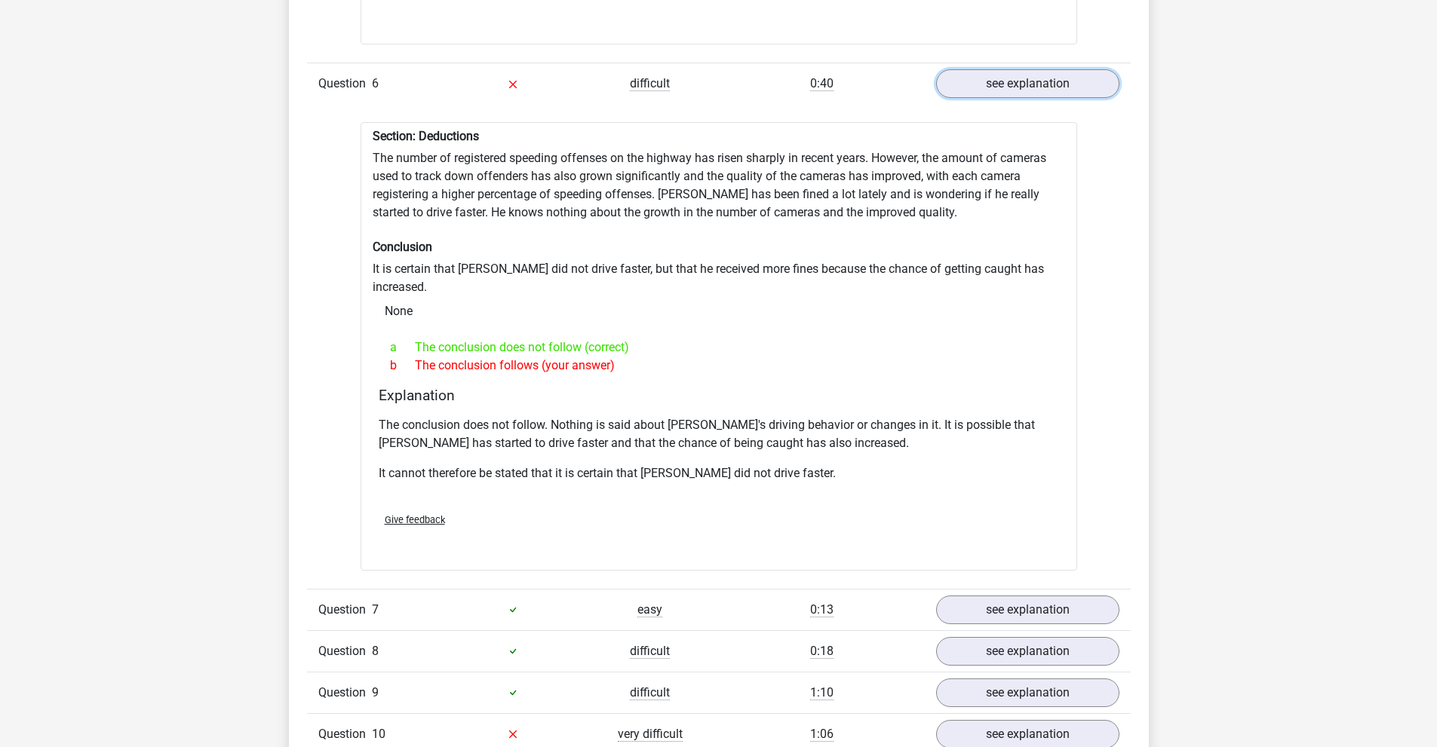
scroll to position [4298, 0]
click at [987, 593] on link "see explanation" at bounding box center [1026, 609] width 210 height 33
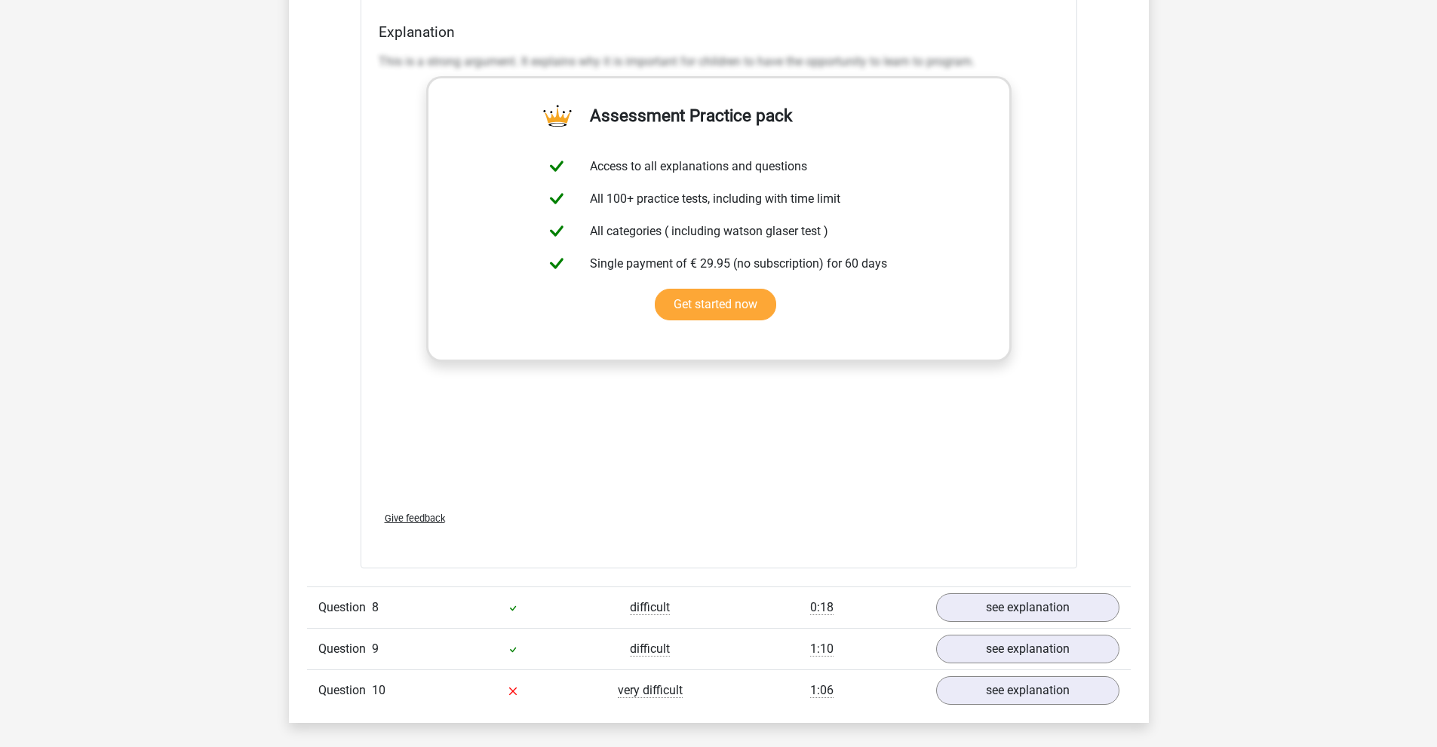
scroll to position [5128, 0]
click at [977, 590] on link "see explanation" at bounding box center [1026, 606] width 210 height 33
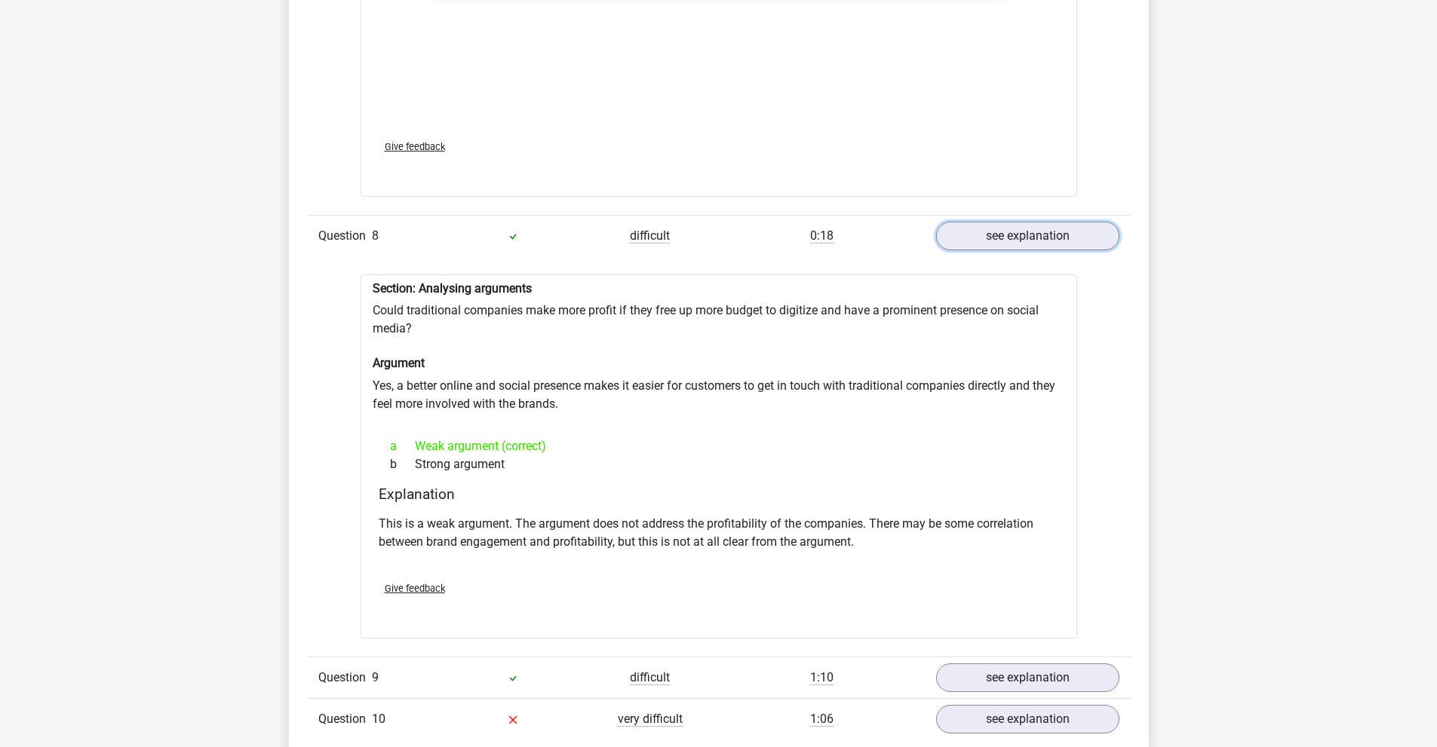
scroll to position [5505, 0]
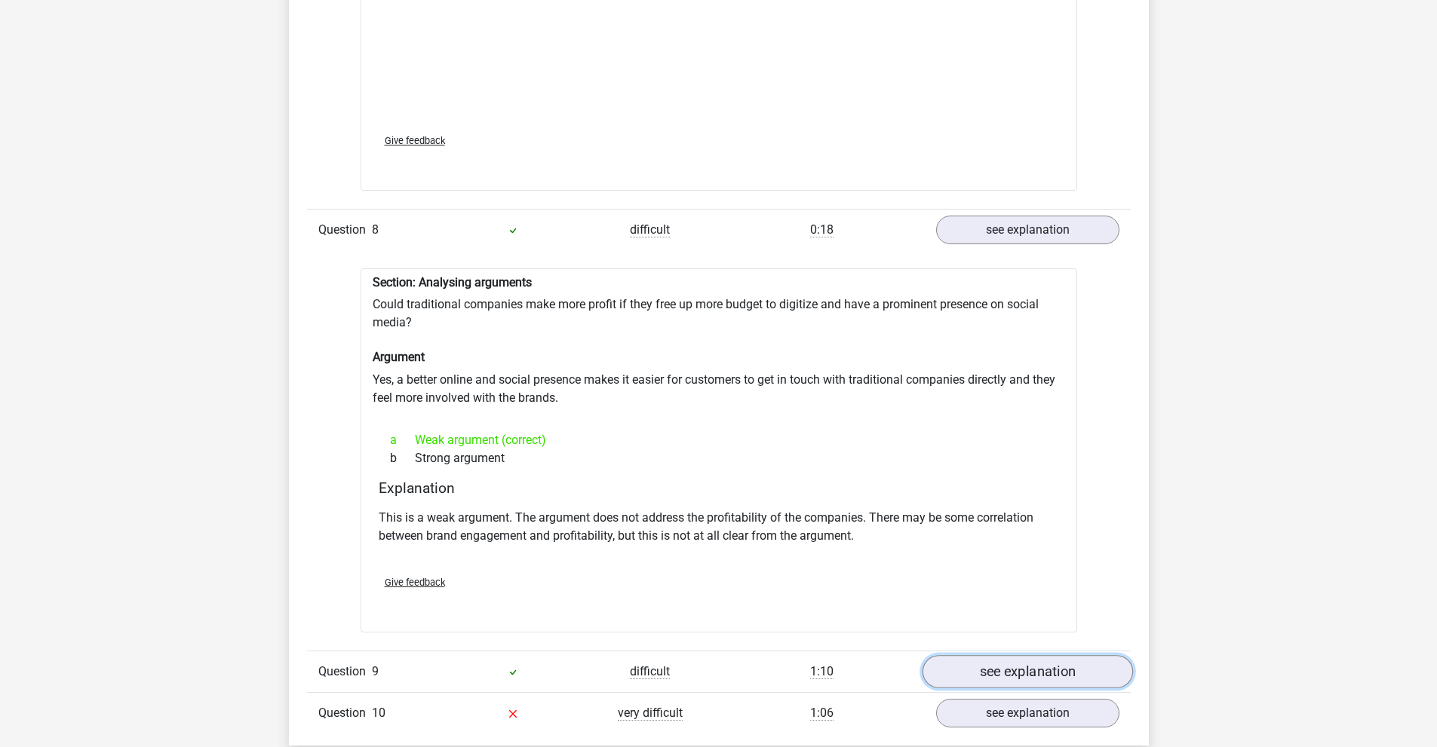
click at [986, 655] on link "see explanation" at bounding box center [1026, 671] width 210 height 33
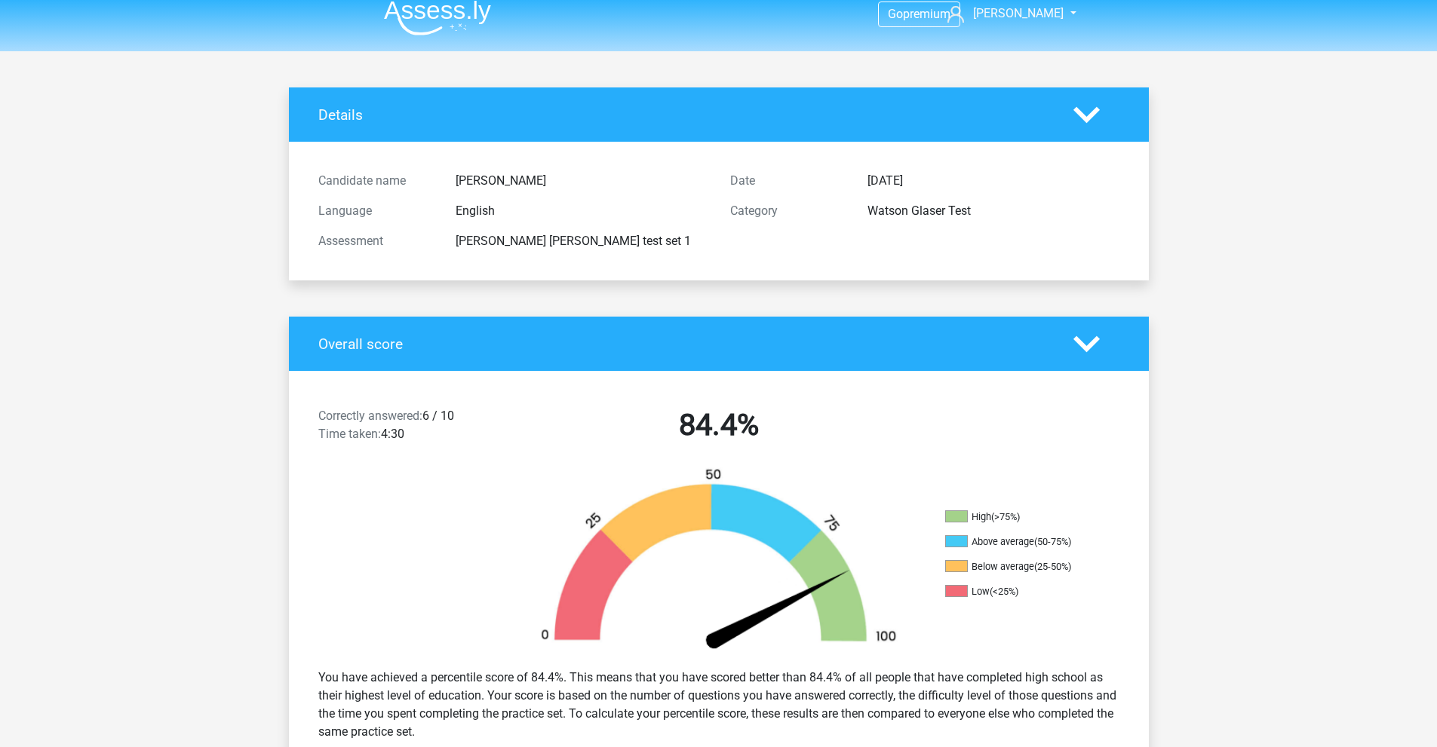
scroll to position [0, 0]
